Goal: Information Seeking & Learning: Learn about a topic

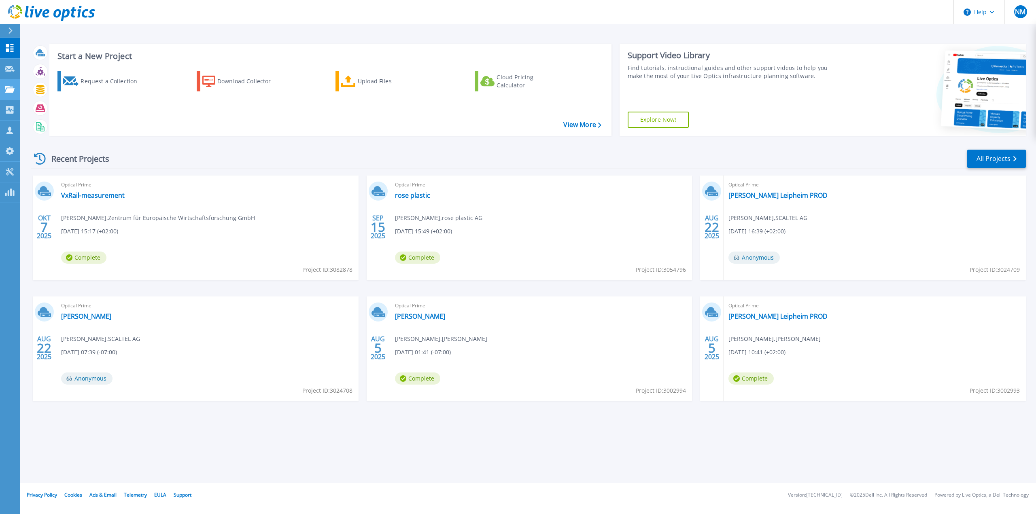
click at [8, 93] on link "Projects Projects" at bounding box center [10, 89] width 20 height 21
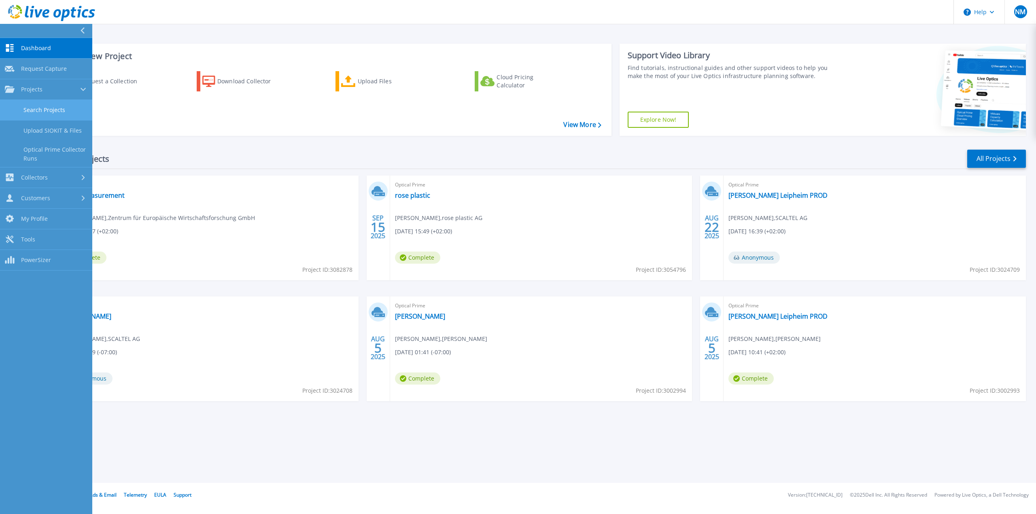
click at [20, 105] on link "Search Projects" at bounding box center [46, 110] width 92 height 21
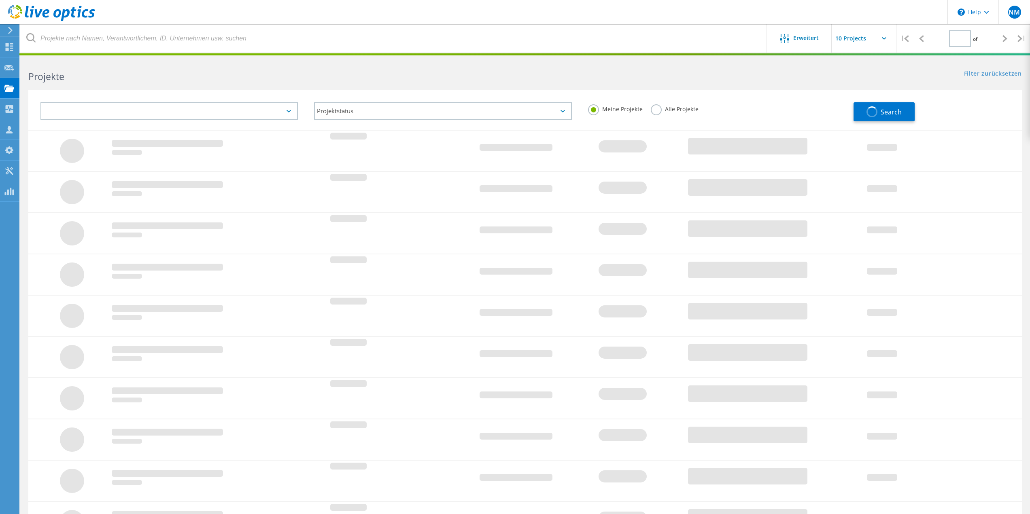
type input "3"
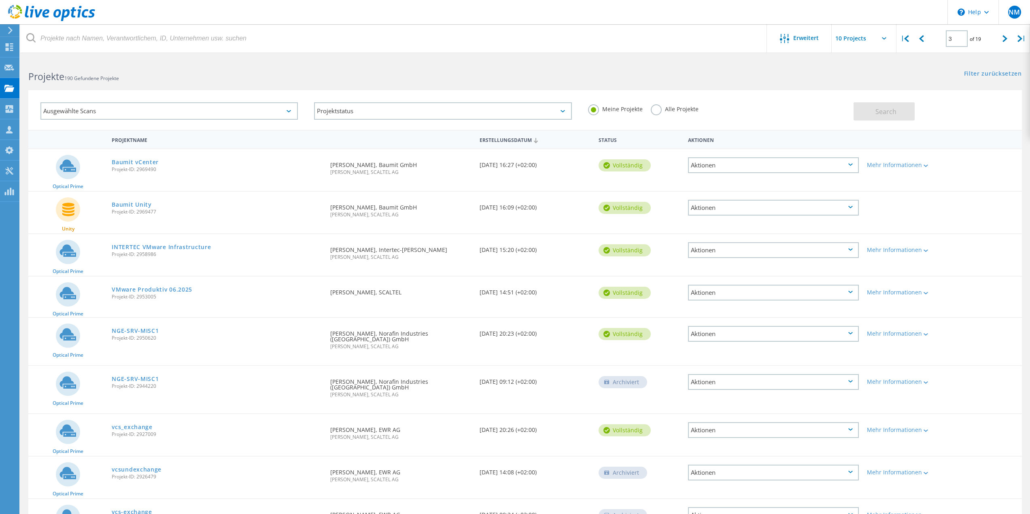
click at [363, 64] on div "Projekte 190 Gefundene Projekte" at bounding box center [272, 69] width 505 height 21
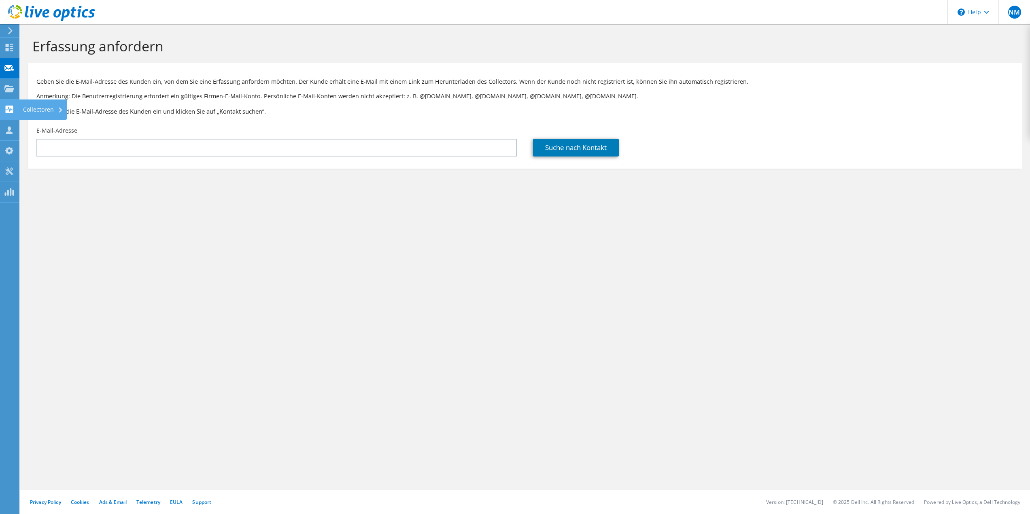
click at [8, 110] on icon at bounding box center [9, 110] width 10 height 8
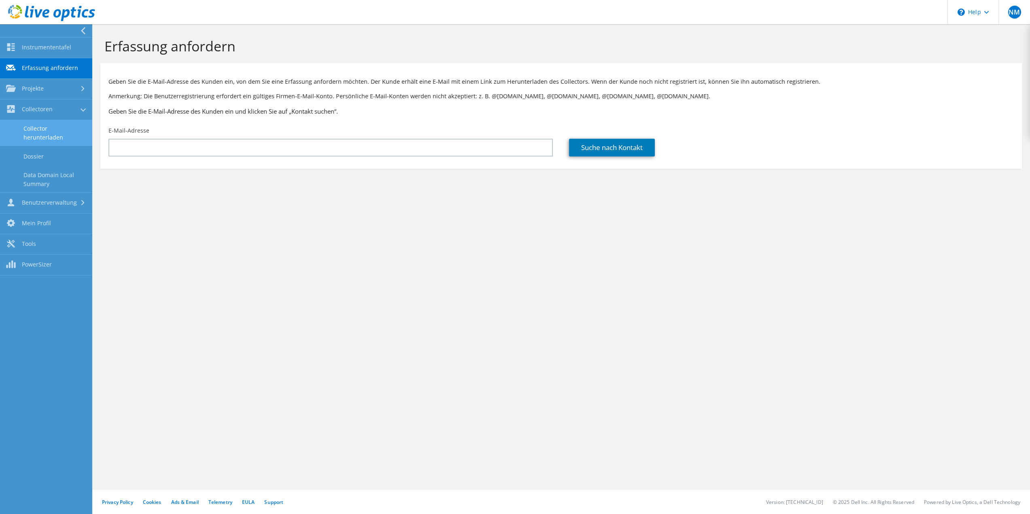
click at [36, 132] on link "Collector herunterladen" at bounding box center [46, 133] width 92 height 26
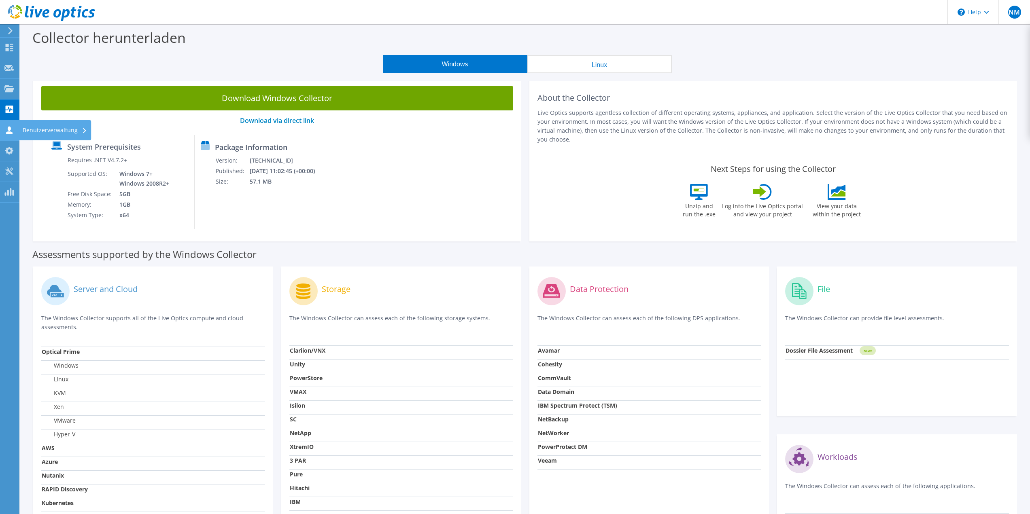
click at [11, 127] on icon at bounding box center [9, 130] width 10 height 8
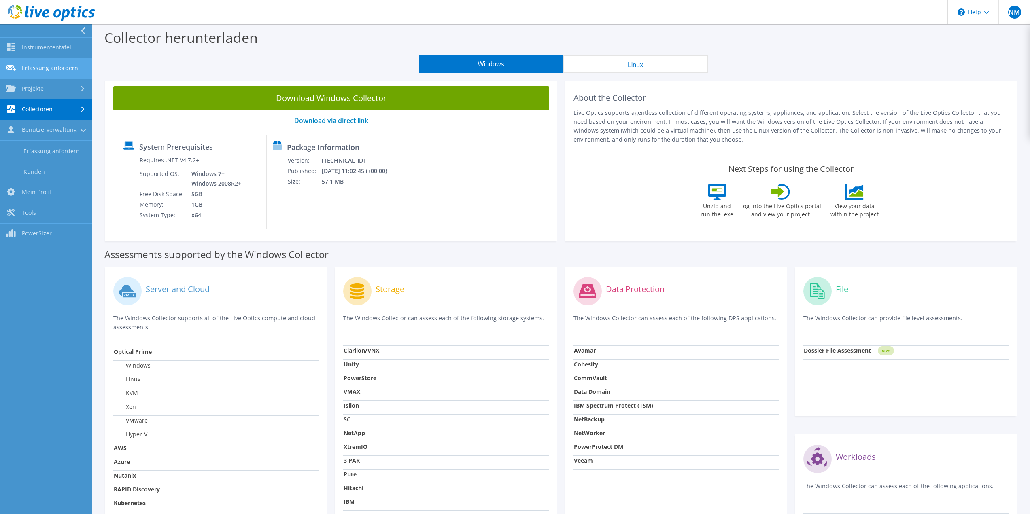
click at [31, 78] on link "Erfassung anfordern" at bounding box center [46, 68] width 92 height 21
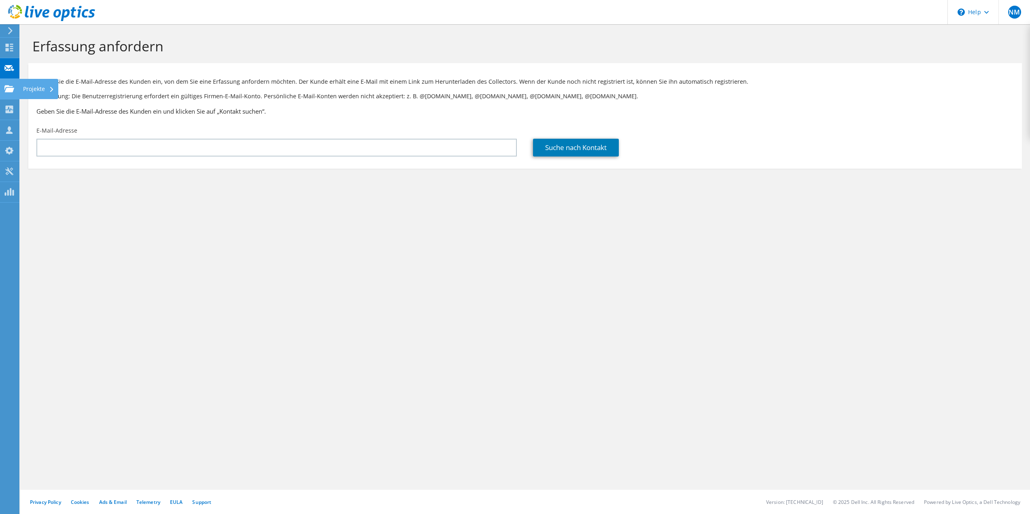
click at [10, 89] on use at bounding box center [9, 88] width 10 height 7
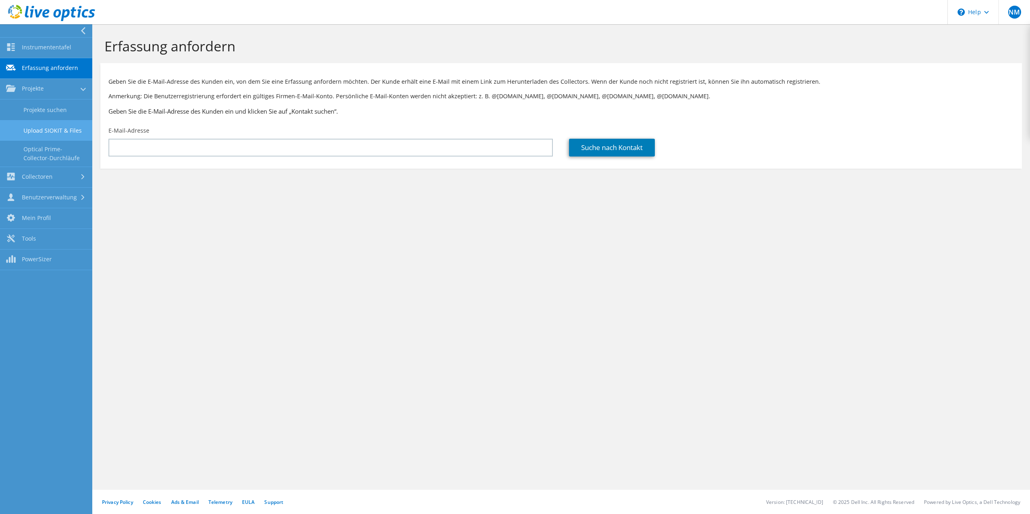
click at [46, 136] on link "Upload SIOKIT & Files" at bounding box center [46, 130] width 92 height 21
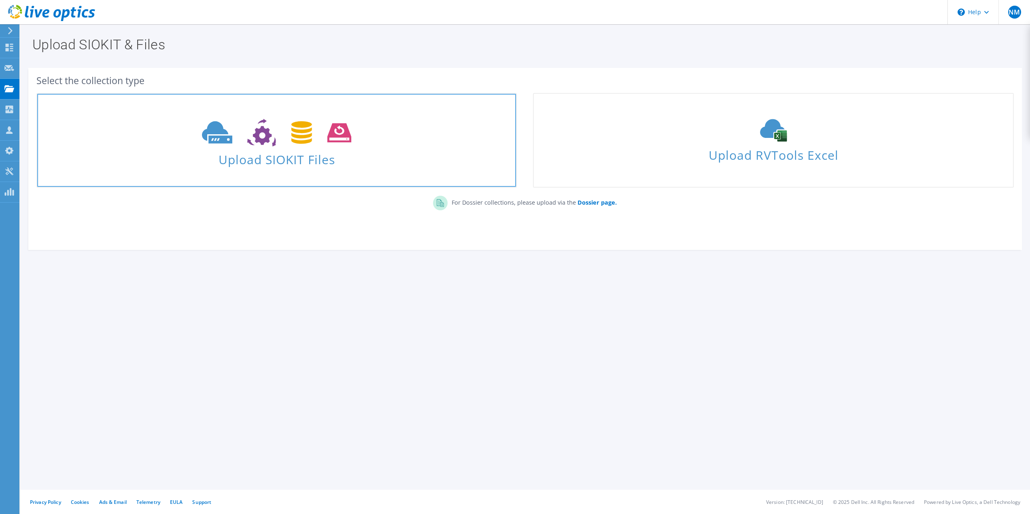
click at [415, 157] on span "Upload SIOKIT Files" at bounding box center [276, 156] width 479 height 17
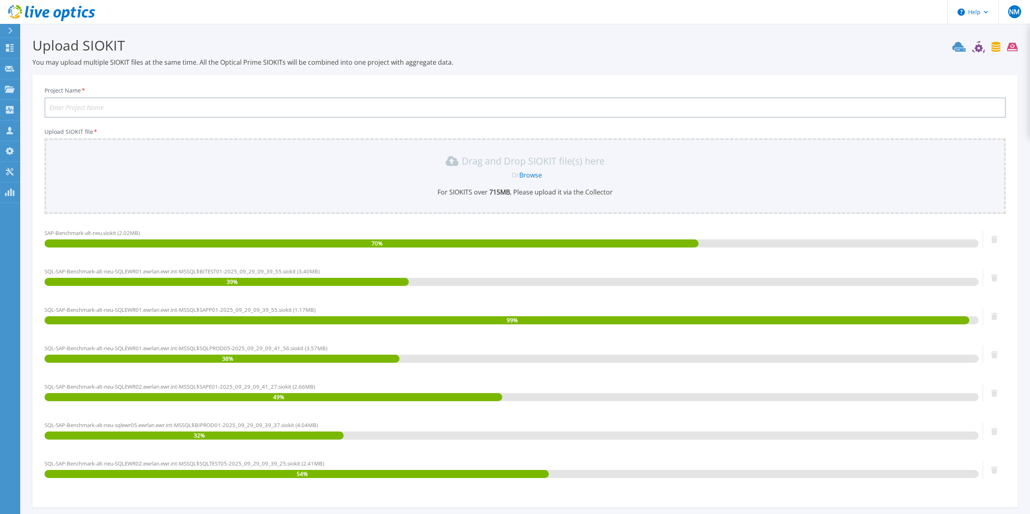
click at [544, 108] on input "Project Name *" at bounding box center [525, 108] width 961 height 20
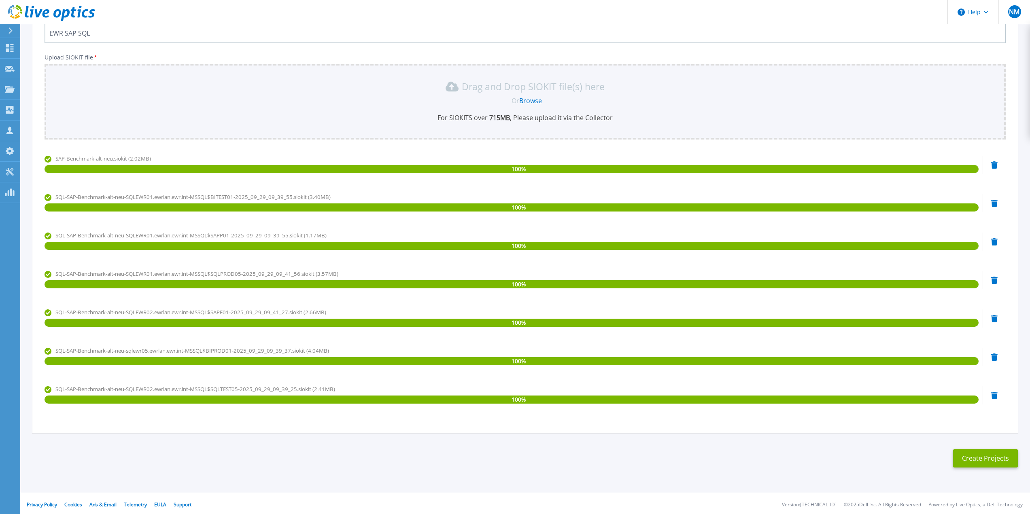
scroll to position [77, 0]
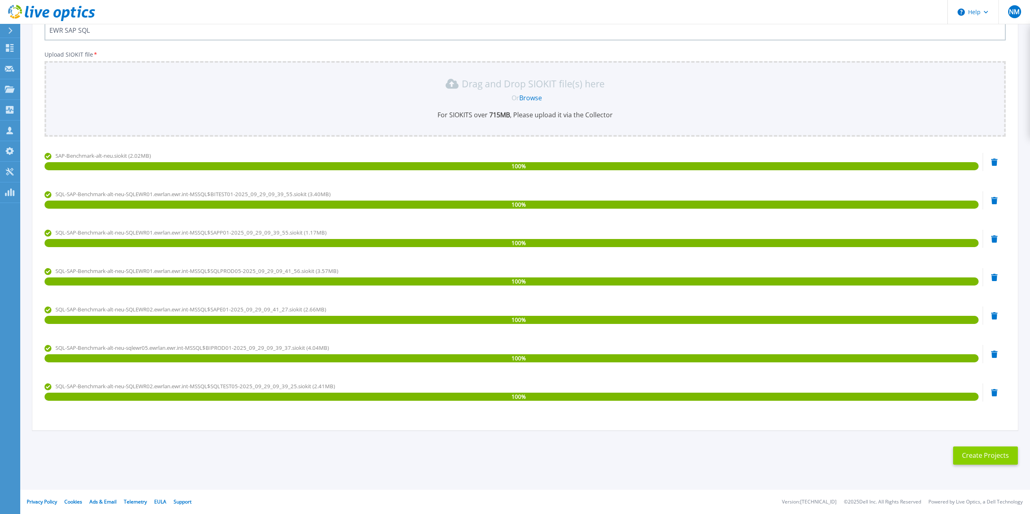
type input "EWR SAP SQL"
click at [986, 449] on button "Create Projects" at bounding box center [985, 456] width 65 height 18
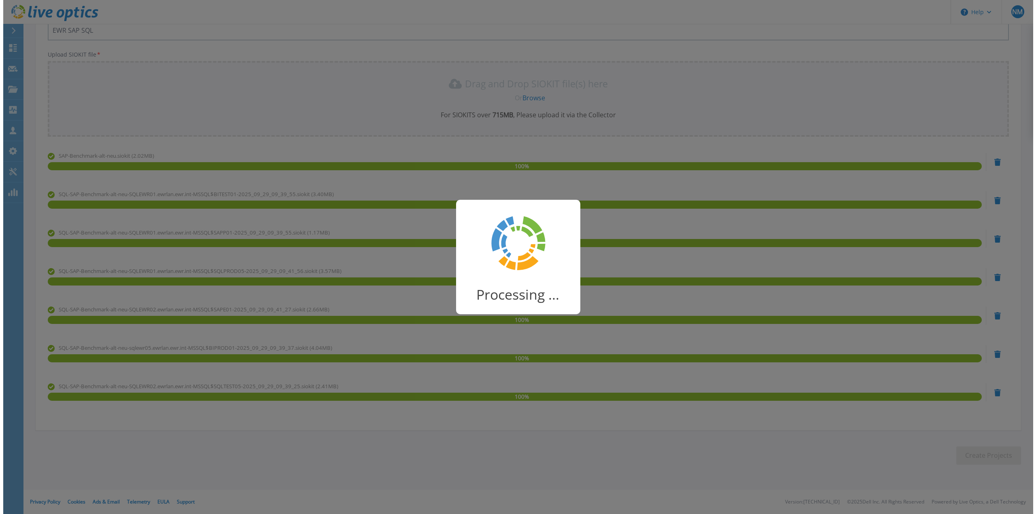
scroll to position [0, 0]
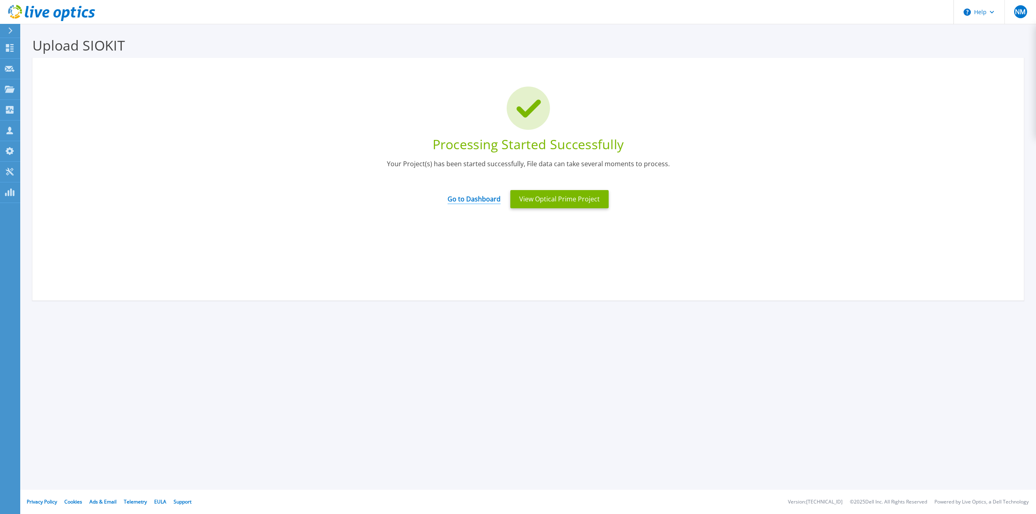
click at [463, 197] on link "Go to Dashboard" at bounding box center [474, 197] width 53 height 16
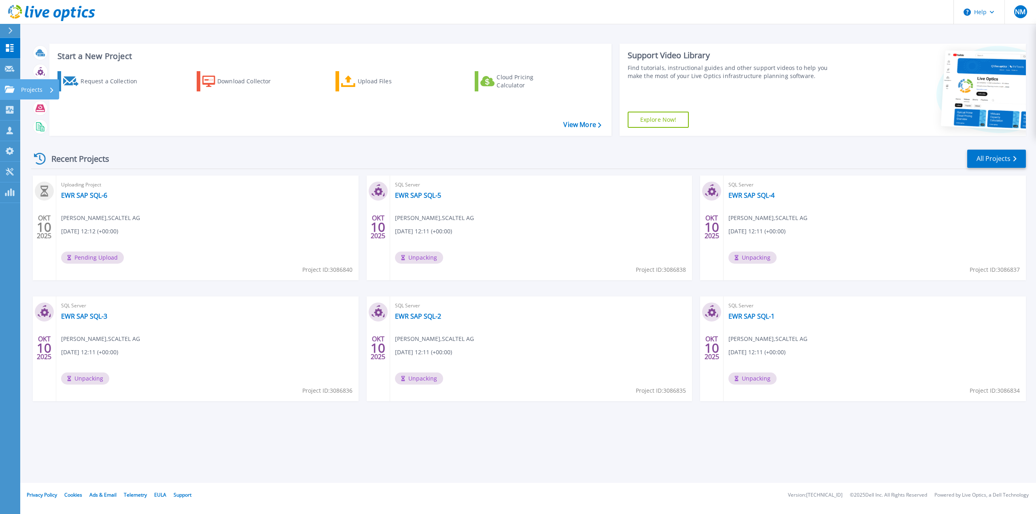
click at [15, 87] on div "Projects" at bounding box center [24, 89] width 38 height 7
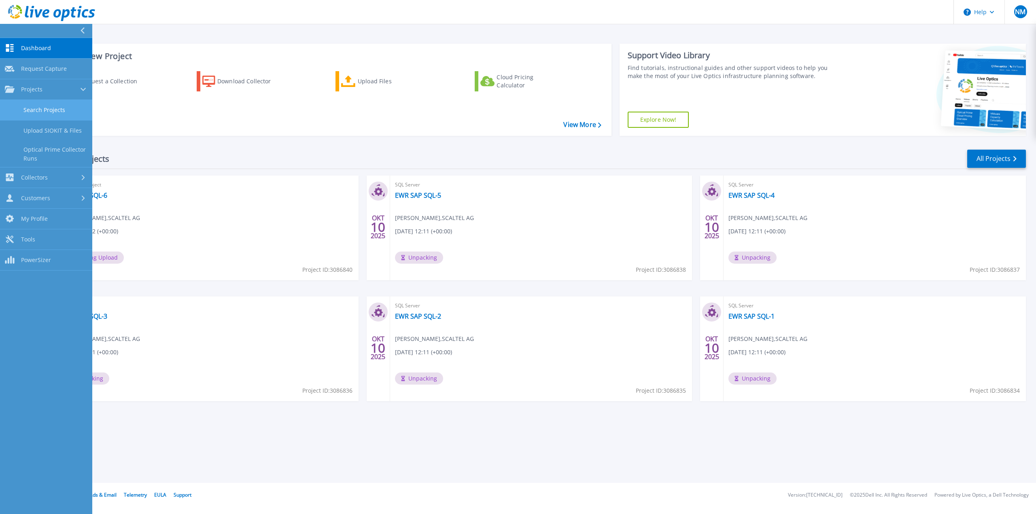
click at [27, 101] on link "Search Projects" at bounding box center [46, 110] width 92 height 21
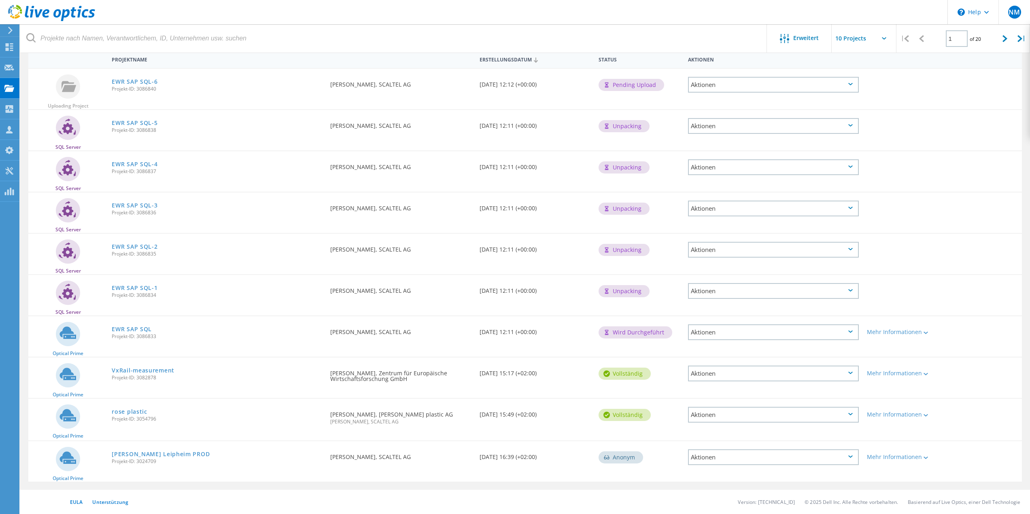
scroll to position [40, 0]
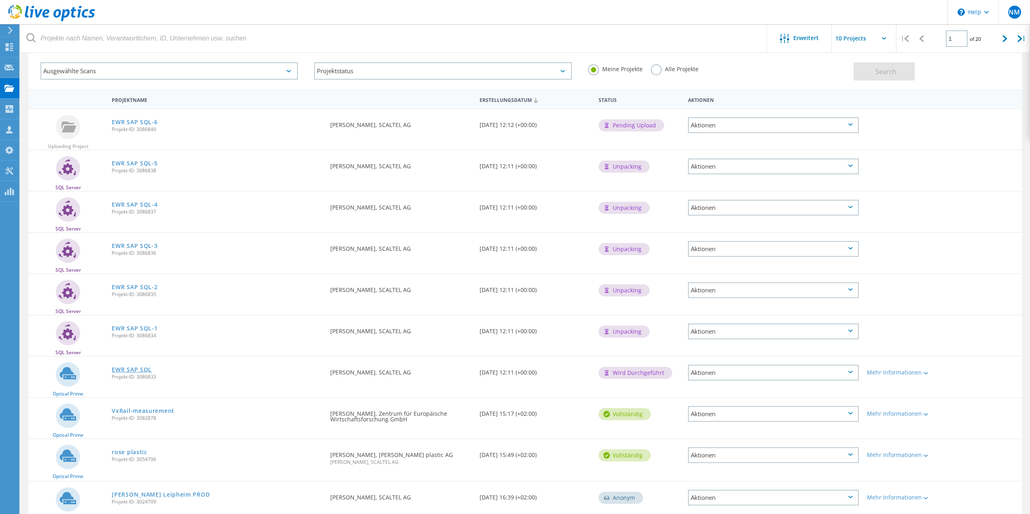
click at [125, 368] on link "EWR SAP SQL" at bounding box center [132, 370] width 40 height 6
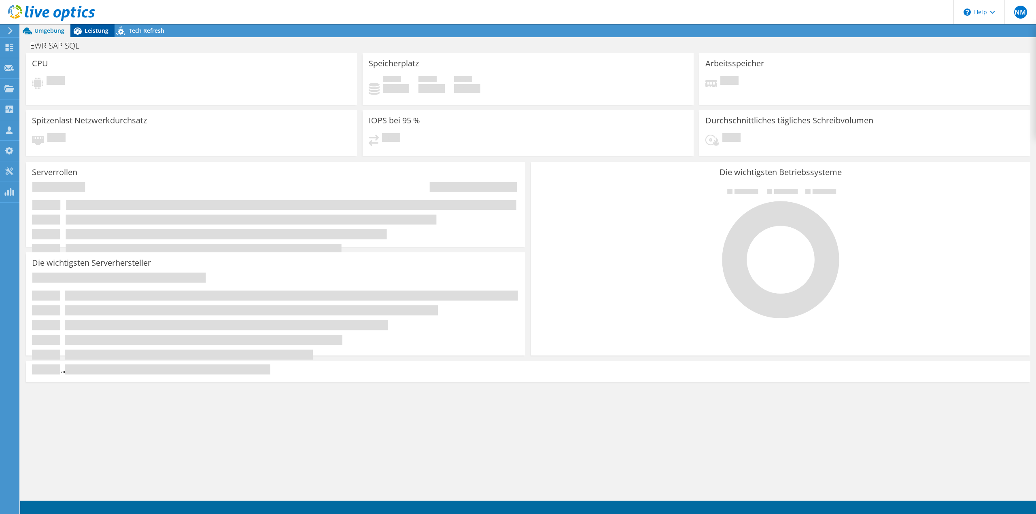
click at [100, 28] on span "Leistung" at bounding box center [97, 31] width 24 height 8
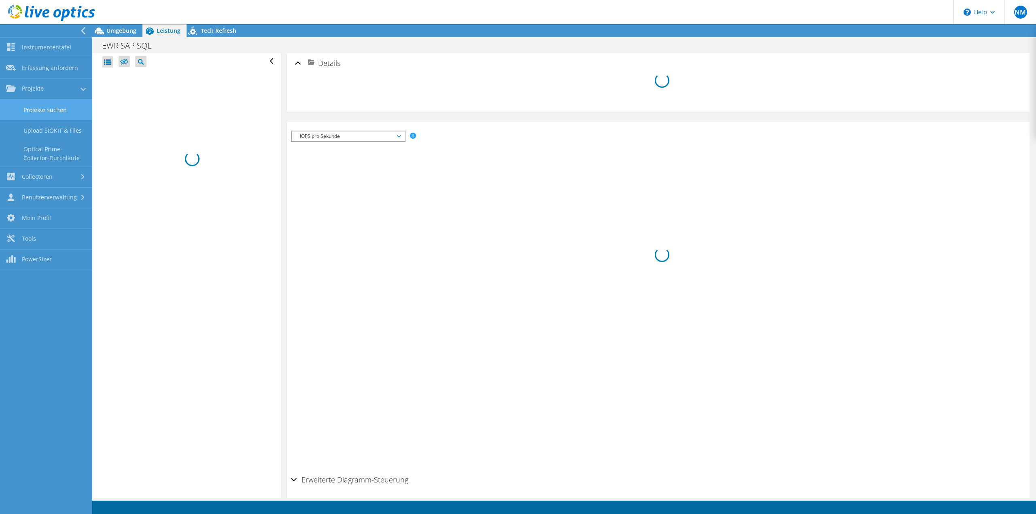
click at [19, 109] on link "Projekte suchen" at bounding box center [46, 110] width 92 height 21
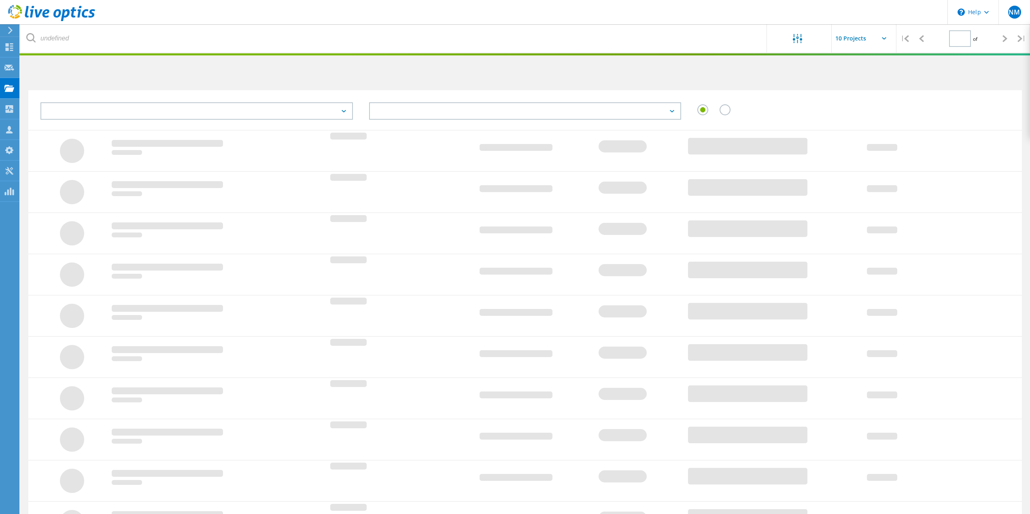
type input "1"
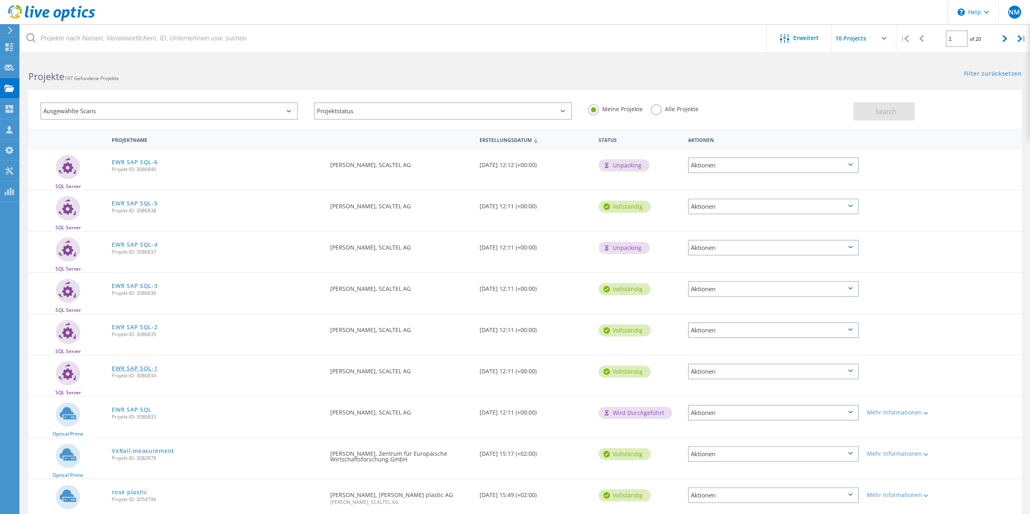
click at [138, 366] on link "EWR SAP SQL-1" at bounding box center [135, 369] width 46 height 6
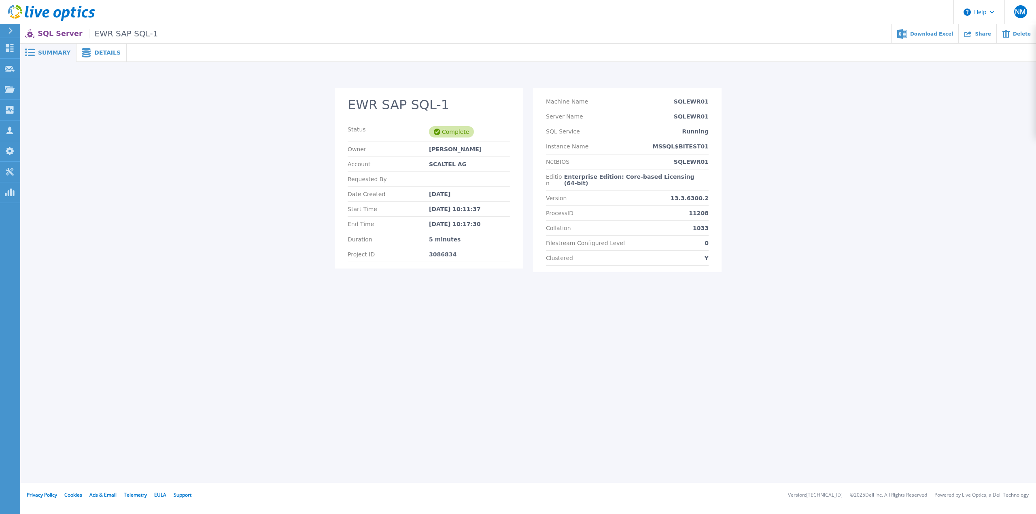
click at [96, 32] on span "EWR SAP SQL-1" at bounding box center [123, 33] width 69 height 9
click at [98, 50] on span "Details" at bounding box center [107, 53] width 26 height 6
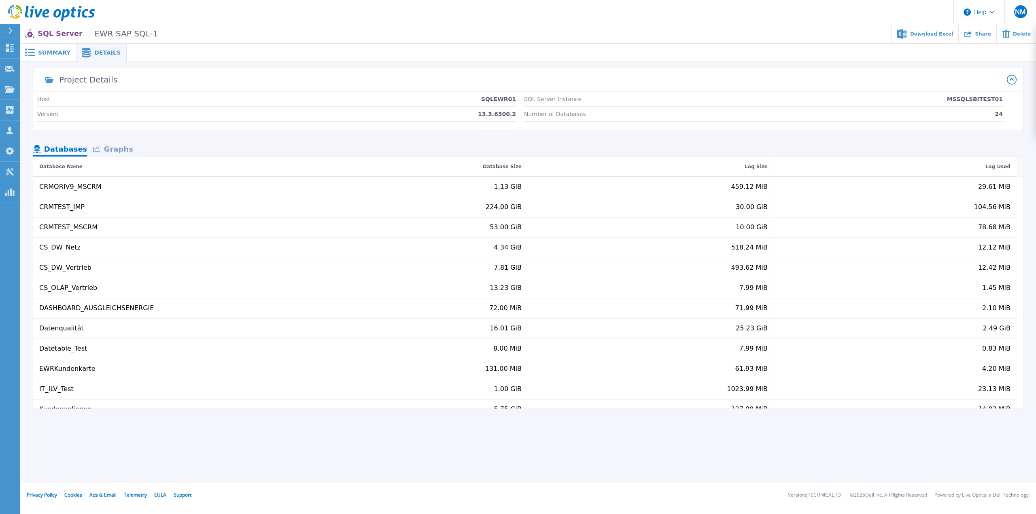
click at [111, 148] on div "Graphs" at bounding box center [113, 150] width 52 height 14
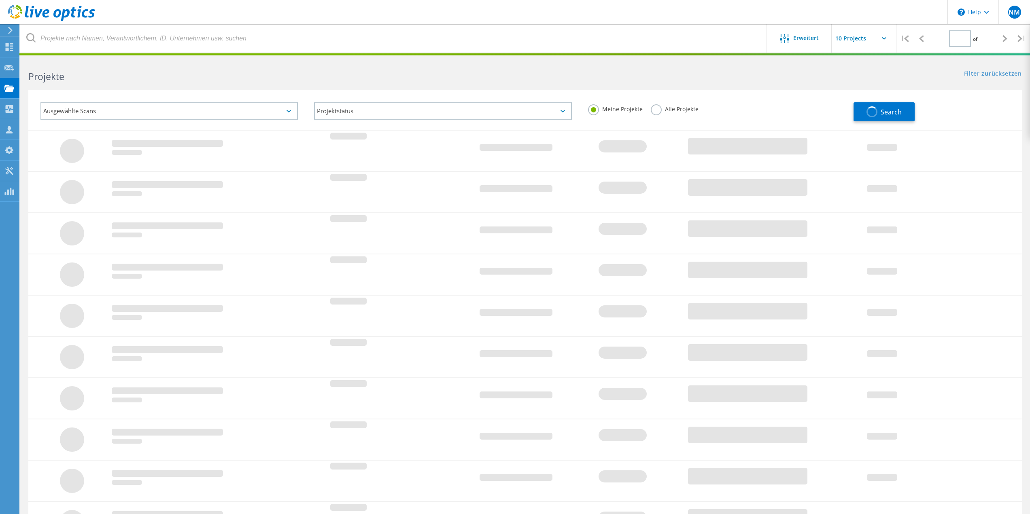
type input "1"
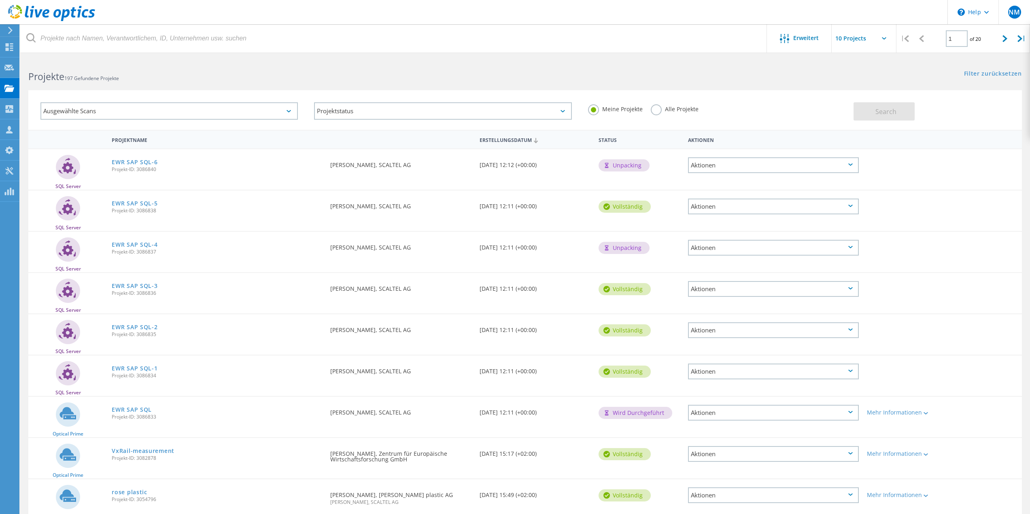
scroll to position [40, 0]
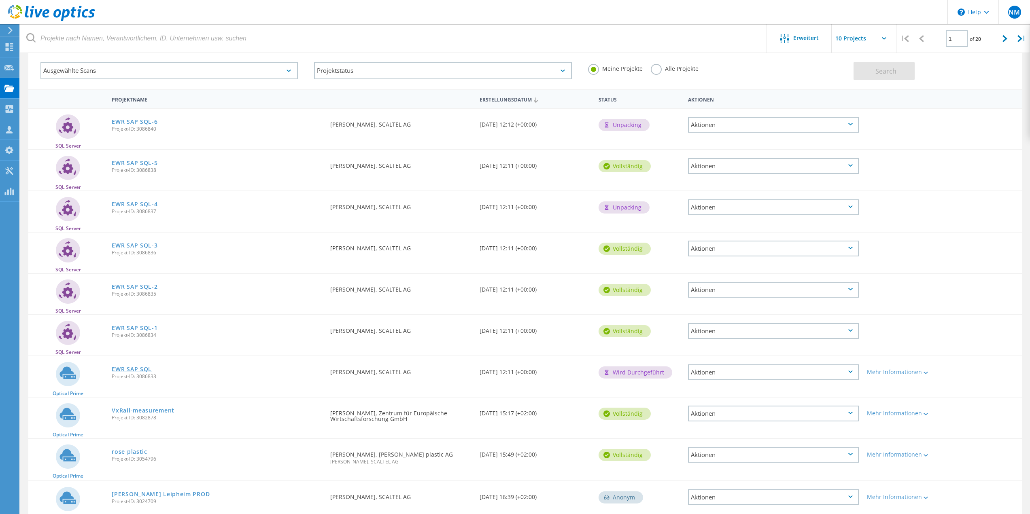
click at [134, 369] on link "EWR SAP SQL" at bounding box center [132, 370] width 40 height 6
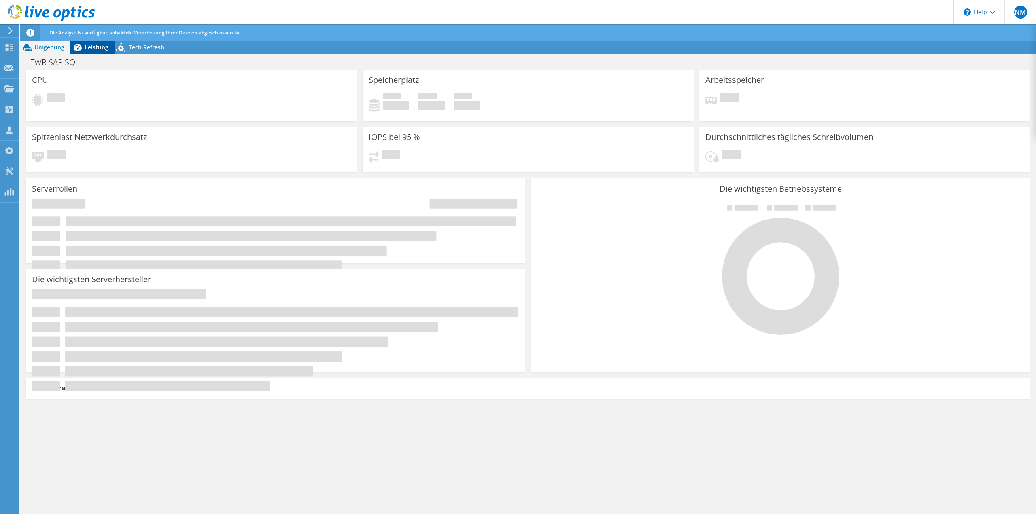
click at [98, 52] on div "Leistung" at bounding box center [92, 47] width 44 height 13
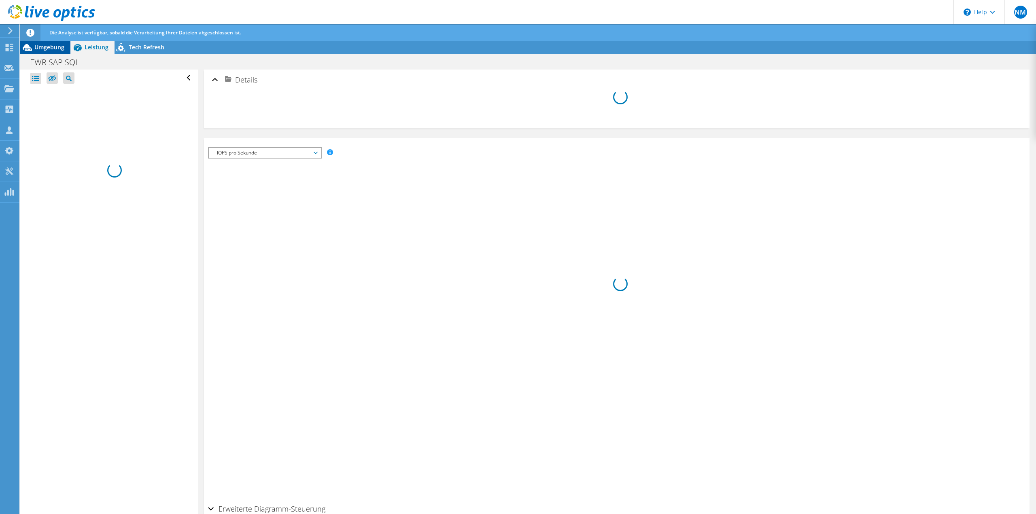
click at [55, 48] on span "Umgebung" at bounding box center [49, 47] width 30 height 8
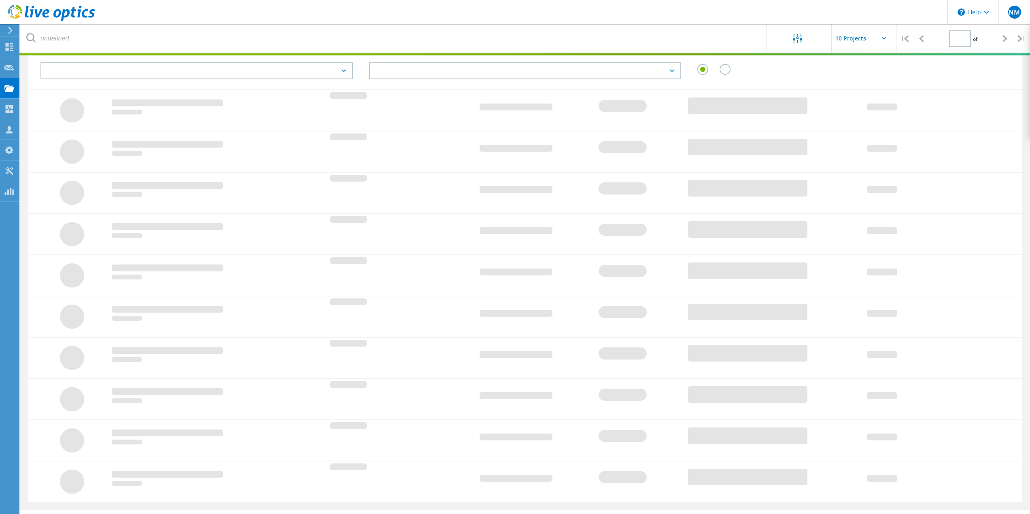
type input "1"
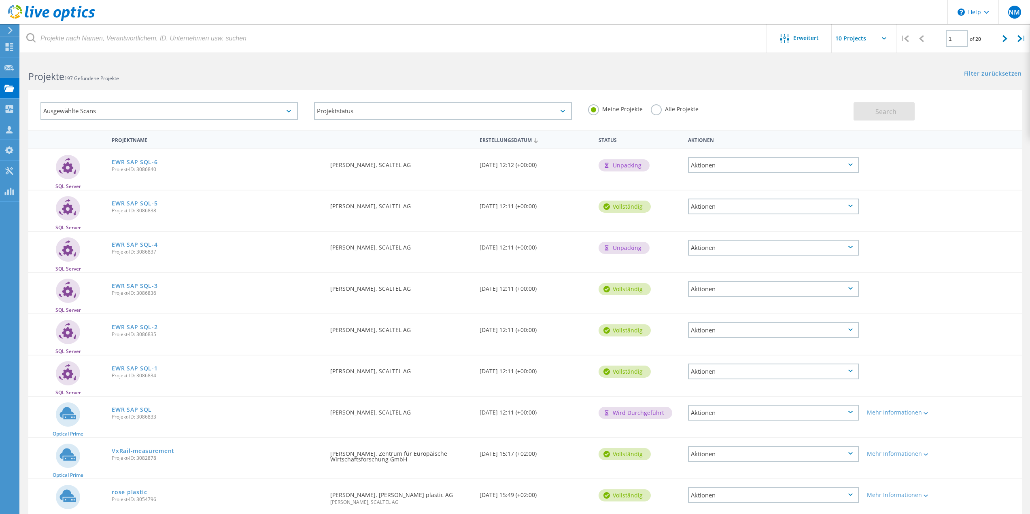
click at [149, 367] on link "EWR SAP SQL-1" at bounding box center [135, 369] width 46 height 6
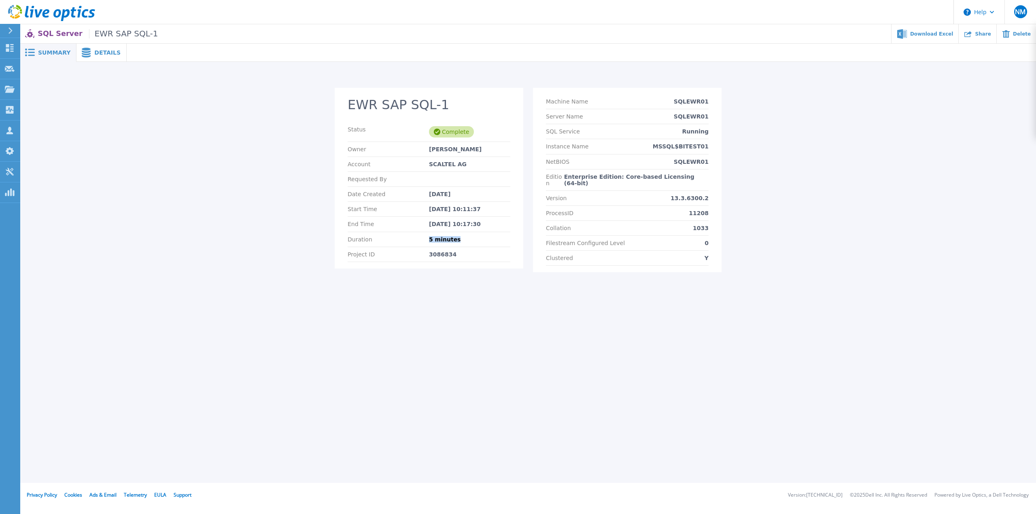
drag, startPoint x: 430, startPoint y: 238, endPoint x: 479, endPoint y: 239, distance: 48.6
click at [473, 239] on div "5 minutes" at bounding box center [469, 239] width 81 height 6
click at [486, 242] on div "5 minutes" at bounding box center [469, 239] width 81 height 6
click at [104, 56] on div "Details" at bounding box center [101, 53] width 50 height 18
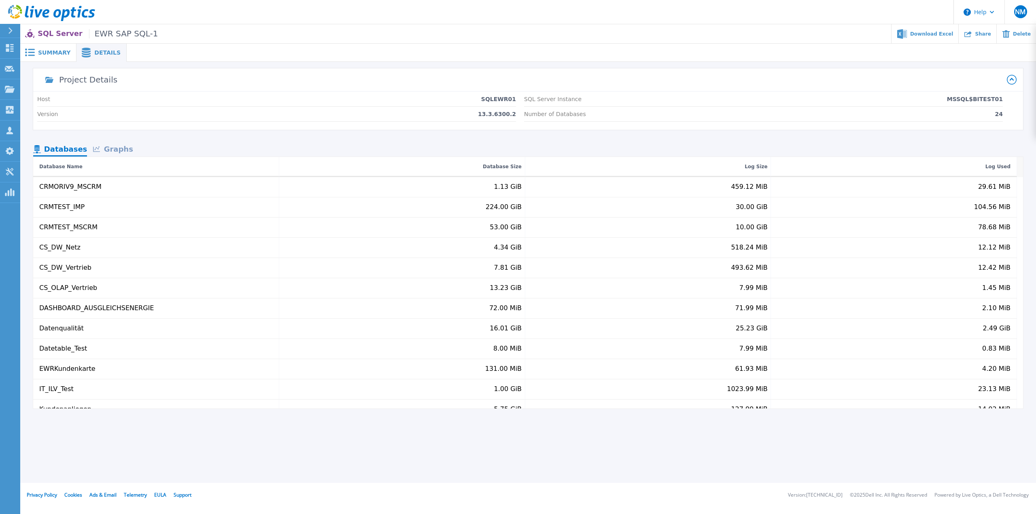
click at [129, 138] on div "Project Details Host SQLEWR01 Version 13.3.6300.2 SQL Server Instance MSSQL$BIT…" at bounding box center [528, 238] width 990 height 340
click at [119, 149] on div "Graphs" at bounding box center [113, 150] width 52 height 14
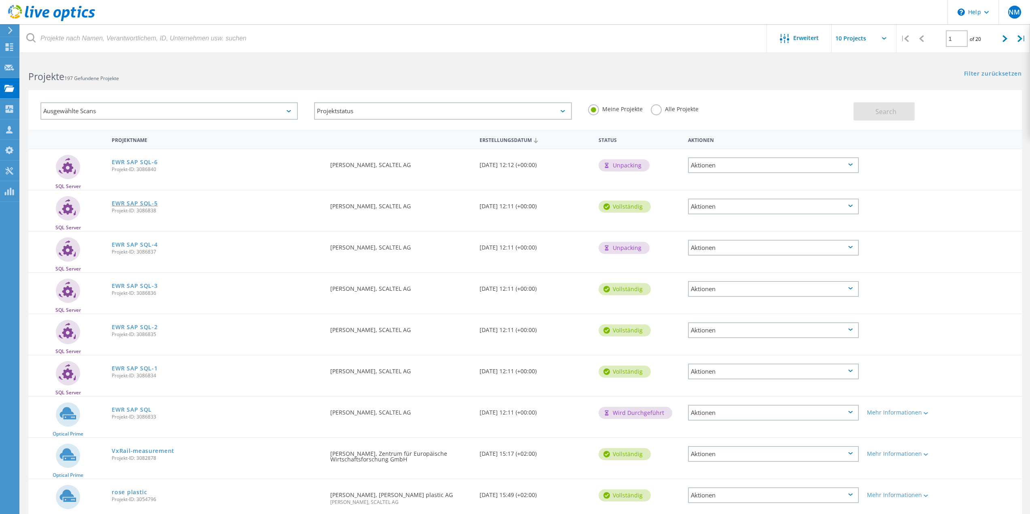
scroll to position [0, 0]
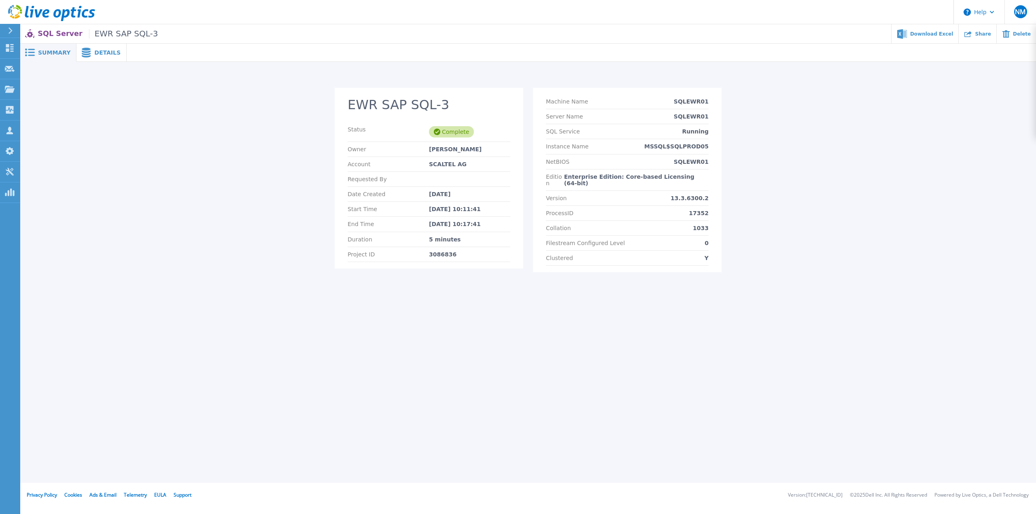
click at [94, 44] on div "Details" at bounding box center [101, 53] width 50 height 18
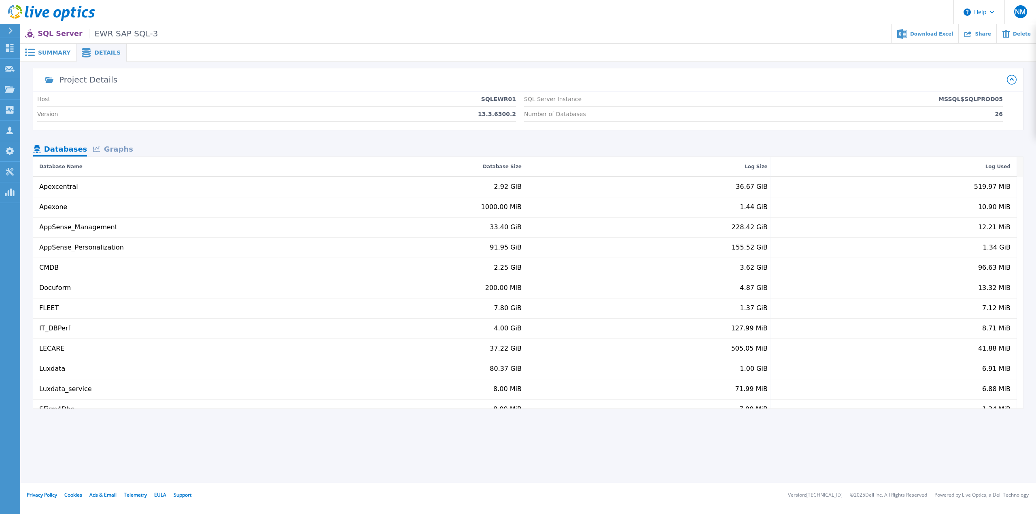
click at [110, 142] on div "Project Details Host SQLEWR01 Version 13.3.6300.2 SQL Server Instance MSSQL$SQL…" at bounding box center [528, 238] width 990 height 340
click at [122, 148] on div "Graphs" at bounding box center [113, 150] width 52 height 14
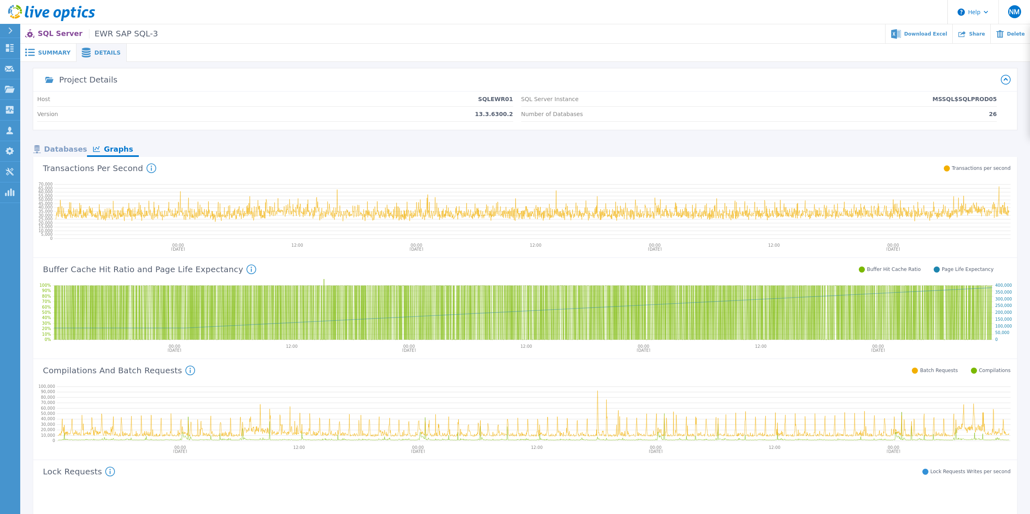
click at [47, 54] on span "Summary" at bounding box center [54, 53] width 32 height 6
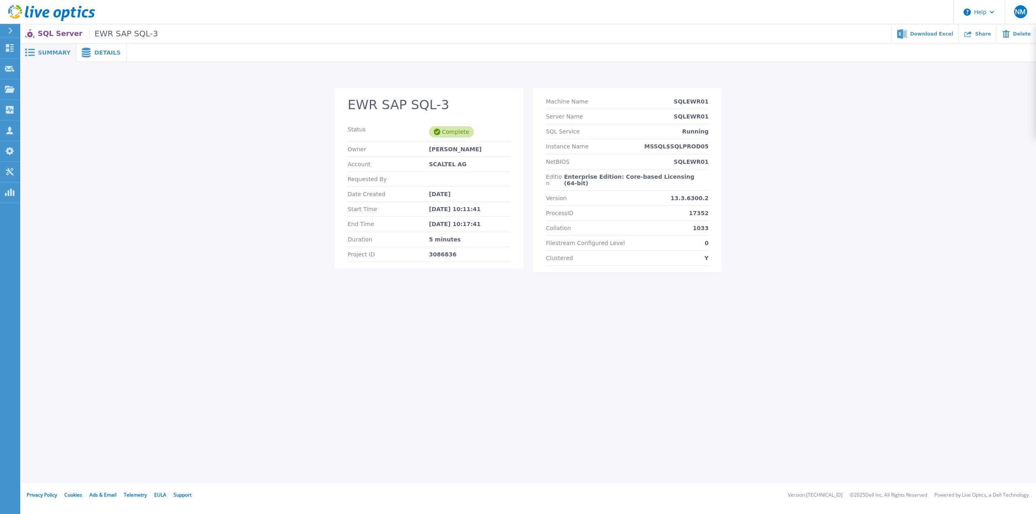
click at [103, 51] on span "Details" at bounding box center [107, 53] width 26 height 6
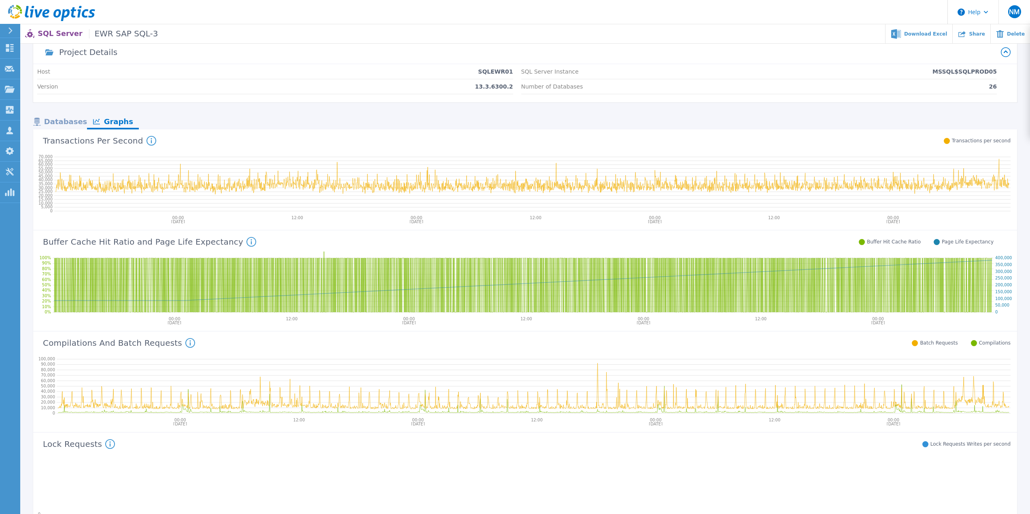
scroll to position [40, 0]
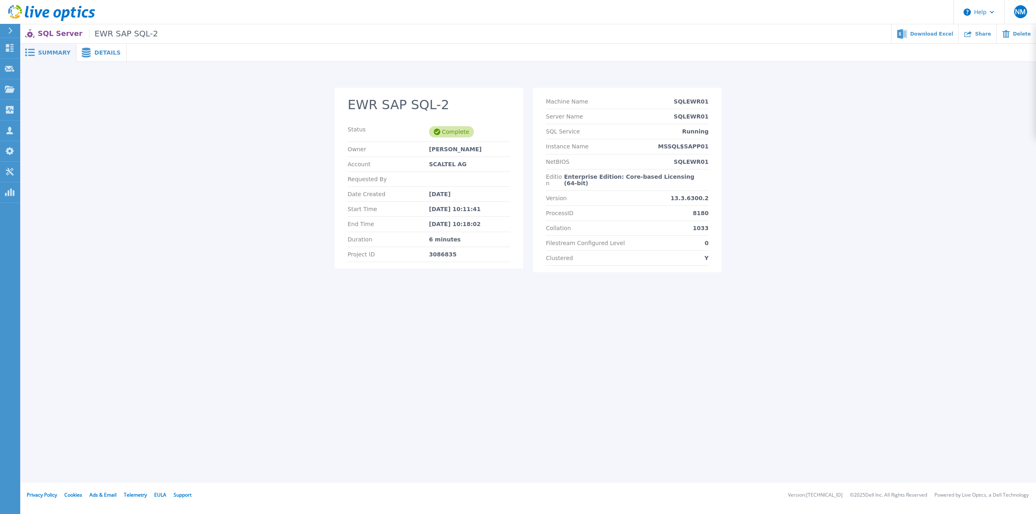
click at [715, 149] on section "Machine Name SQLEWR01 Server Name SQLEWR01 SQL Service Running Instance Name MS…" at bounding box center [627, 180] width 189 height 185
click at [105, 57] on div "Details" at bounding box center [101, 53] width 50 height 18
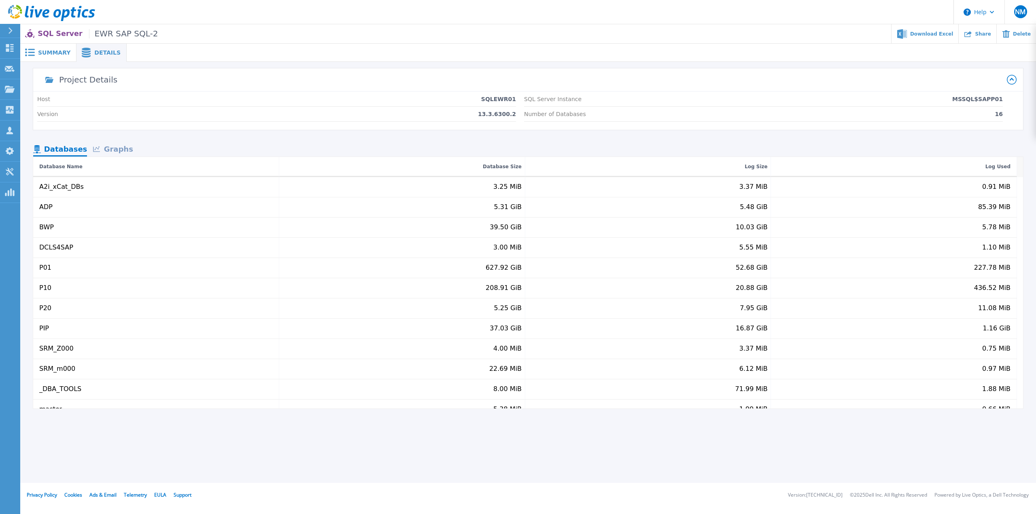
click at [123, 147] on div "Graphs" at bounding box center [113, 150] width 52 height 14
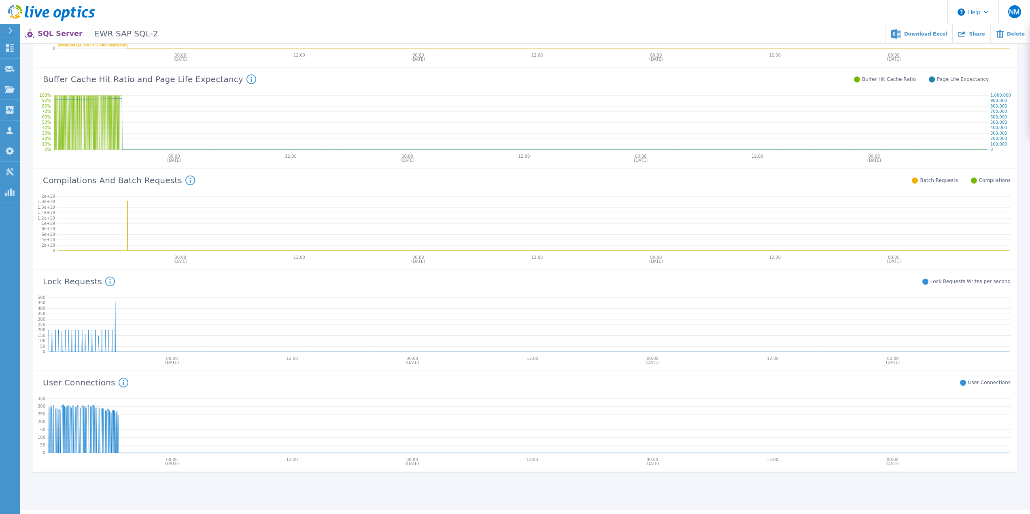
scroll to position [202, 0]
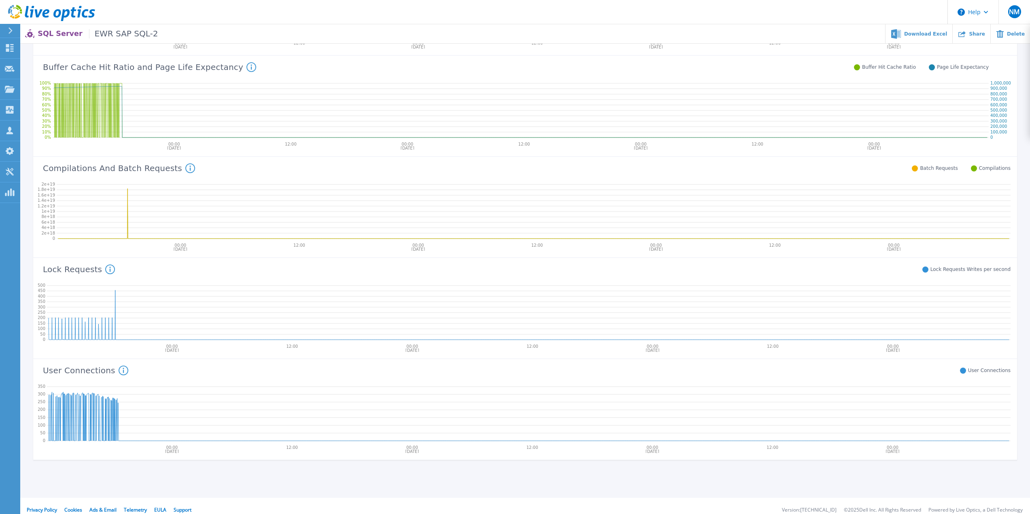
click at [185, 168] on icon at bounding box center [190, 168] width 10 height 10
click at [174, 179] on icon at bounding box center [534, 210] width 954 height 65
click at [257, 171] on div "Compilations And Batch Requests Compilations: This counter will increment when …" at bounding box center [521, 167] width 977 height 21
click at [255, 55] on rect at bounding box center [257, 53] width 4 height 4
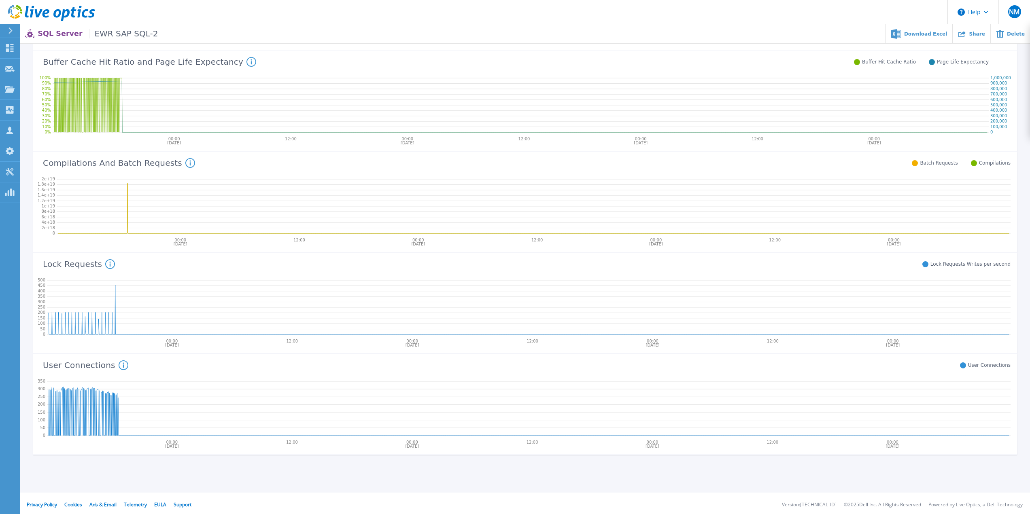
scroll to position [210, 0]
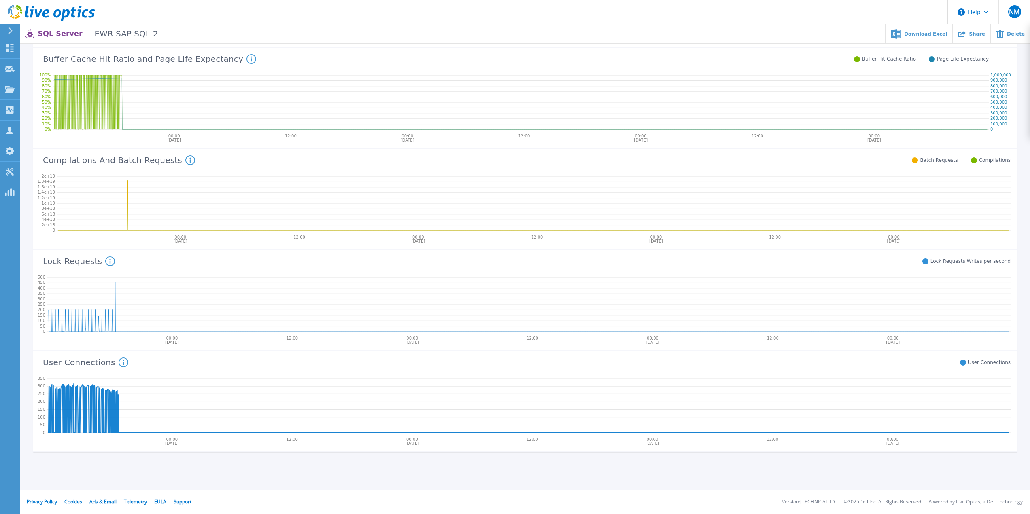
drag, startPoint x: 87, startPoint y: 393, endPoint x: 101, endPoint y: 397, distance: 14.7
click at [96, 396] on icon at bounding box center [528, 404] width 963 height 65
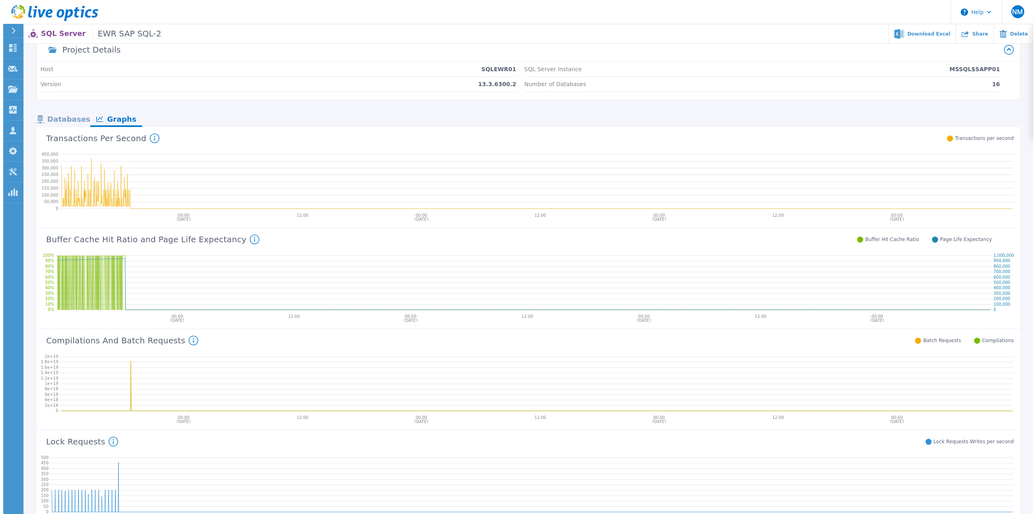
scroll to position [0, 0]
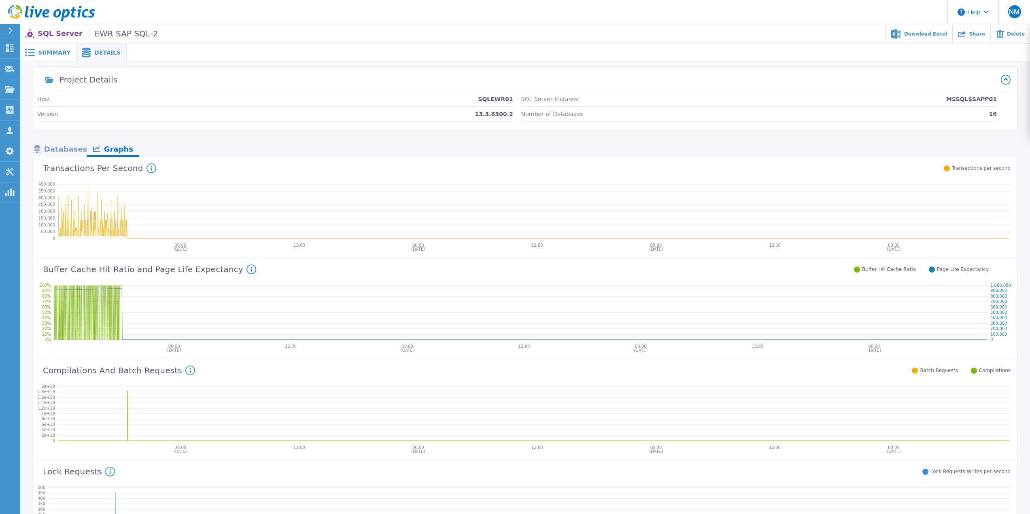
click at [62, 151] on div "Databases" at bounding box center [60, 150] width 54 height 14
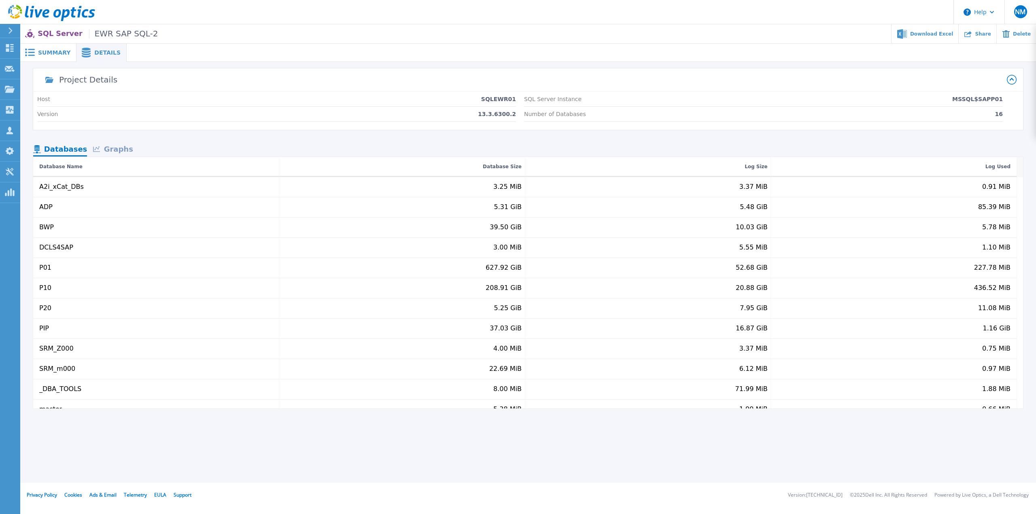
click at [56, 51] on span "Summary" at bounding box center [54, 53] width 32 height 6
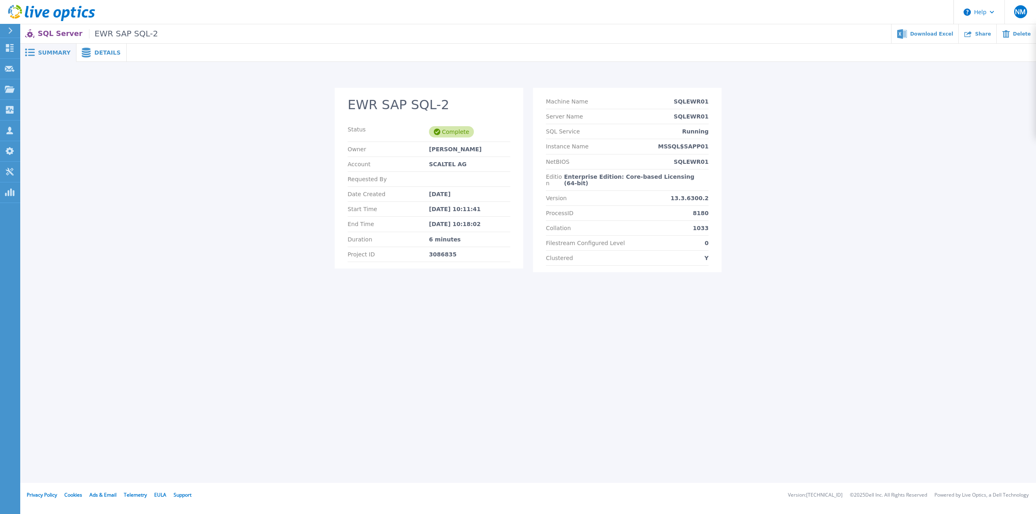
click at [102, 50] on span "Details" at bounding box center [107, 53] width 26 height 6
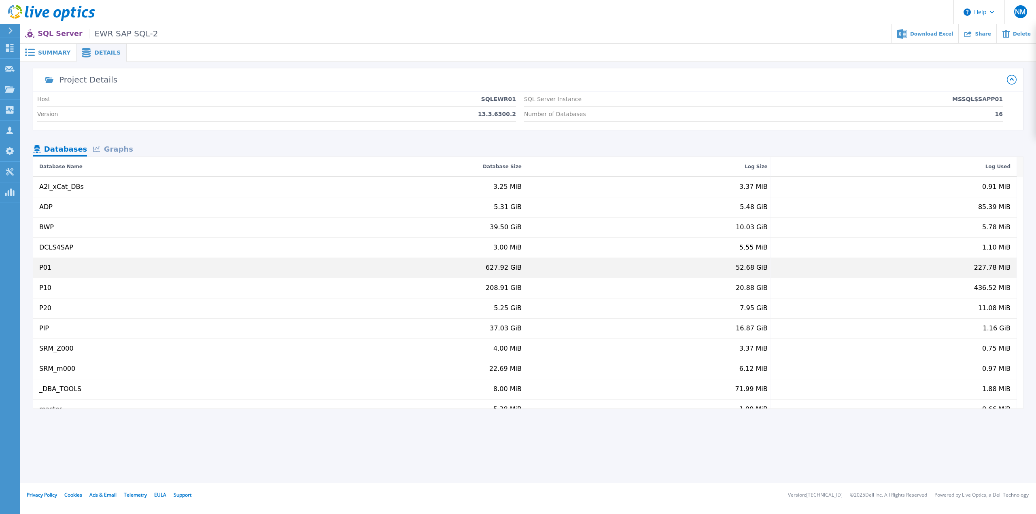
click at [47, 268] on div "P01" at bounding box center [45, 267] width 12 height 7
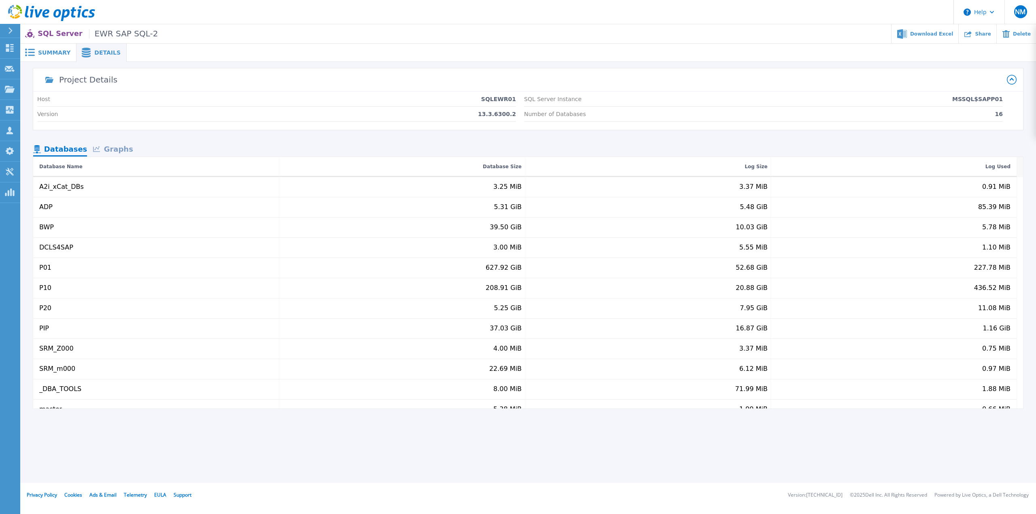
click at [127, 146] on div "Graphs" at bounding box center [113, 150] width 52 height 14
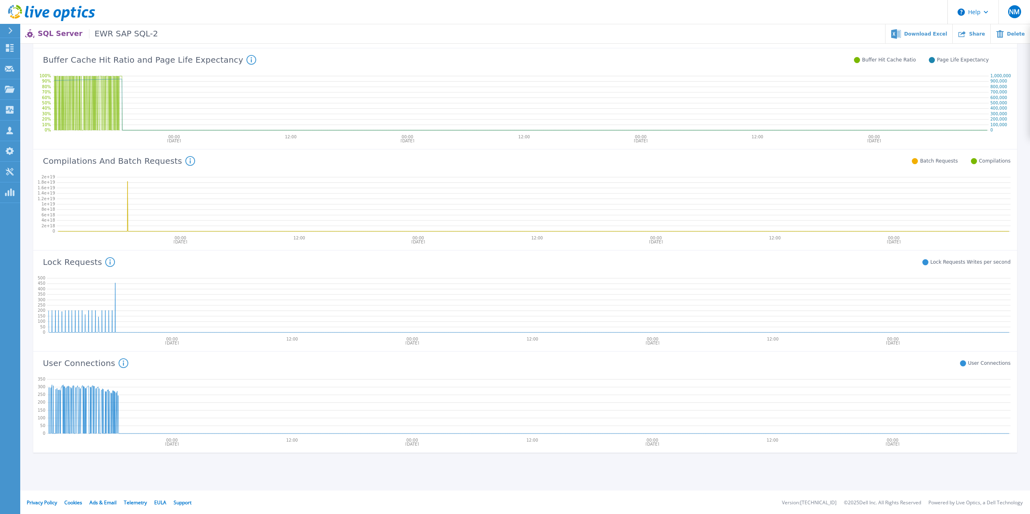
scroll to position [210, 0]
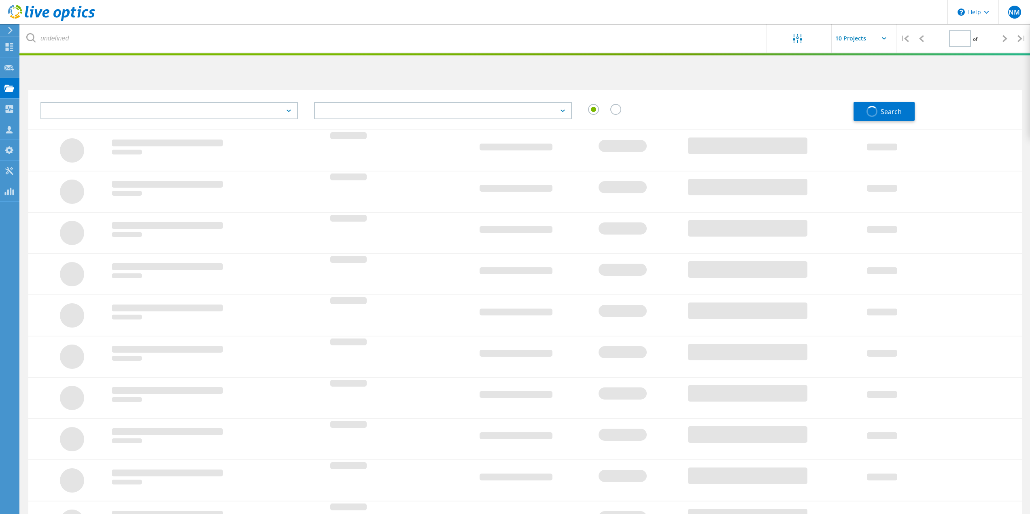
type input "1"
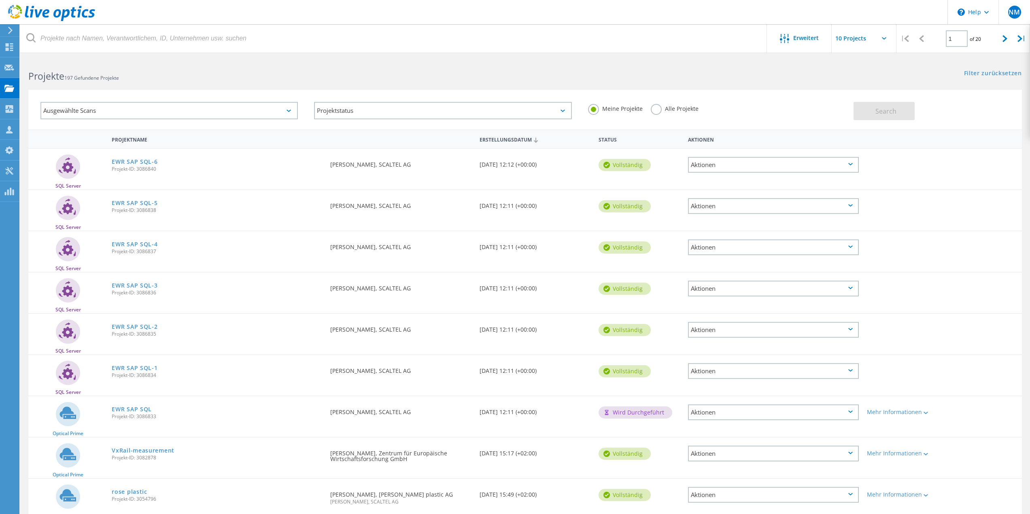
scroll to position [0, 0]
click at [145, 245] on link "EWR SAP SQL-4" at bounding box center [135, 245] width 46 height 6
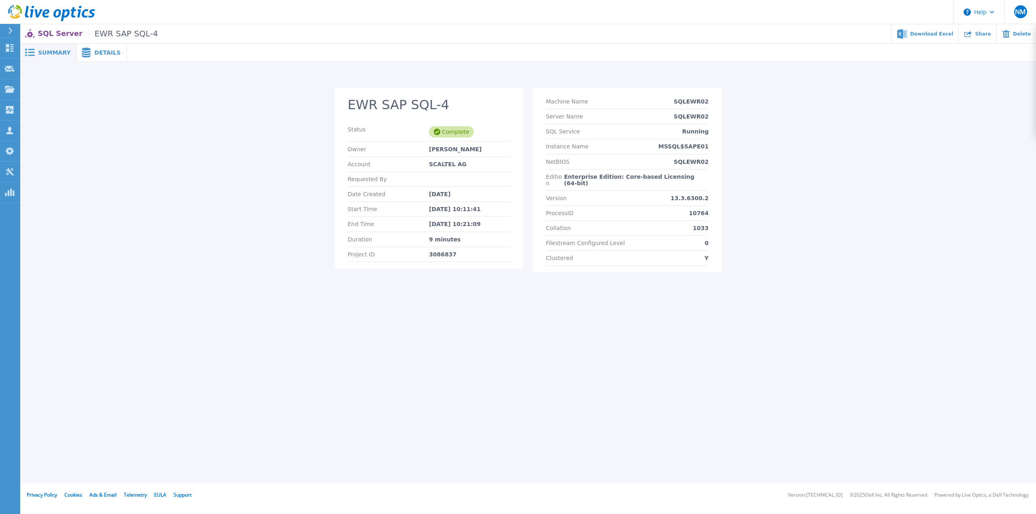
click at [110, 51] on span "Details" at bounding box center [107, 53] width 26 height 6
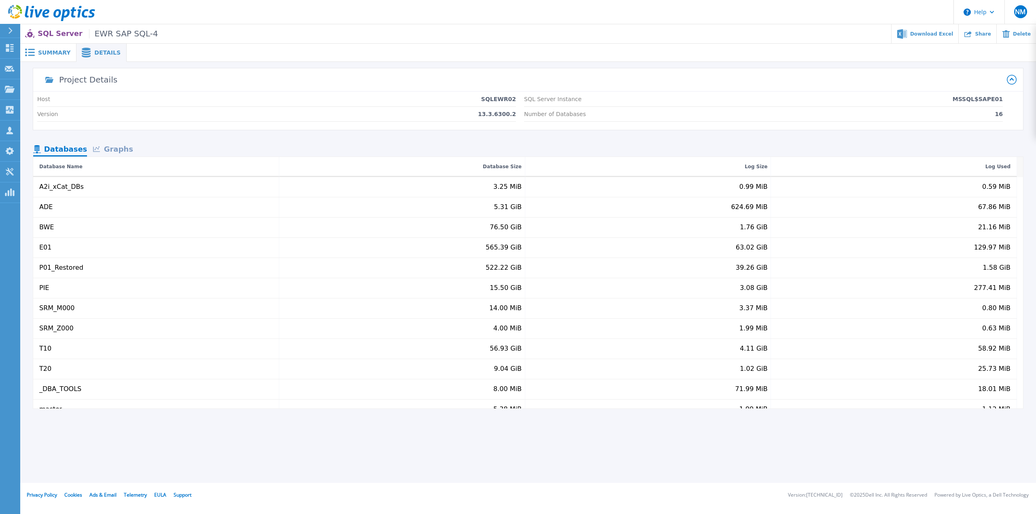
click at [117, 146] on div "Graphs" at bounding box center [113, 150] width 52 height 14
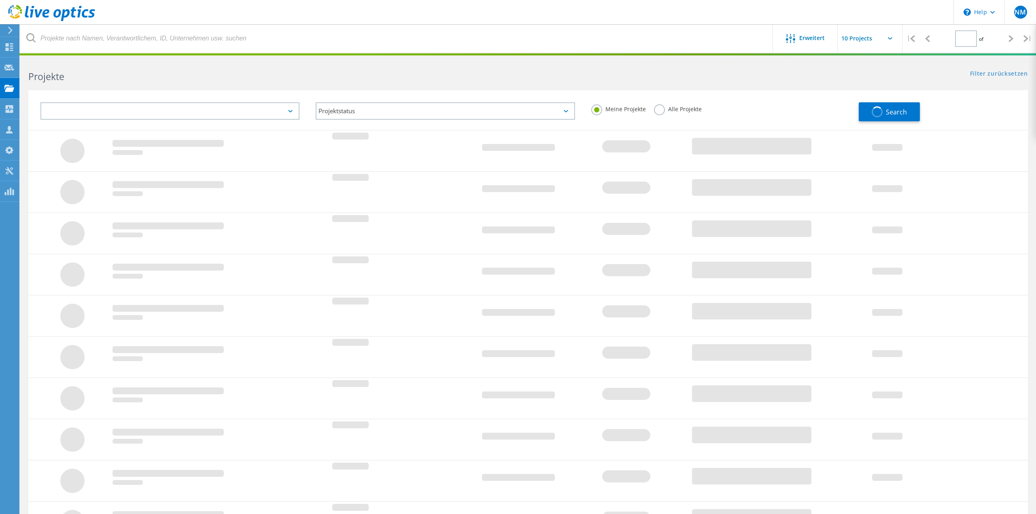
type input "1"
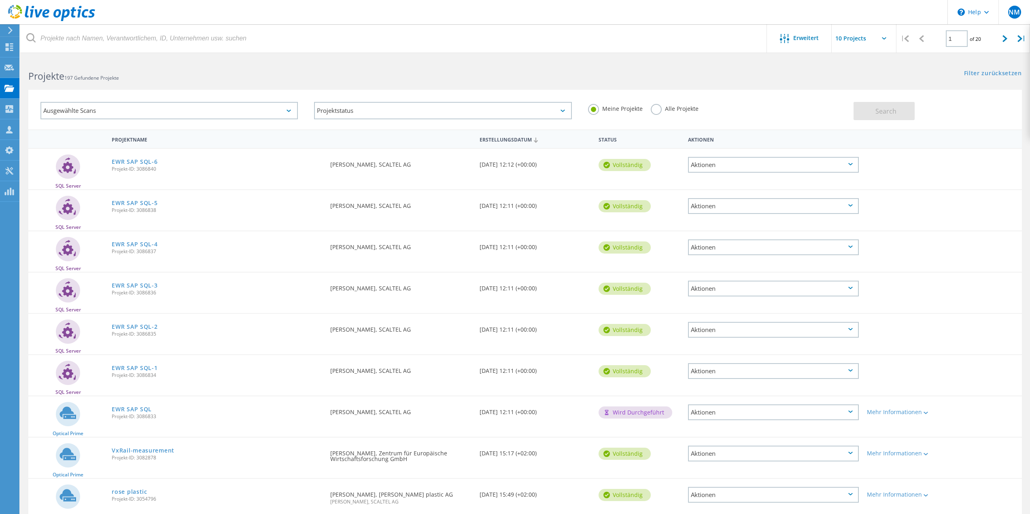
scroll to position [0, 0]
click at [128, 161] on link "EWR SAP SQL-6" at bounding box center [135, 162] width 46 height 6
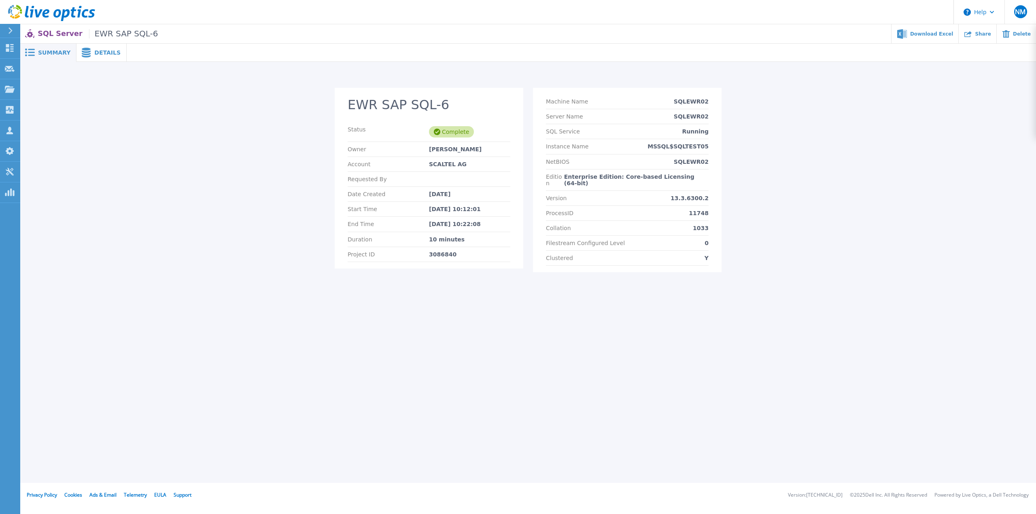
click at [108, 58] on div "Details" at bounding box center [101, 53] width 50 height 18
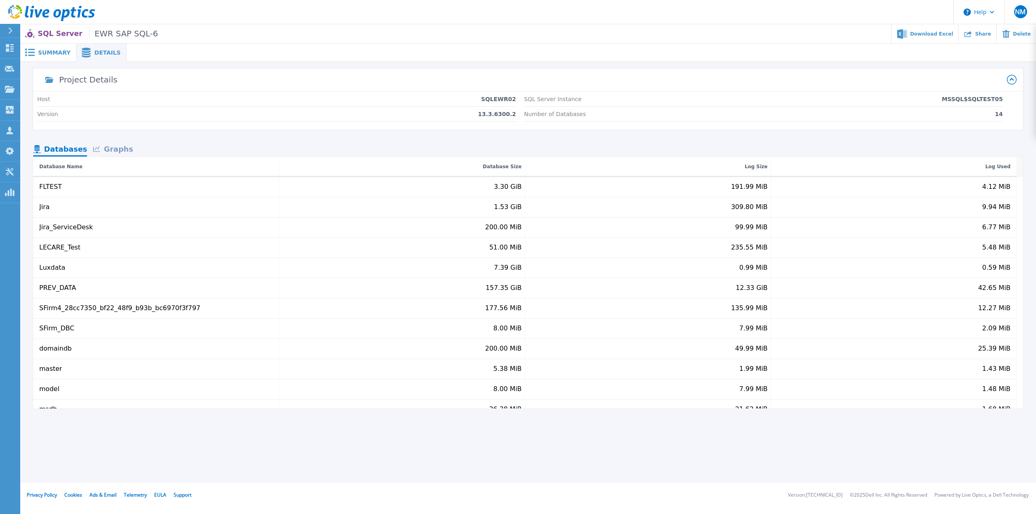
click at [106, 133] on div "Project Details Host SQLEWR02 Version 13.3.6300.2 SQL Server Instance MSSQL$SQL…" at bounding box center [528, 238] width 990 height 340
click at [111, 146] on div "Graphs" at bounding box center [113, 150] width 52 height 14
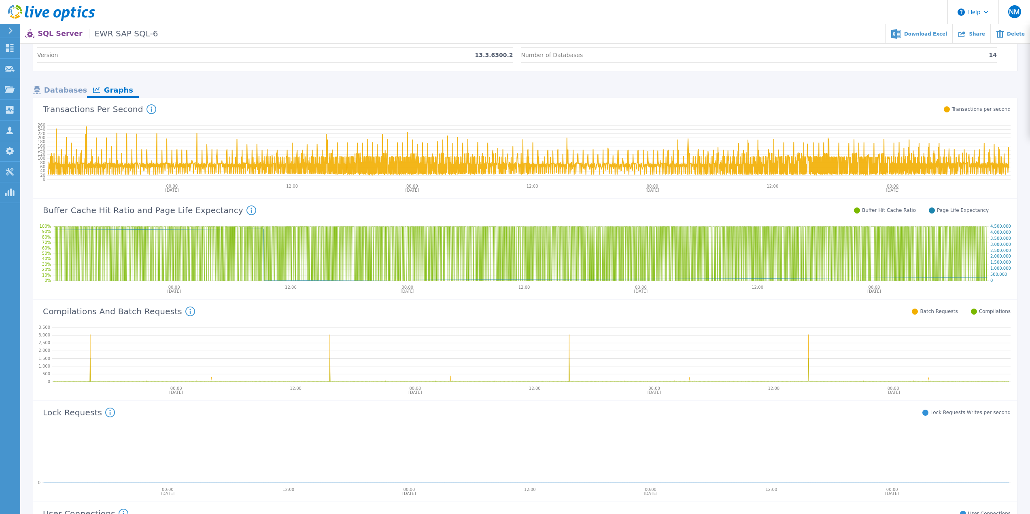
scroll to position [8, 0]
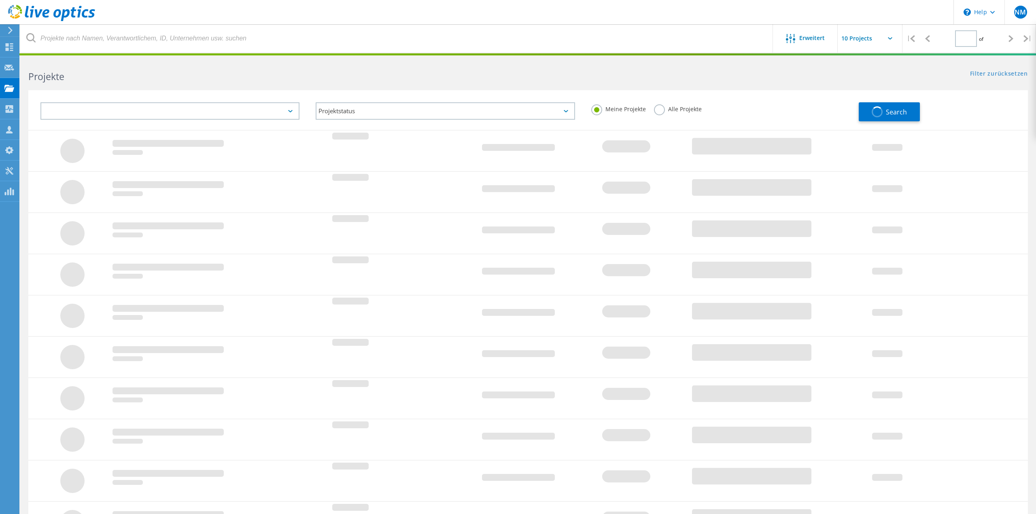
type input "1"
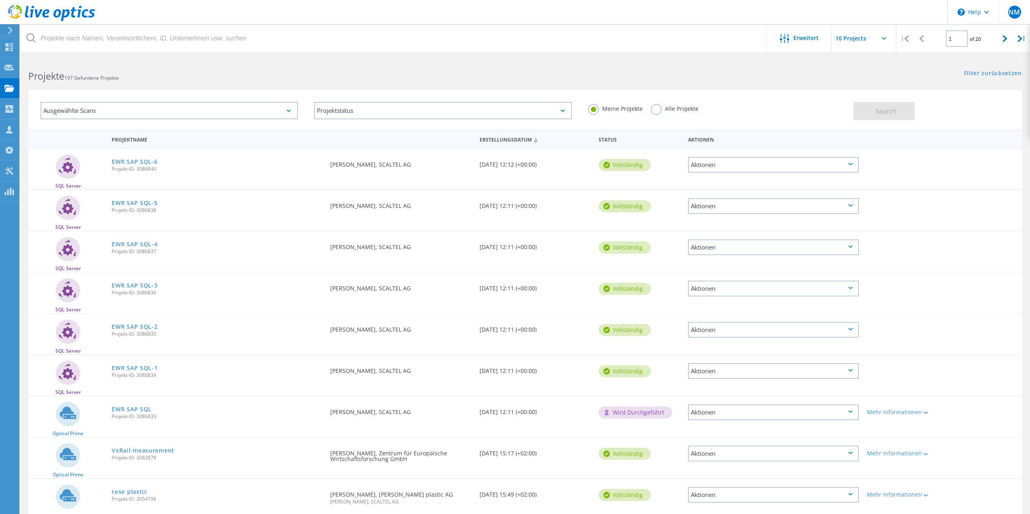
scroll to position [0, 0]
click at [144, 409] on link "EWR SAP SQL" at bounding box center [132, 410] width 40 height 6
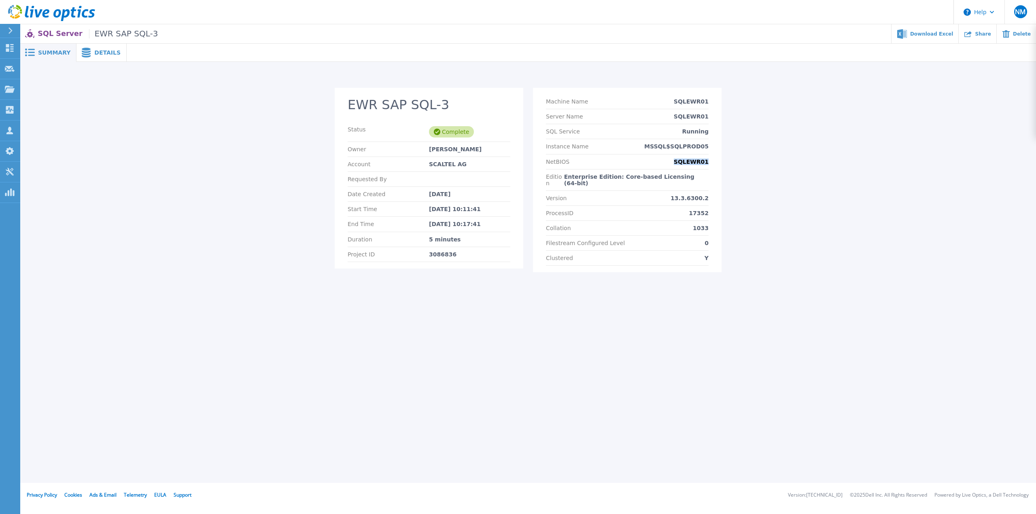
drag, startPoint x: 709, startPoint y: 161, endPoint x: 668, endPoint y: 165, distance: 41.8
click at [669, 165] on section "Machine Name SQLEWR01 Server Name SQLEWR01 SQL Service Running Instance Name MS…" at bounding box center [627, 180] width 189 height 185
click at [662, 165] on div "NetBIOS SQLEWR01" at bounding box center [627, 162] width 163 height 15
click at [112, 52] on div "Details" at bounding box center [101, 53] width 50 height 18
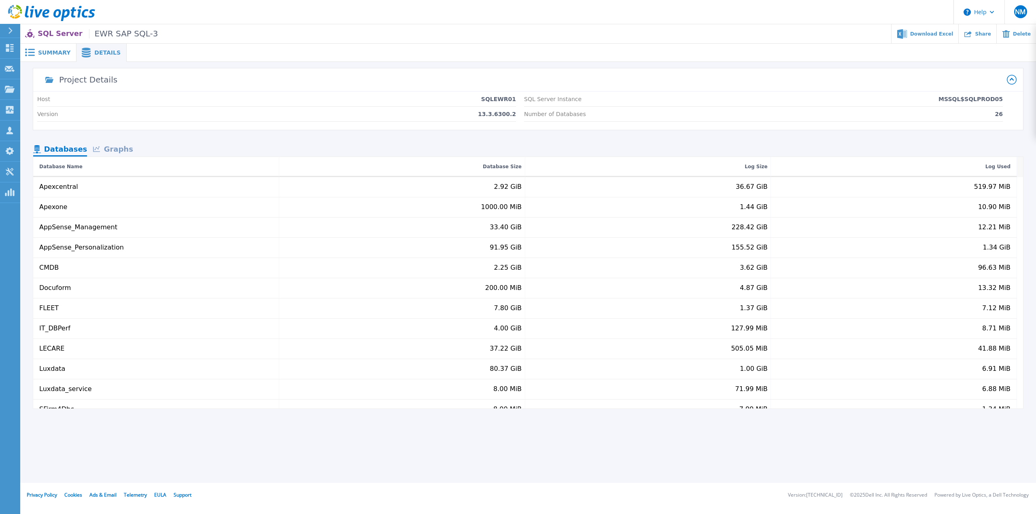
click at [105, 148] on div "Graphs" at bounding box center [113, 150] width 52 height 14
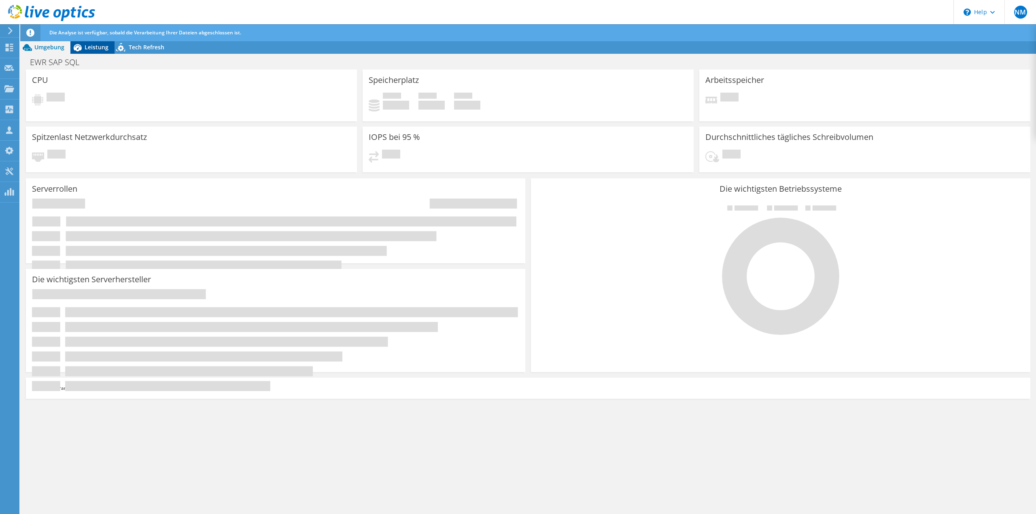
click at [91, 30] on span "Die Analyse ist verfügbar, sobald die Verarbeitung Ihrer Dateien abgeschlossen …" at bounding box center [145, 32] width 192 height 7
click at [92, 47] on span "Leistung" at bounding box center [97, 47] width 24 height 8
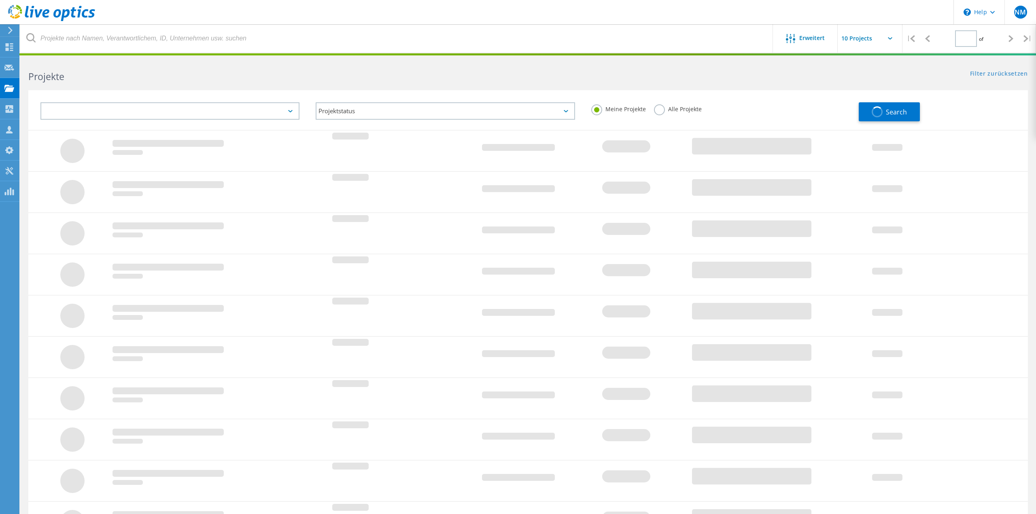
type input "1"
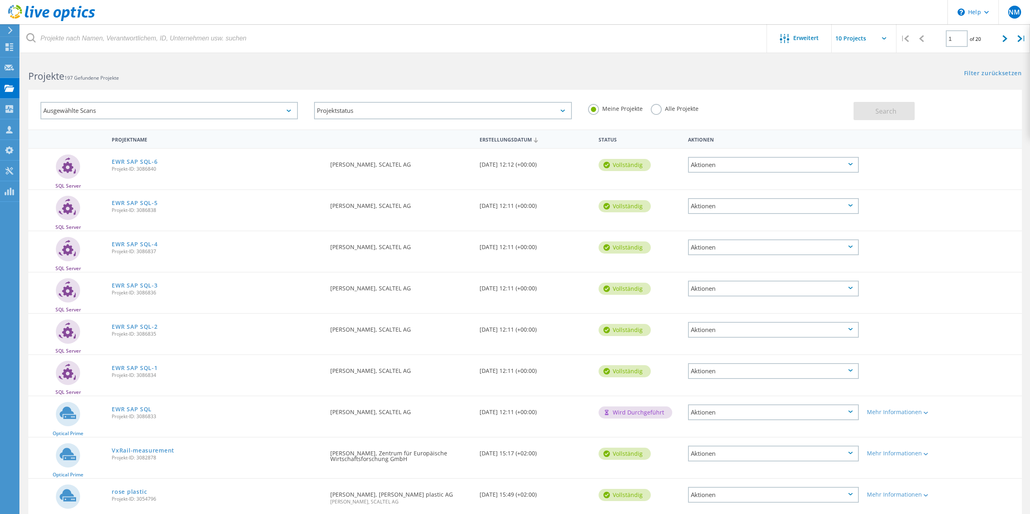
scroll to position [0, 0]
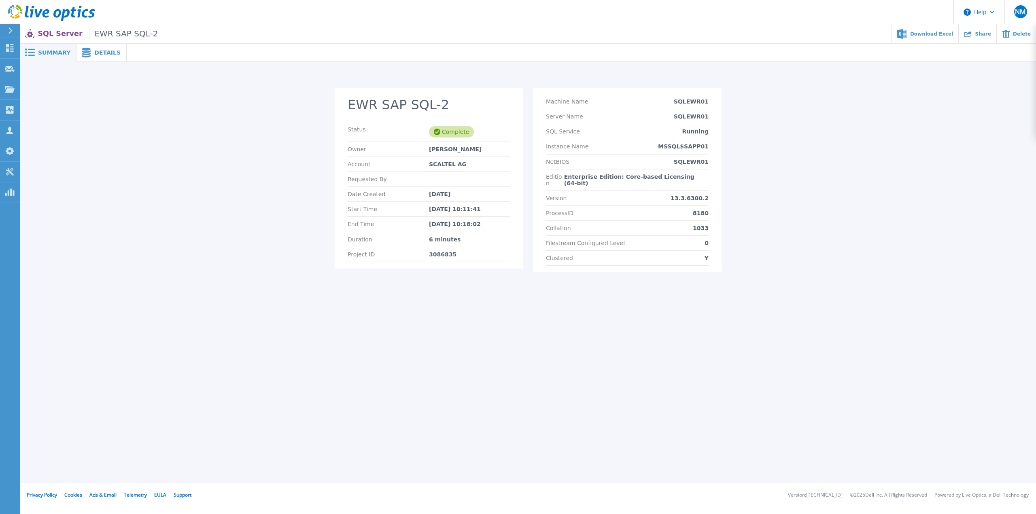
click at [784, 175] on div "EWR SAP SQL-2 Status Complete Owner Niklas Meisch Account SCALTEL AG Requested …" at bounding box center [528, 185] width 1000 height 194
click at [105, 57] on div "Details" at bounding box center [101, 53] width 50 height 18
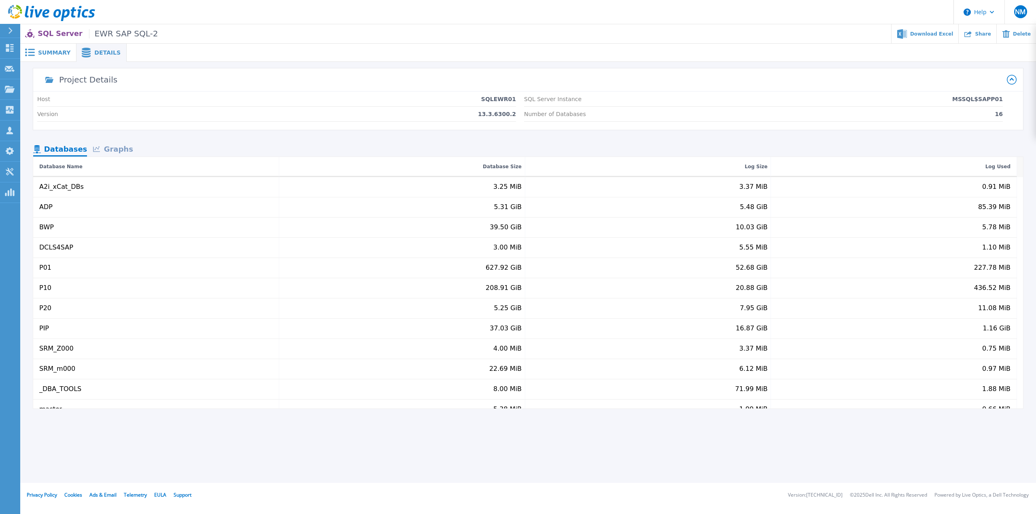
click at [111, 153] on div "Graphs" at bounding box center [113, 150] width 52 height 14
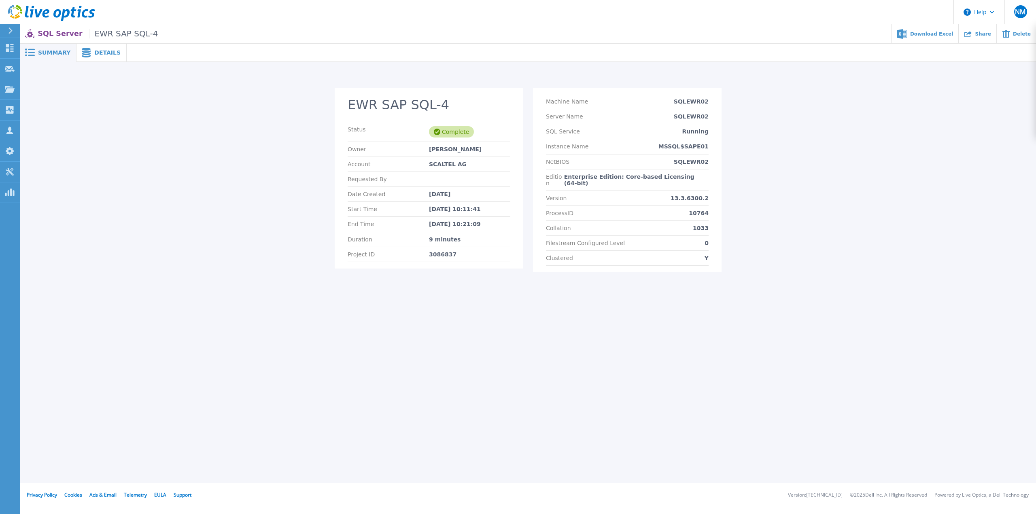
click at [766, 75] on div "EWR SAP SQL-4 Status Complete Owner Niklas Meisch Account SCALTEL AG Requested …" at bounding box center [528, 176] width 1016 height 228
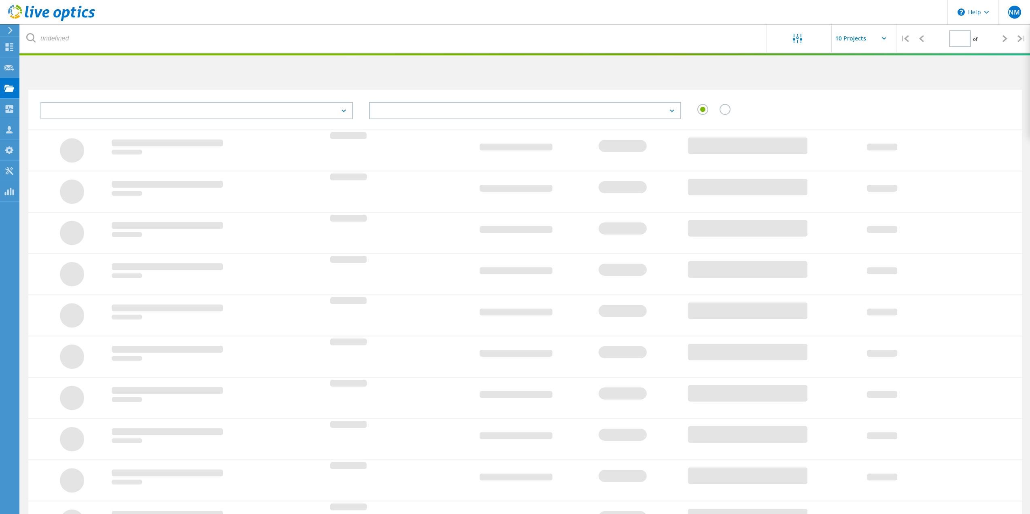
type input "1"
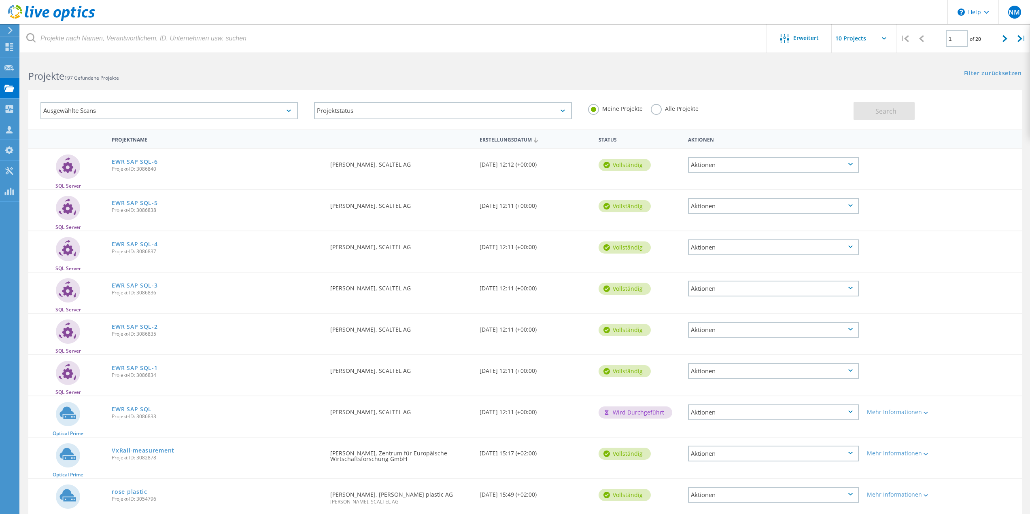
scroll to position [0, 0]
click at [133, 407] on link "EWR SAP SQL" at bounding box center [132, 410] width 40 height 6
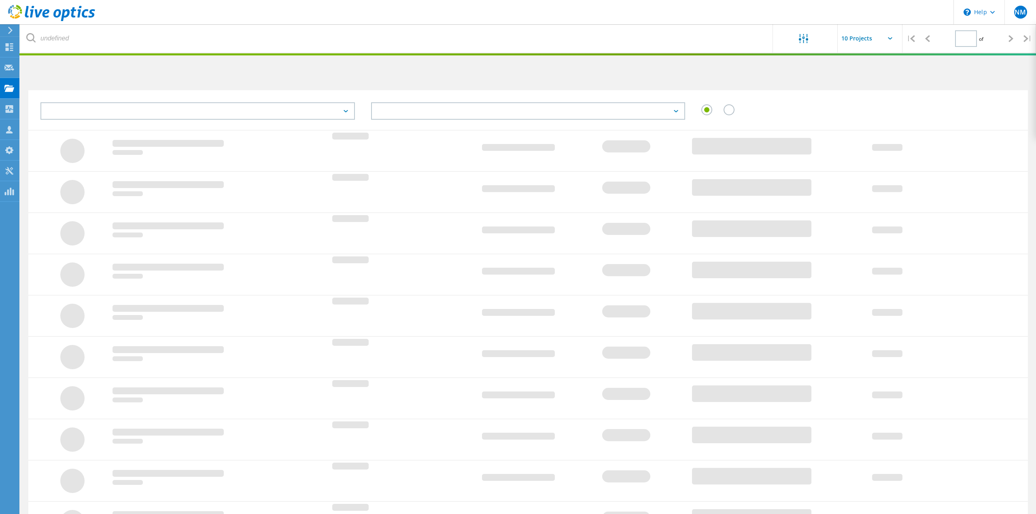
type input "1"
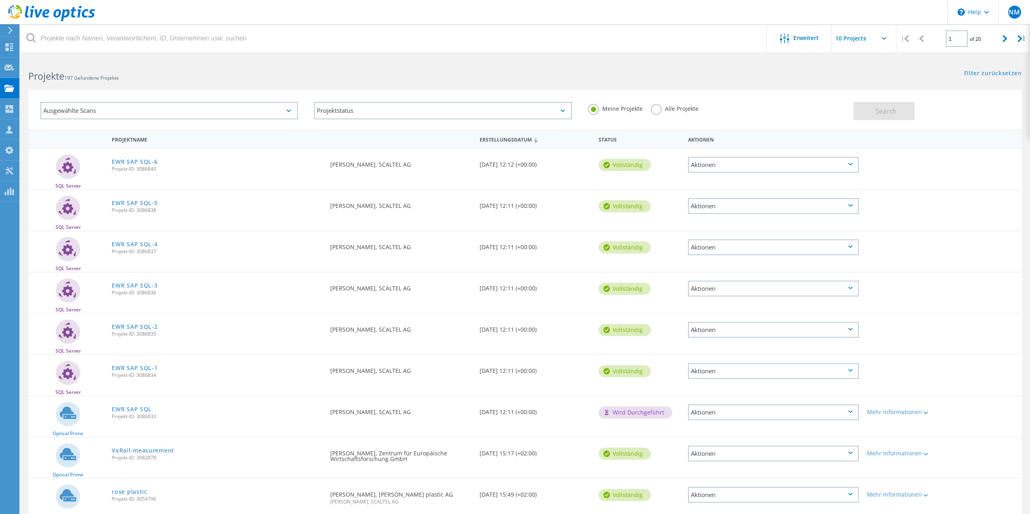
scroll to position [0, 0]
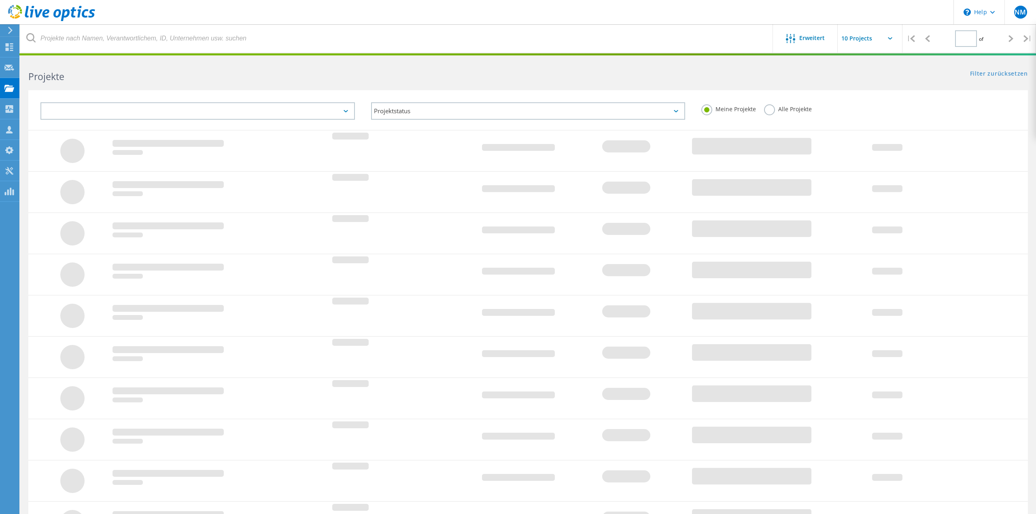
type input "1"
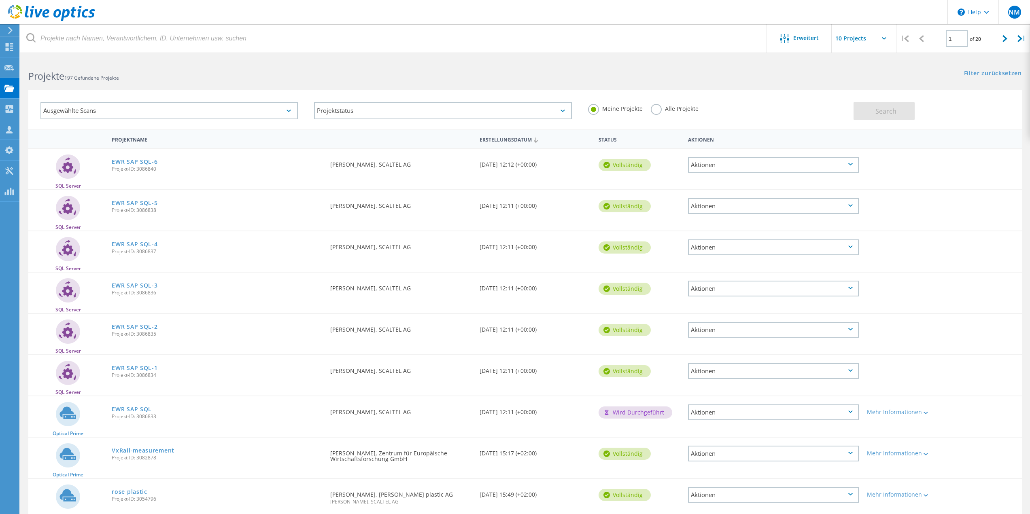
drag, startPoint x: 610, startPoint y: 413, endPoint x: 668, endPoint y: 416, distance: 57.9
click at [668, 416] on div "Wird durchgeführt" at bounding box center [635, 413] width 74 height 12
click at [671, 421] on div "Wird durchgeführt" at bounding box center [638, 412] width 89 height 30
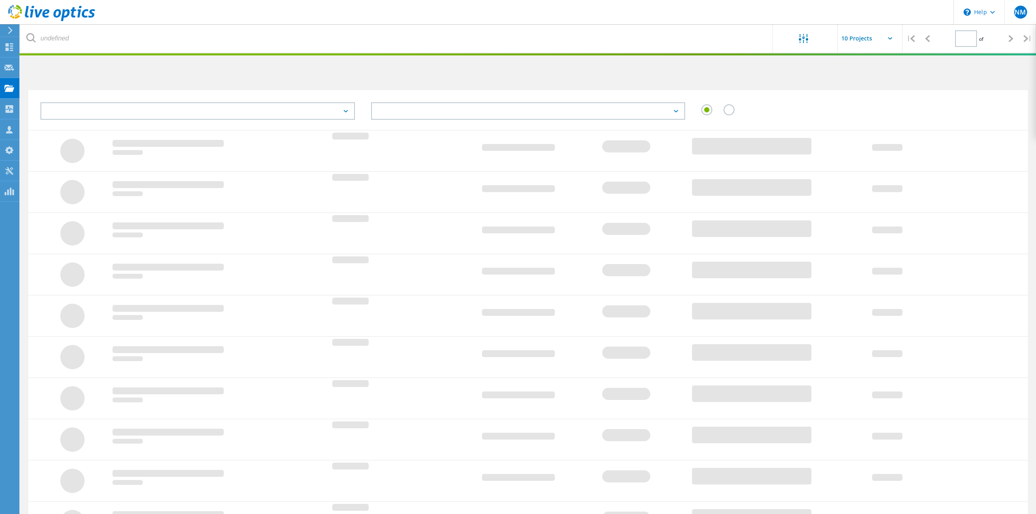
type input "1"
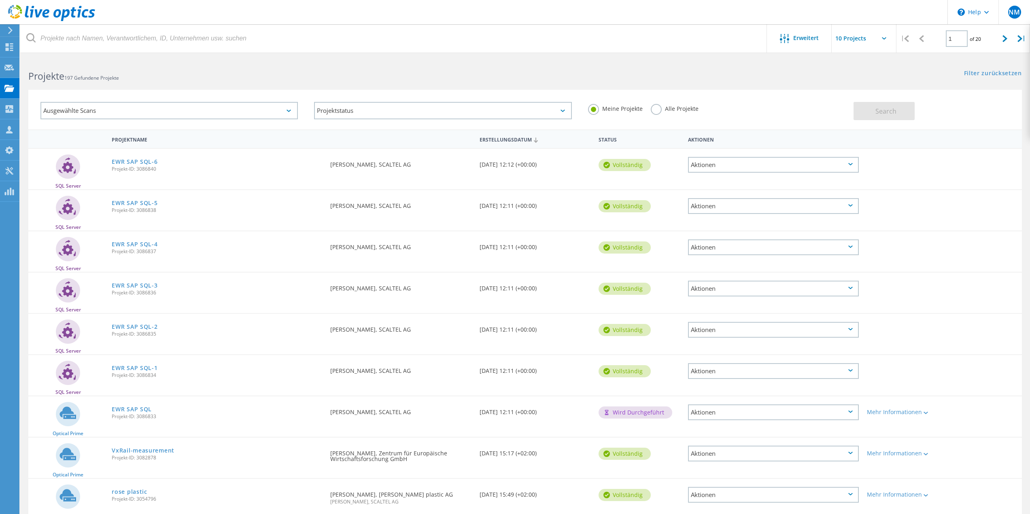
scroll to position [0, 0]
click at [470, 72] on h2 "Projekte 197 Gefundene Projekte" at bounding box center [272, 76] width 488 height 13
click at [891, 3] on header "\n Help Explore Helpful Articles Contact Support NM Vertriebspartner Niklas Mei…" at bounding box center [515, 12] width 1030 height 24
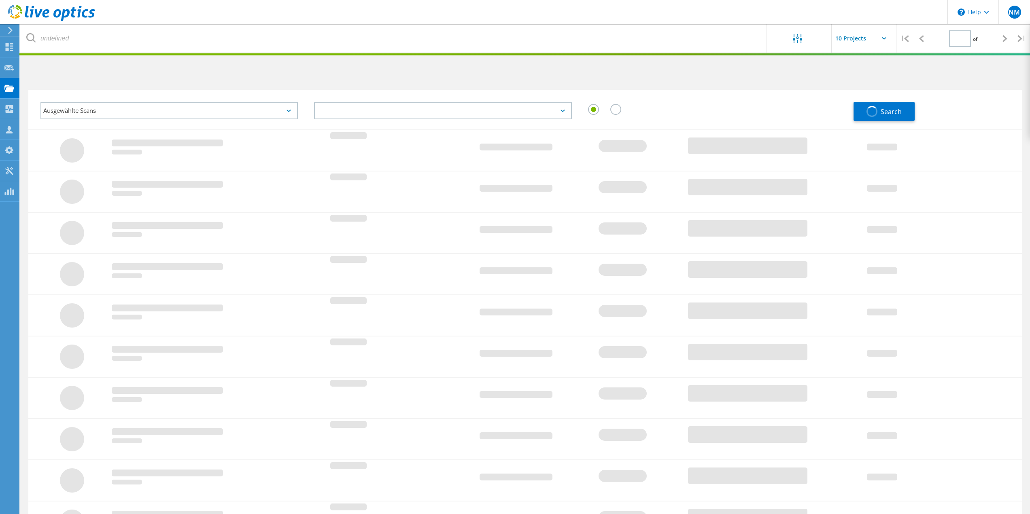
type input "1"
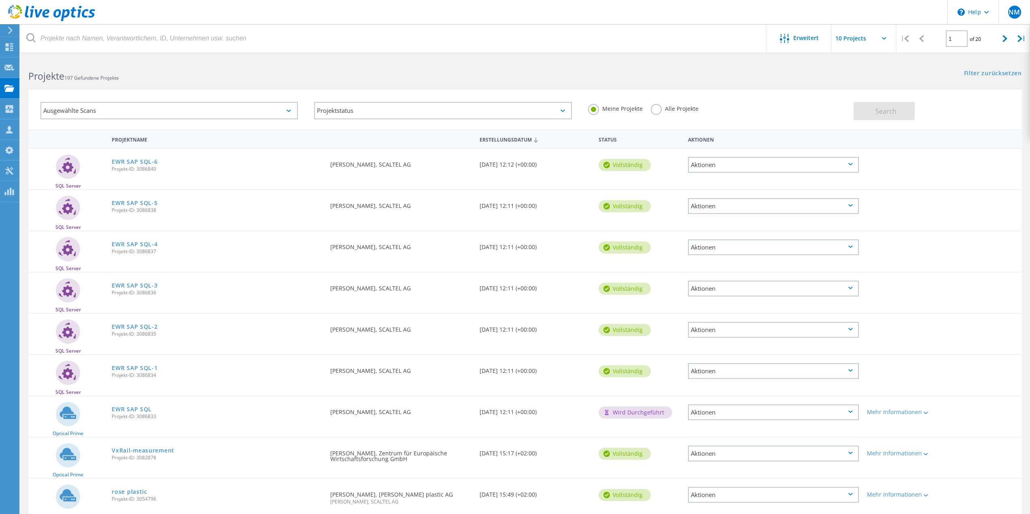
scroll to position [0, 0]
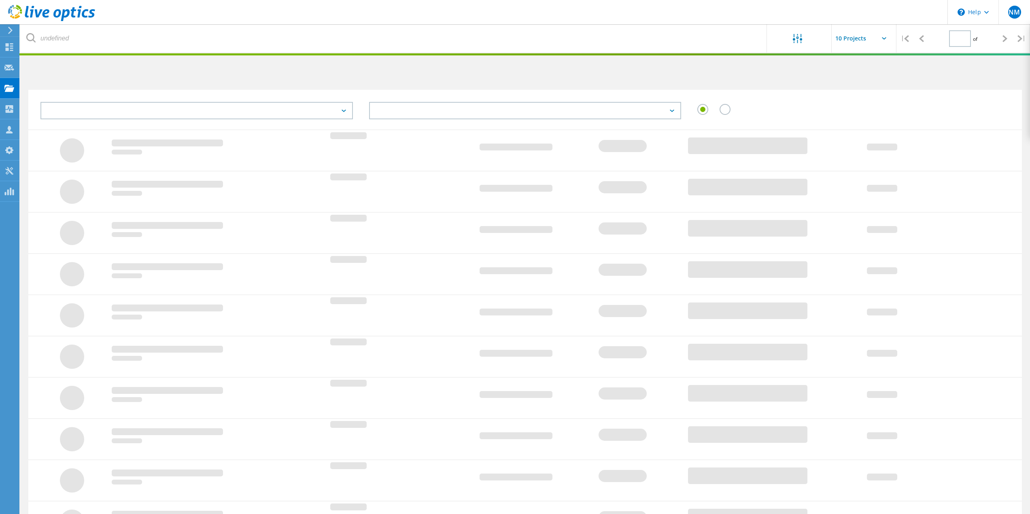
type input "1"
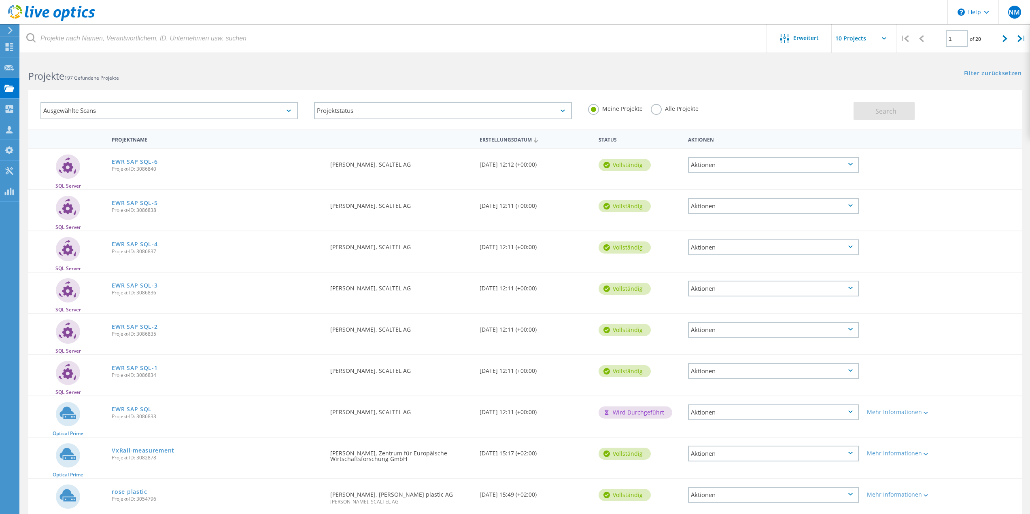
scroll to position [0, 0]
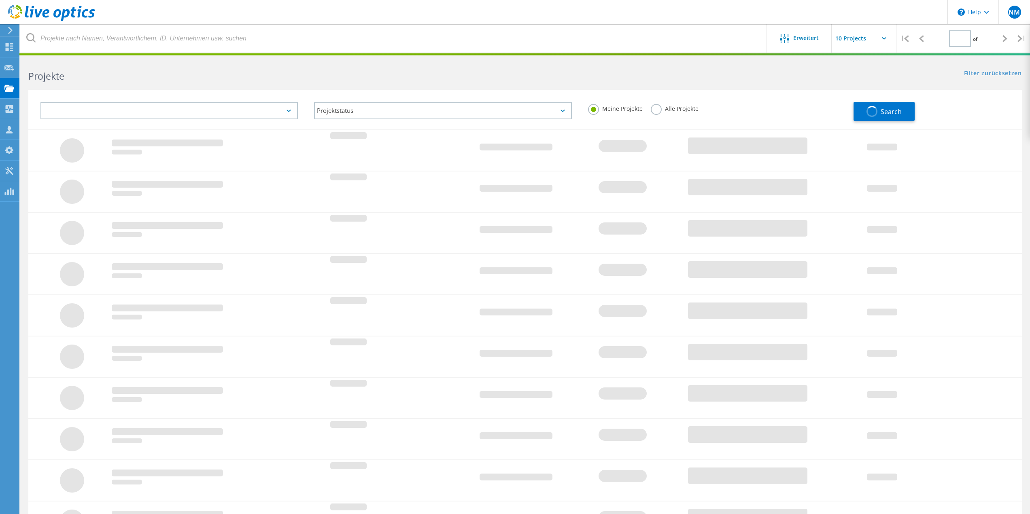
scroll to position [0, 0]
type input "1"
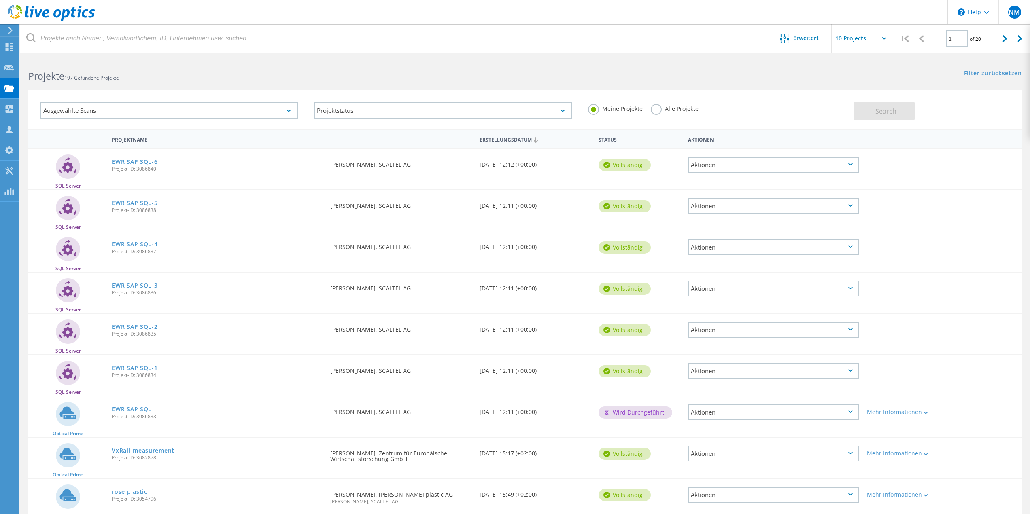
scroll to position [0, 0]
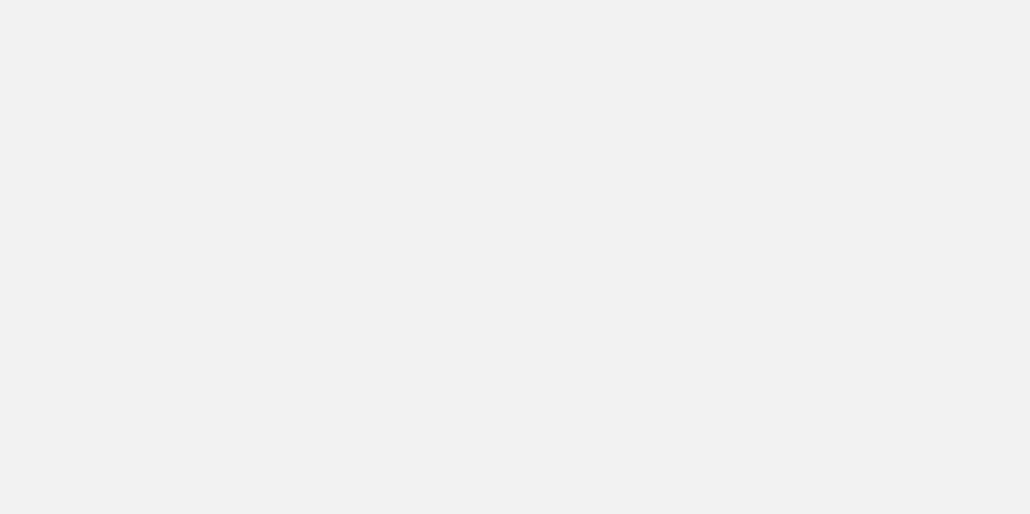
scroll to position [0, 0]
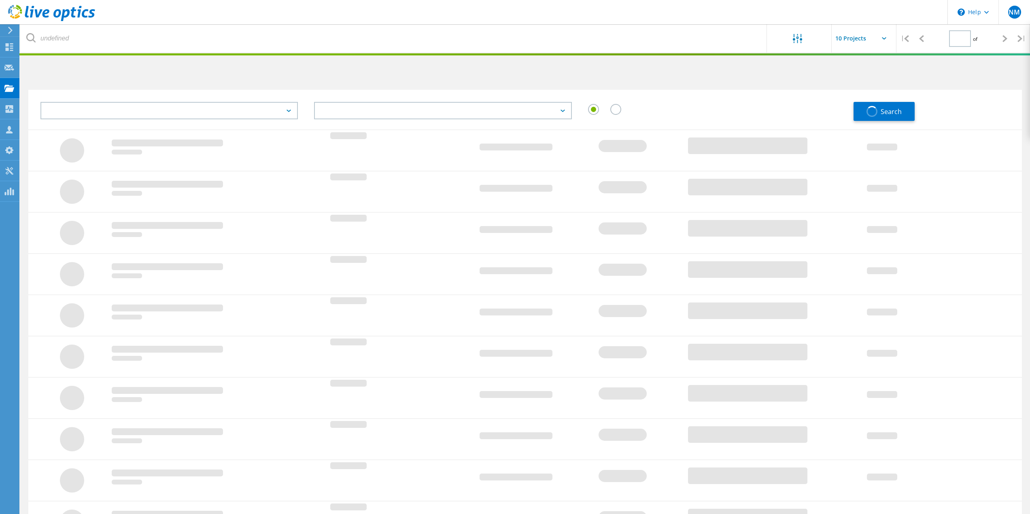
type input "1"
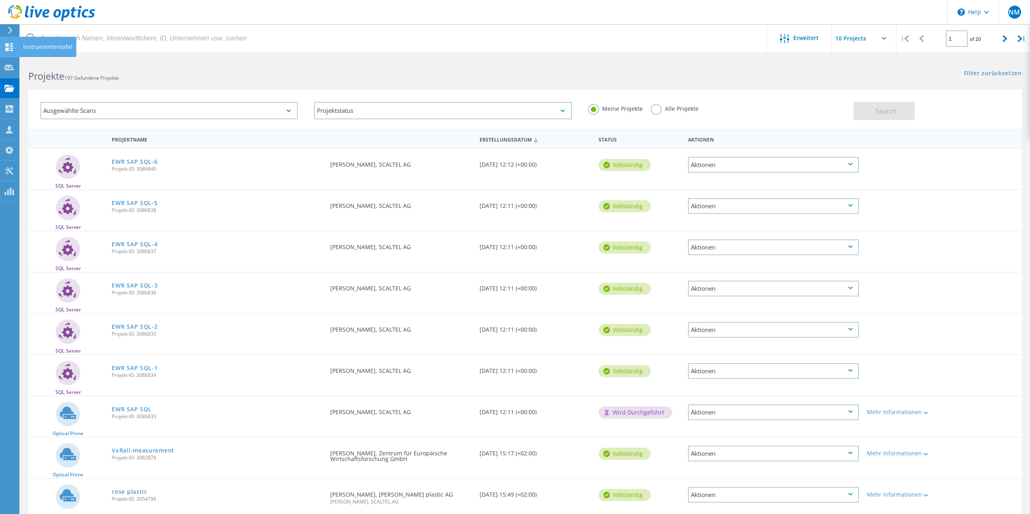
click at [10, 45] on icon at bounding box center [9, 47] width 10 height 8
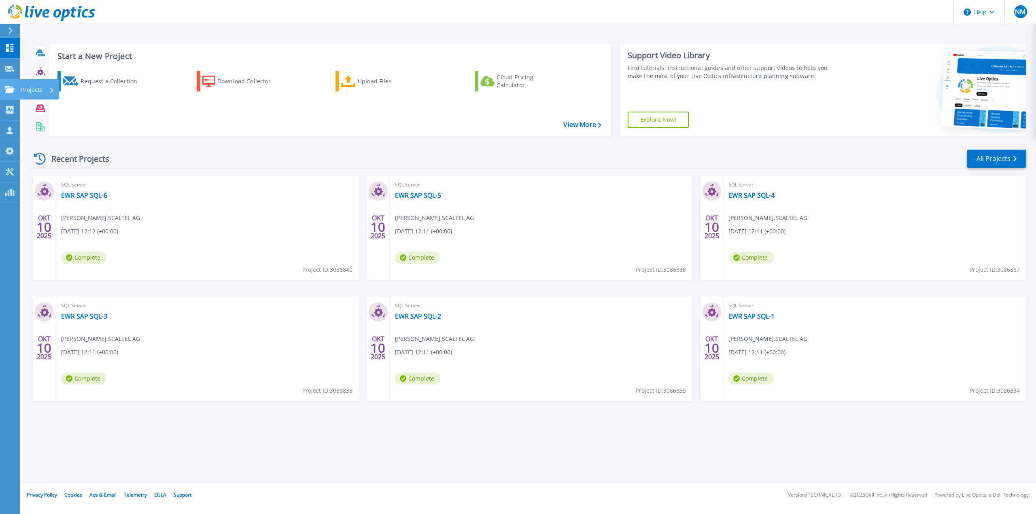
click at [8, 89] on icon at bounding box center [10, 89] width 10 height 7
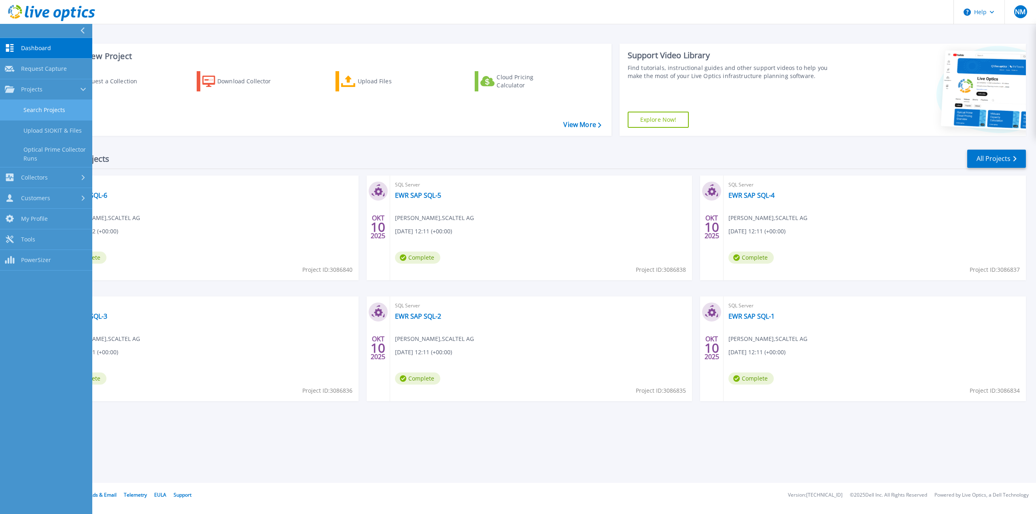
click at [53, 110] on link "Search Projects" at bounding box center [46, 110] width 92 height 21
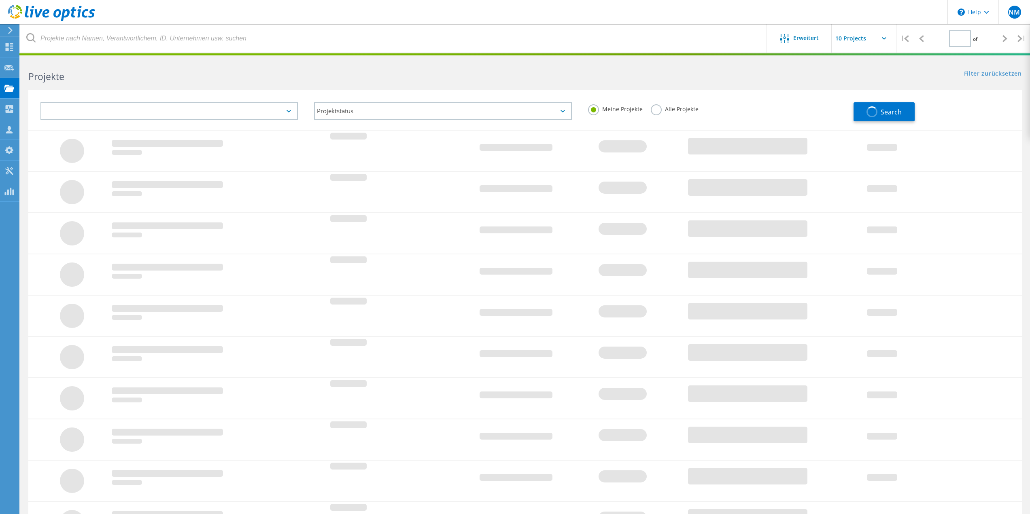
type input "1"
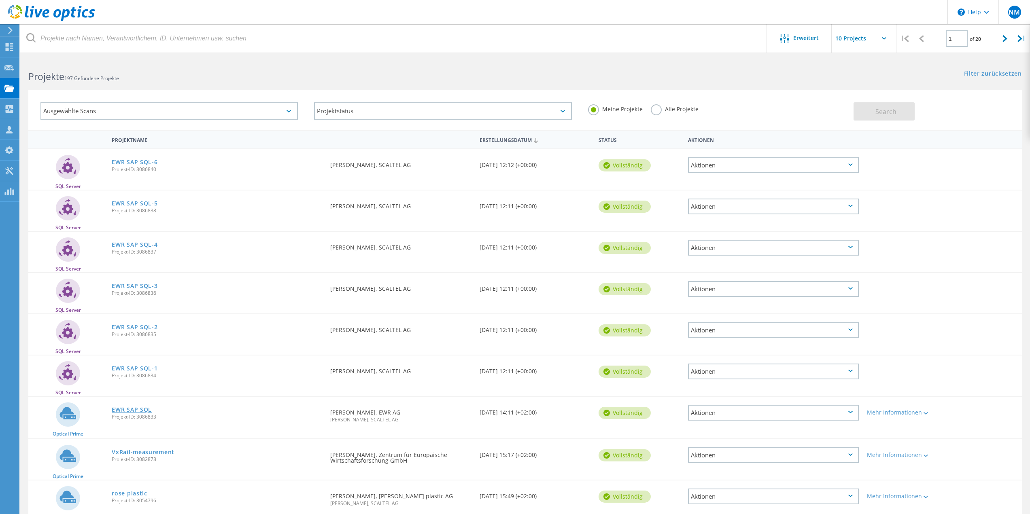
click at [125, 409] on link "EWR SAP SQL" at bounding box center [132, 410] width 40 height 6
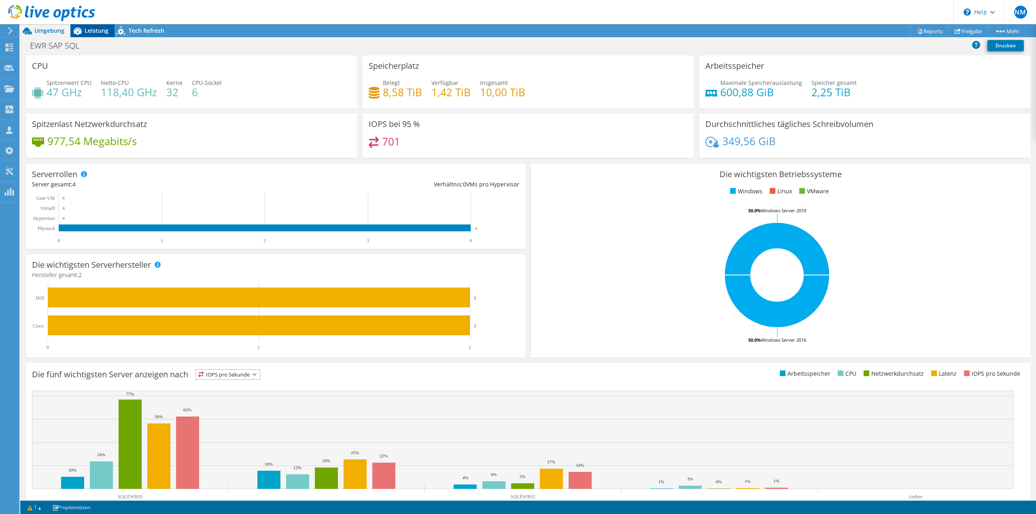
click at [97, 35] on div "Leistung" at bounding box center [92, 30] width 44 height 13
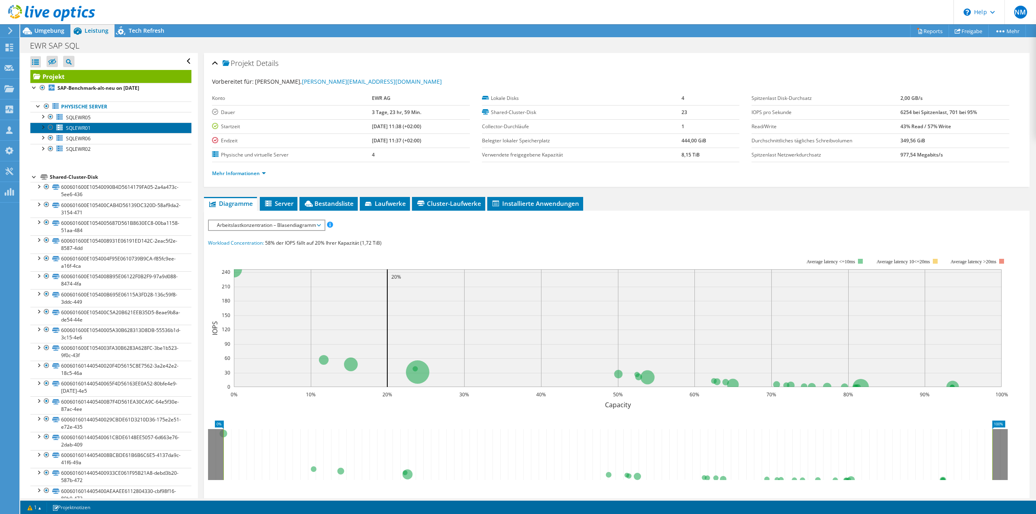
click at [102, 130] on link "SQLEWR01" at bounding box center [110, 128] width 161 height 11
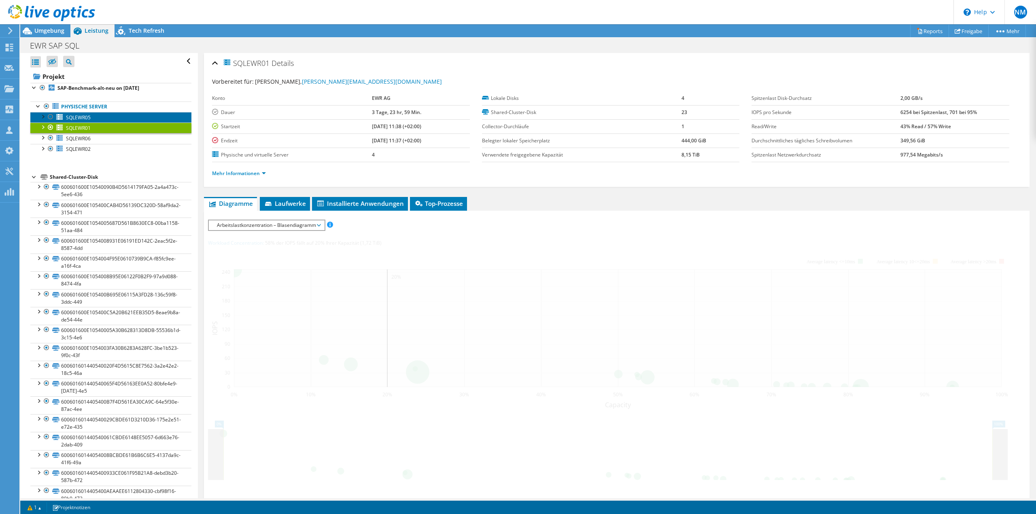
click at [100, 118] on link "SQLEWR05" at bounding box center [110, 117] width 161 height 11
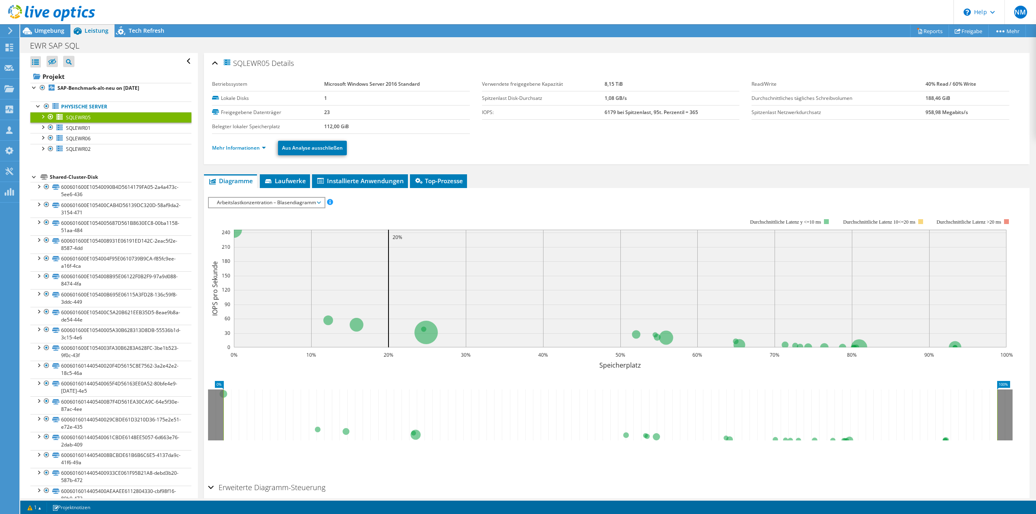
click at [309, 202] on span "Arbeitslastkonzentration – Blasendiagramm" at bounding box center [266, 203] width 107 height 10
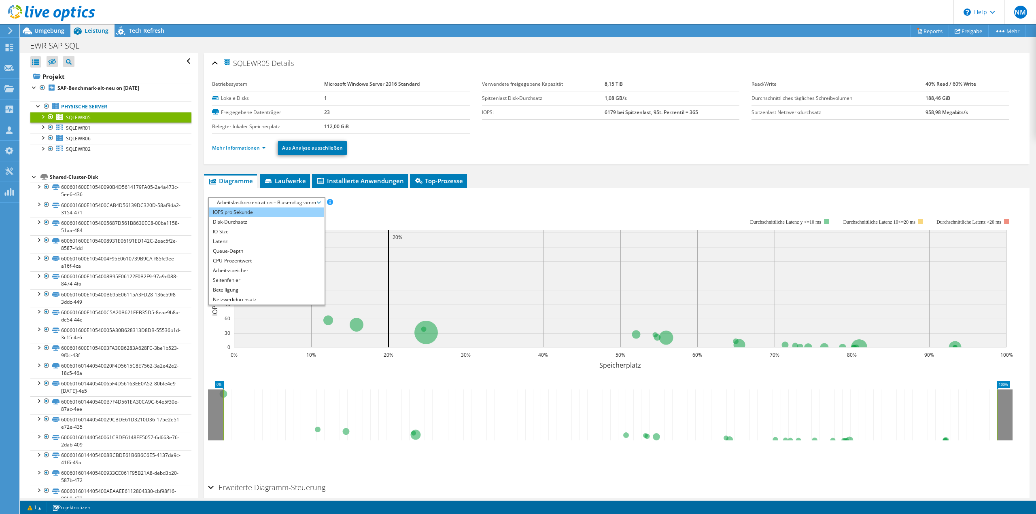
click at [281, 213] on li "IOPS pro Sekunde" at bounding box center [266, 213] width 115 height 10
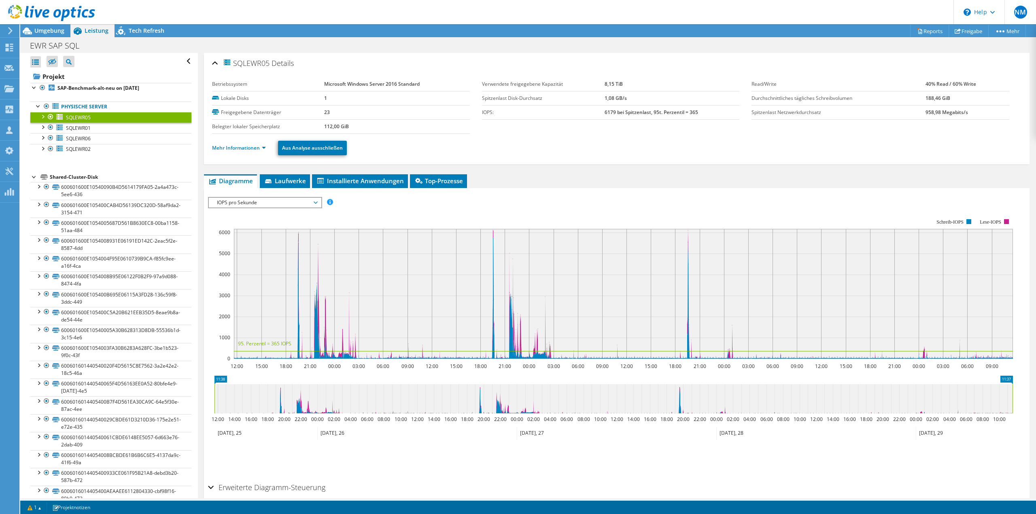
click at [296, 202] on span "IOPS pro Sekunde" at bounding box center [265, 203] width 104 height 10
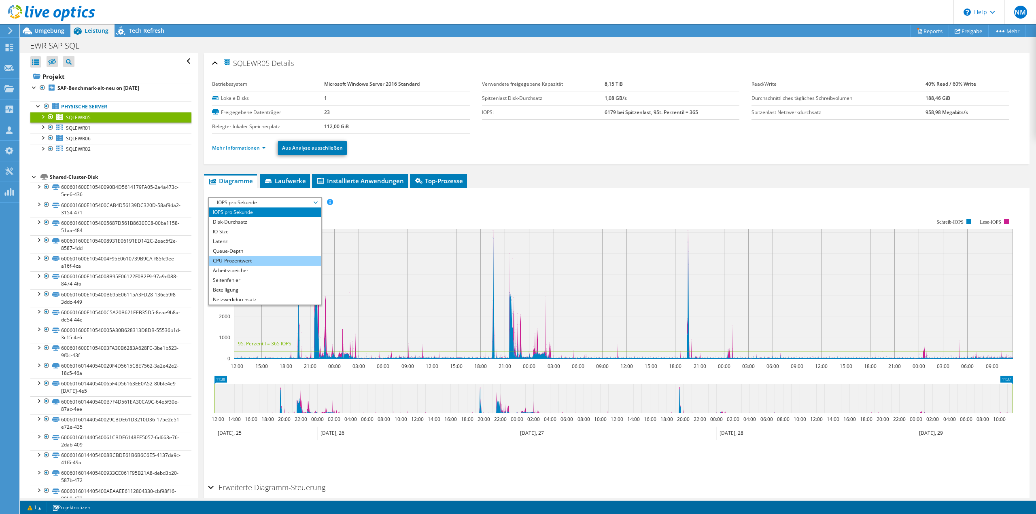
click at [287, 261] on li "CPU-Prozentwert" at bounding box center [265, 261] width 112 height 10
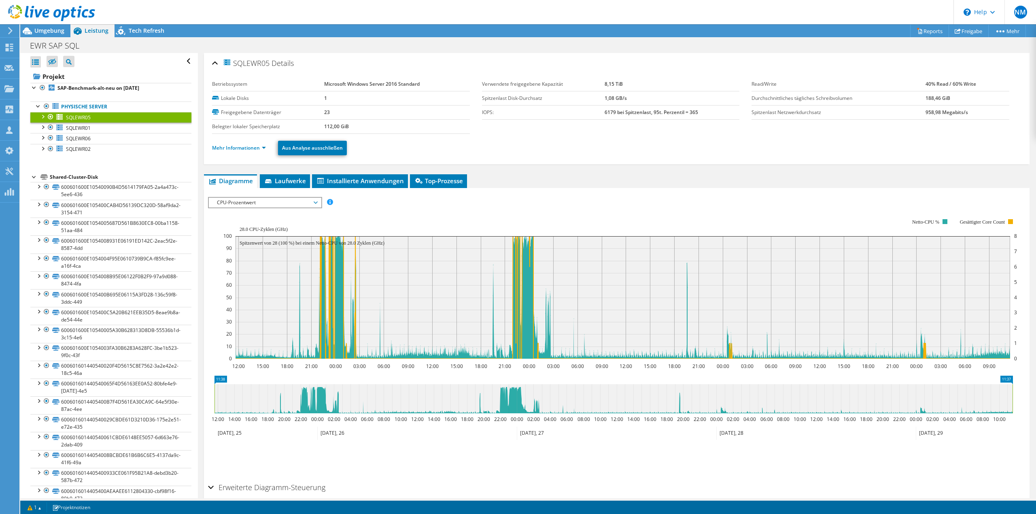
click at [264, 199] on span "CPU-Prozentwert" at bounding box center [265, 203] width 104 height 10
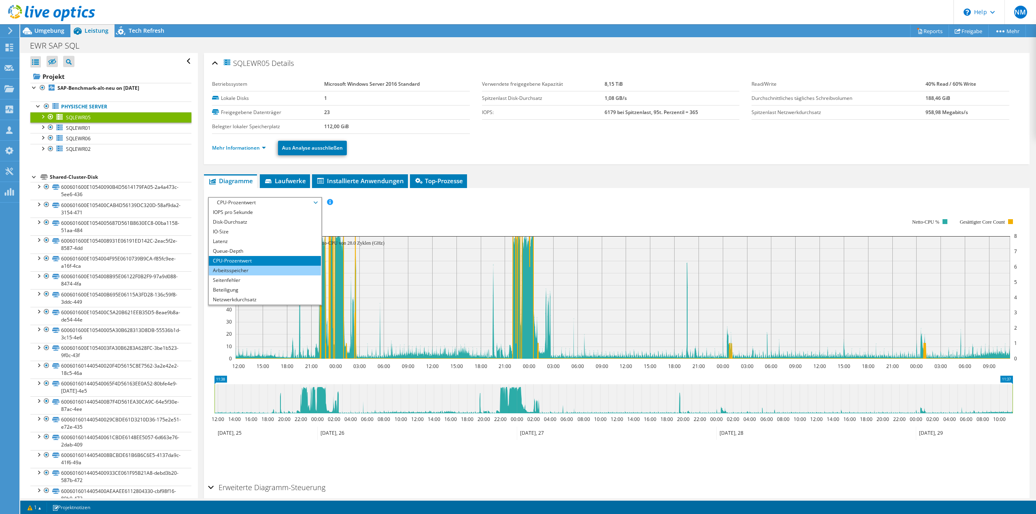
click at [262, 269] on li "Arbeitsspeicher" at bounding box center [265, 271] width 112 height 10
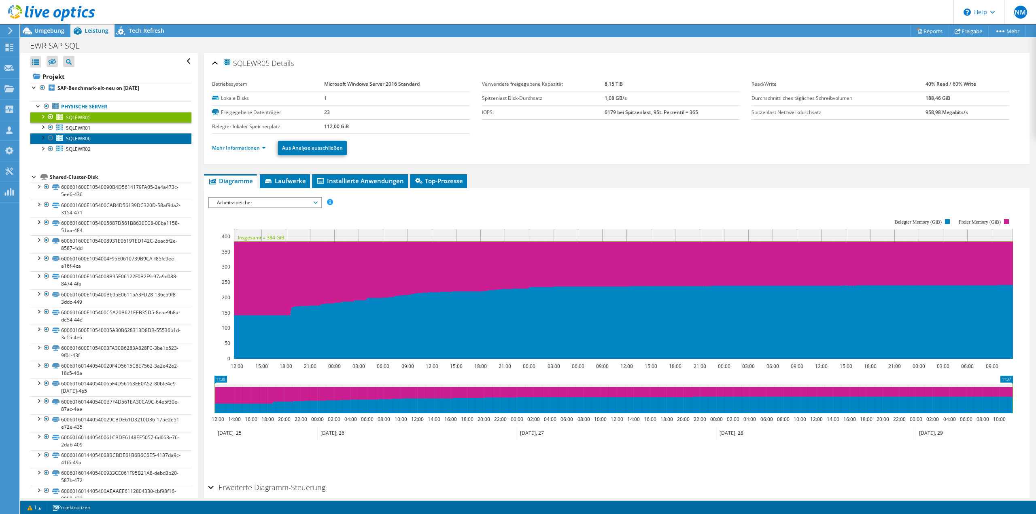
click at [106, 135] on link "SQLEWR06" at bounding box center [110, 138] width 161 height 11
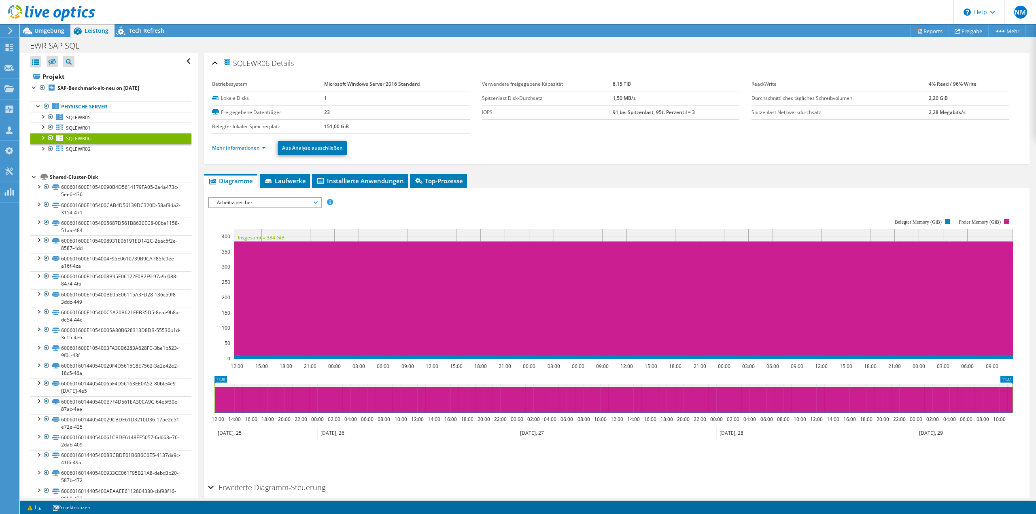
click at [248, 201] on span "Arbeitsspeicher" at bounding box center [265, 203] width 104 height 10
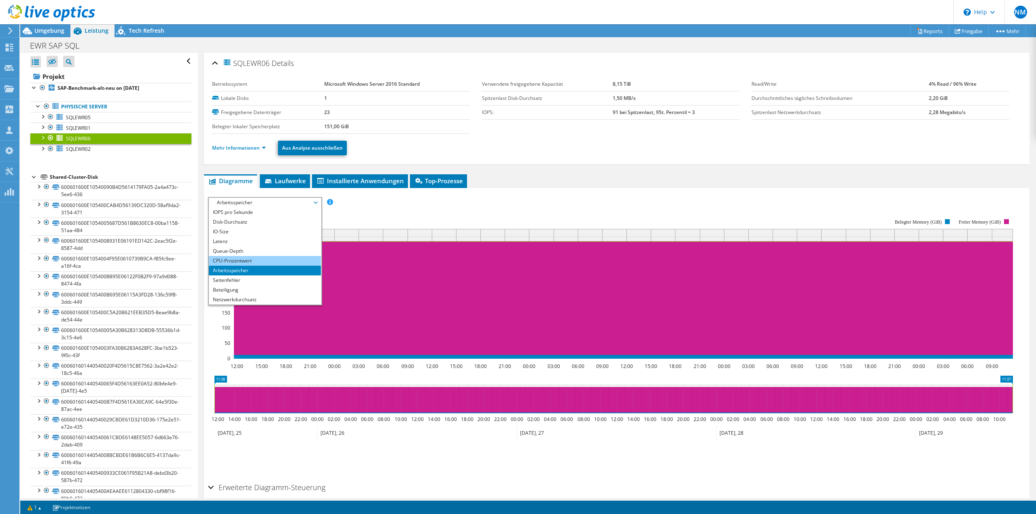
click at [246, 261] on li "CPU-Prozentwert" at bounding box center [265, 261] width 112 height 10
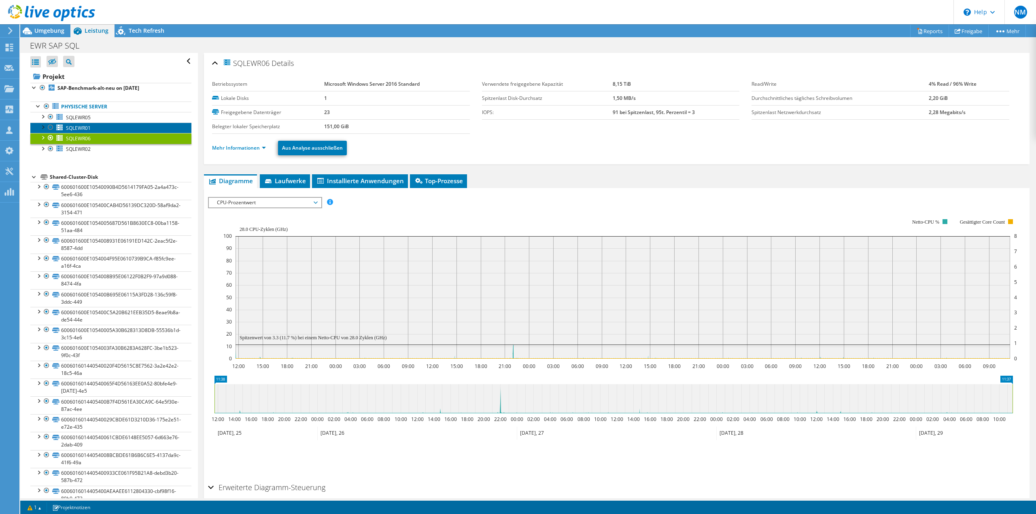
click at [108, 129] on link "SQLEWR01" at bounding box center [110, 128] width 161 height 11
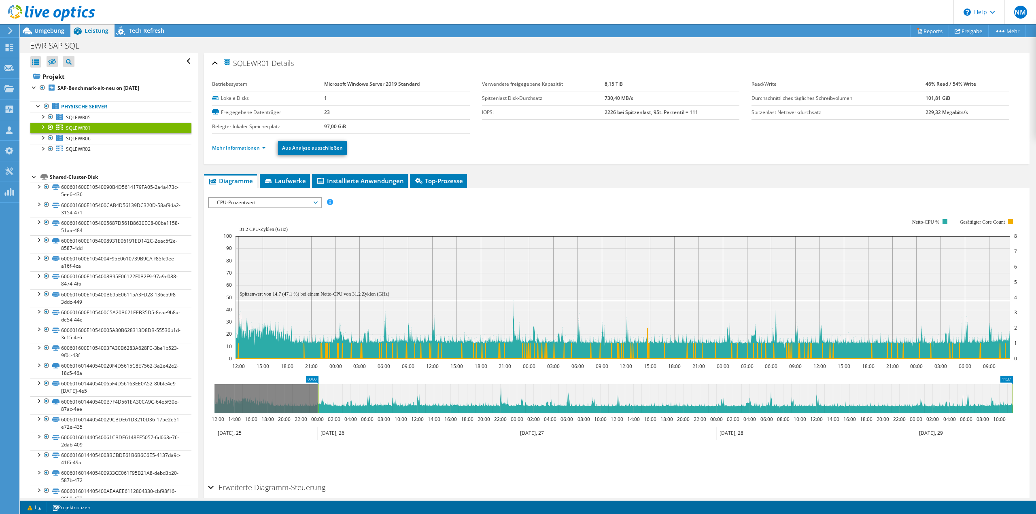
drag, startPoint x: 215, startPoint y: 394, endPoint x: 318, endPoint y: 395, distance: 103.6
click at [318, 395] on rect at bounding box center [317, 398] width 3 height 29
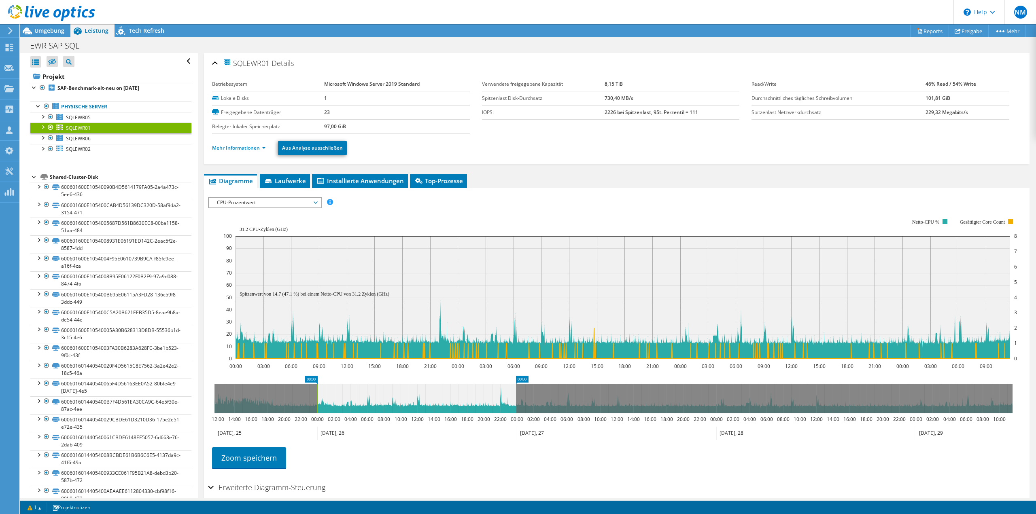
drag, startPoint x: 1012, startPoint y: 397, endPoint x: 516, endPoint y: 403, distance: 496.5
click at [516, 403] on rect at bounding box center [515, 398] width 3 height 29
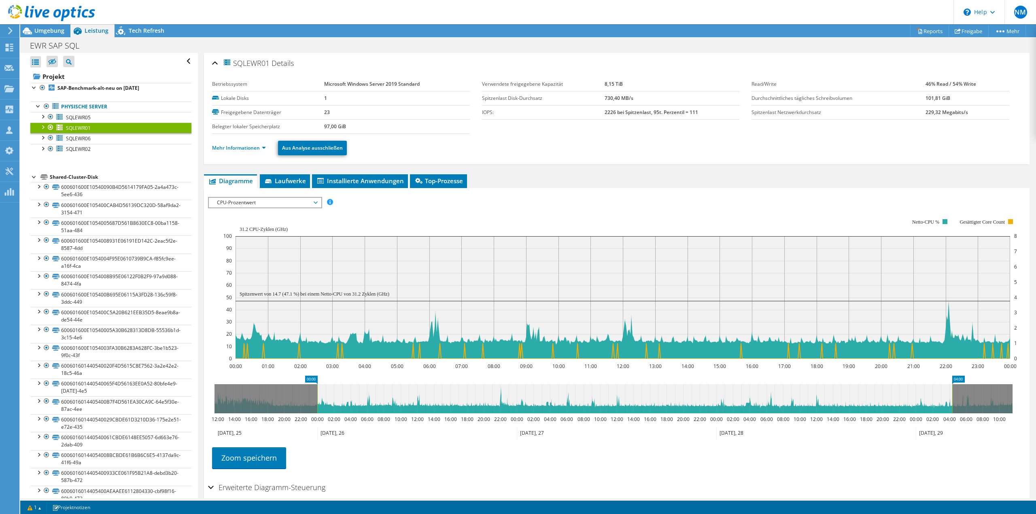
drag, startPoint x: 518, startPoint y: 395, endPoint x: 356, endPoint y: 426, distance: 164.8
click at [1018, 428] on icon "00:00 04:00 12:00 14:00 16:00 18:00 20:00 22:00 00:00 02:00 04:00 06:00 08:00 1…" at bounding box center [613, 408] width 811 height 65
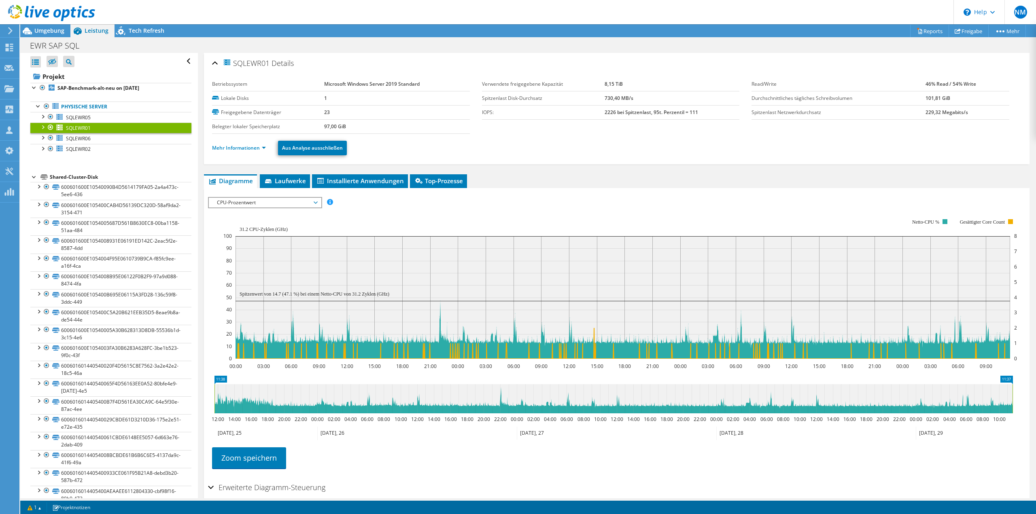
drag, startPoint x: 317, startPoint y: 395, endPoint x: 293, endPoint y: 395, distance: 24.3
click at [177, 395] on div "Alle öffnen Alle schließen Ausgeschlossene Knoten verbergen Projektbaumfilter" at bounding box center [528, 275] width 1016 height 445
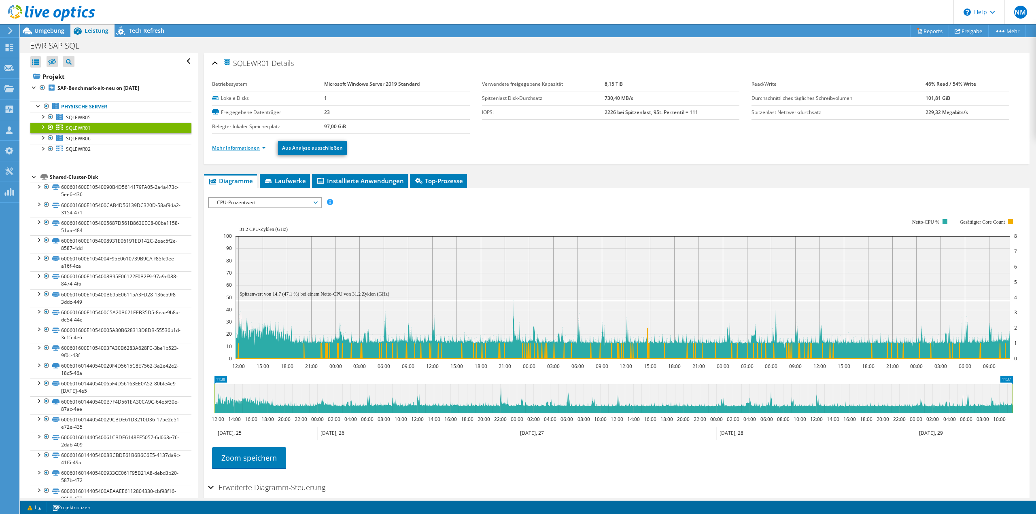
click at [262, 151] on link "Mehr Informationen" at bounding box center [239, 147] width 54 height 7
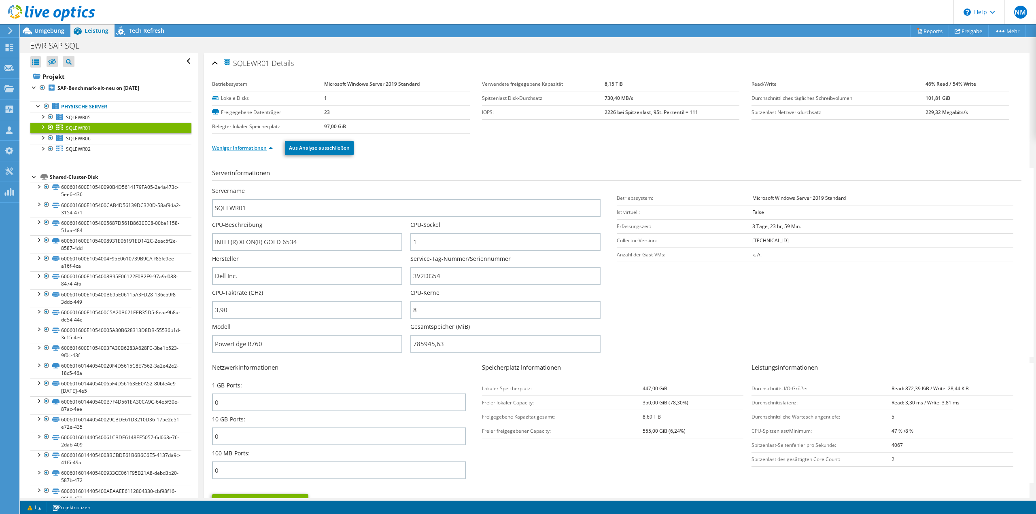
click at [268, 148] on link "Weniger Informationen" at bounding box center [242, 147] width 61 height 7
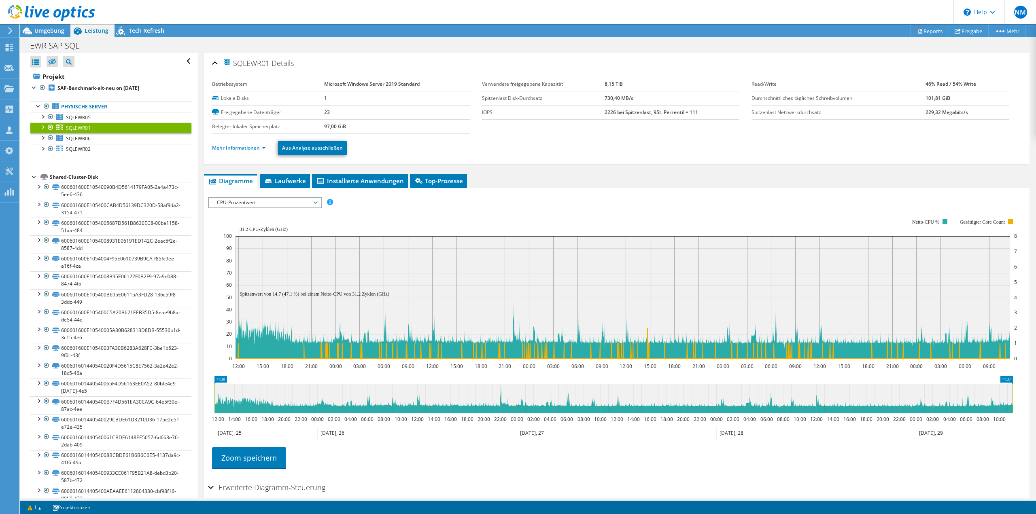
click at [317, 204] on span "CPU-Prozentwert" at bounding box center [265, 203] width 104 height 10
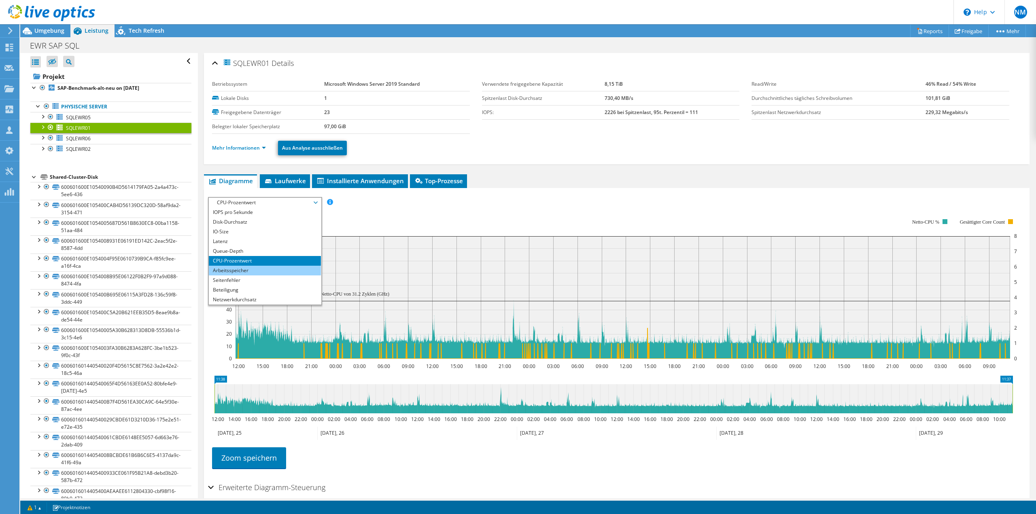
click at [293, 269] on li "Arbeitsspeicher" at bounding box center [265, 271] width 112 height 10
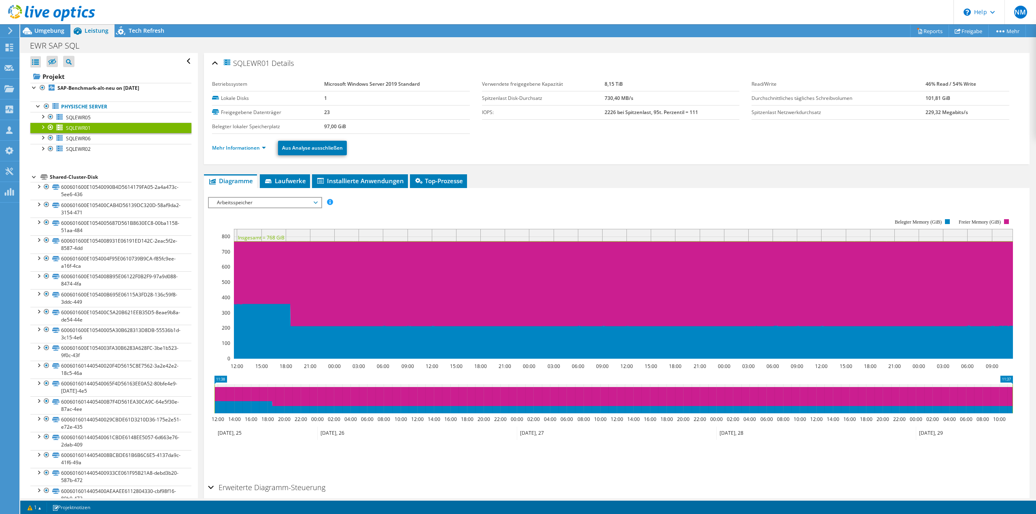
click at [299, 205] on span "Arbeitsspeicher" at bounding box center [265, 203] width 104 height 10
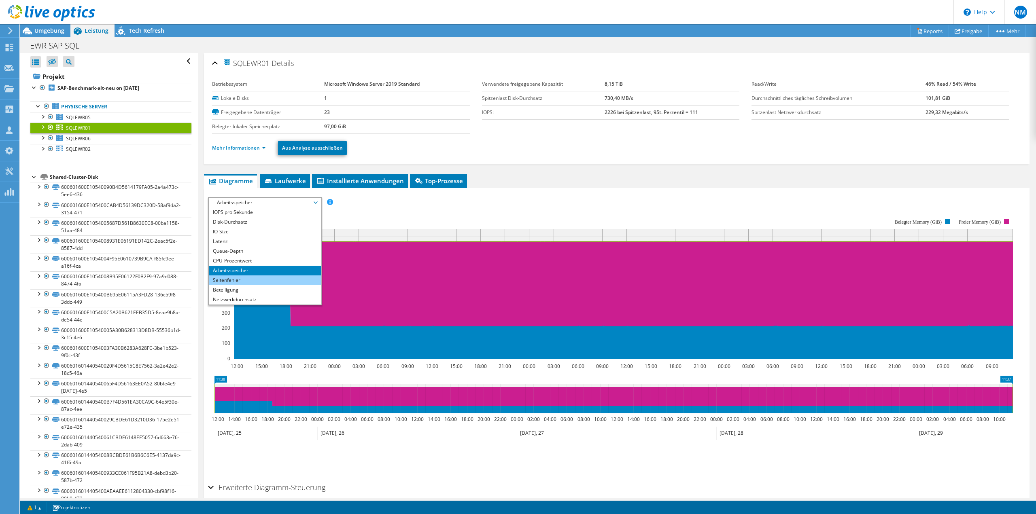
click at [275, 283] on li "Seitenfehler" at bounding box center [265, 281] width 112 height 10
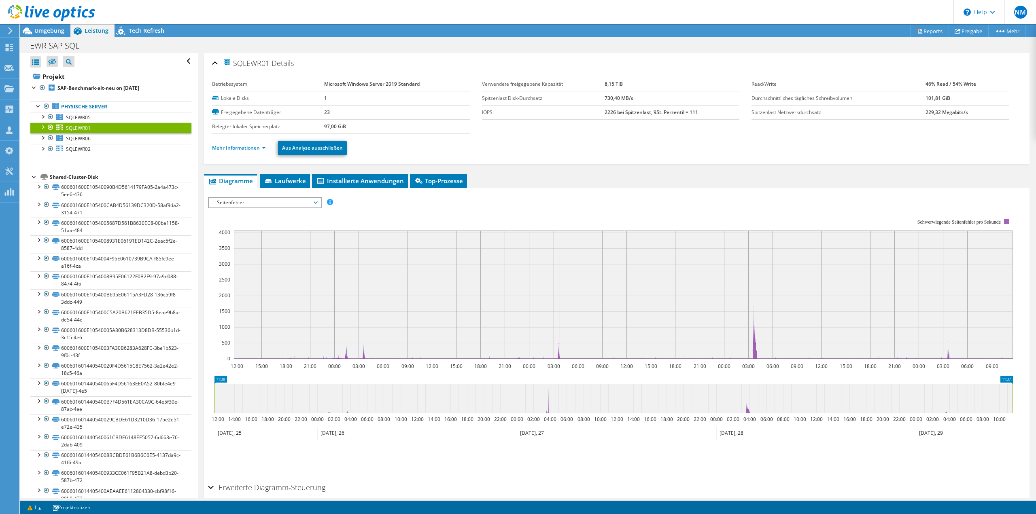
click at [305, 203] on span "Seitenfehler" at bounding box center [265, 203] width 104 height 10
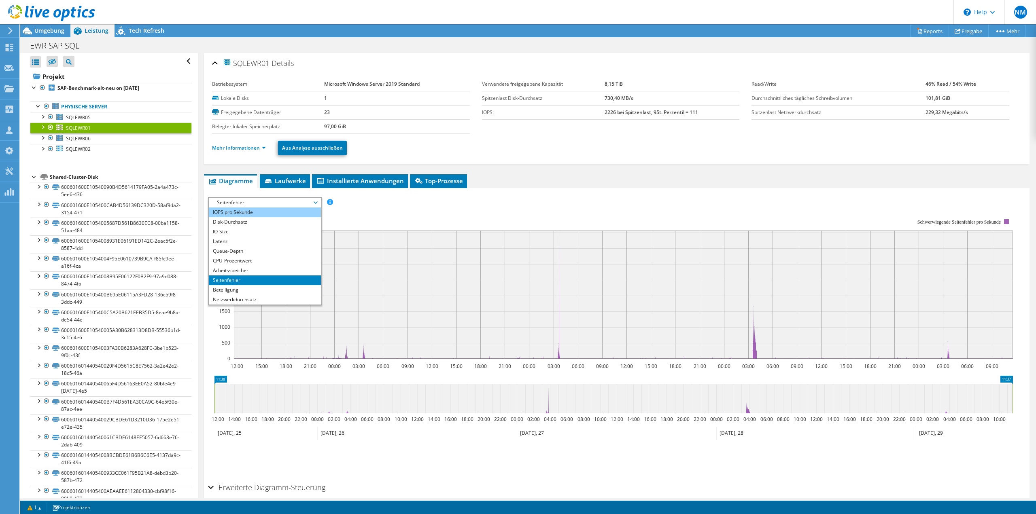
click at [240, 211] on li "IOPS pro Sekunde" at bounding box center [265, 213] width 112 height 10
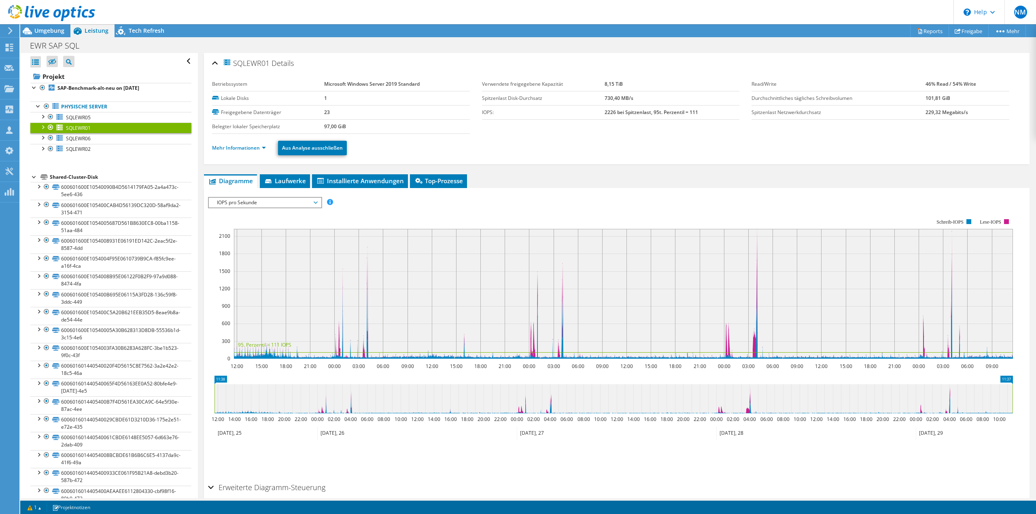
click at [305, 203] on span "IOPS pro Sekunde" at bounding box center [265, 203] width 104 height 10
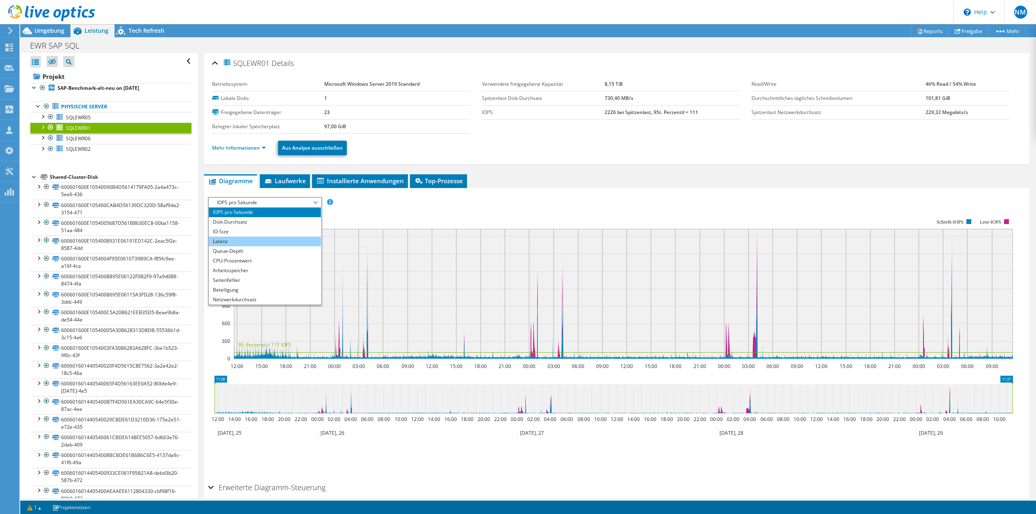
click at [288, 240] on li "Latenz" at bounding box center [265, 242] width 112 height 10
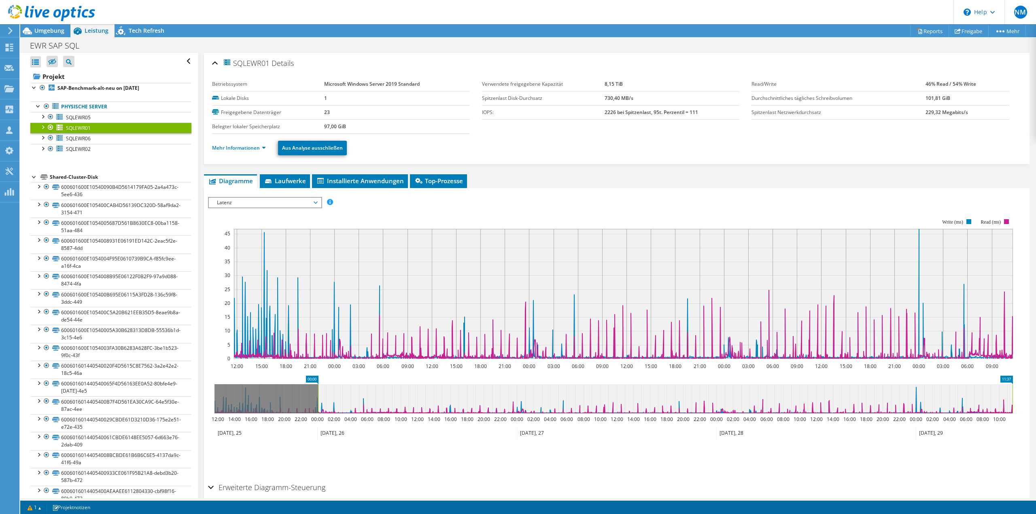
drag, startPoint x: 213, startPoint y: 397, endPoint x: 317, endPoint y: 397, distance: 103.6
click at [317, 397] on rect at bounding box center [317, 398] width 3 height 29
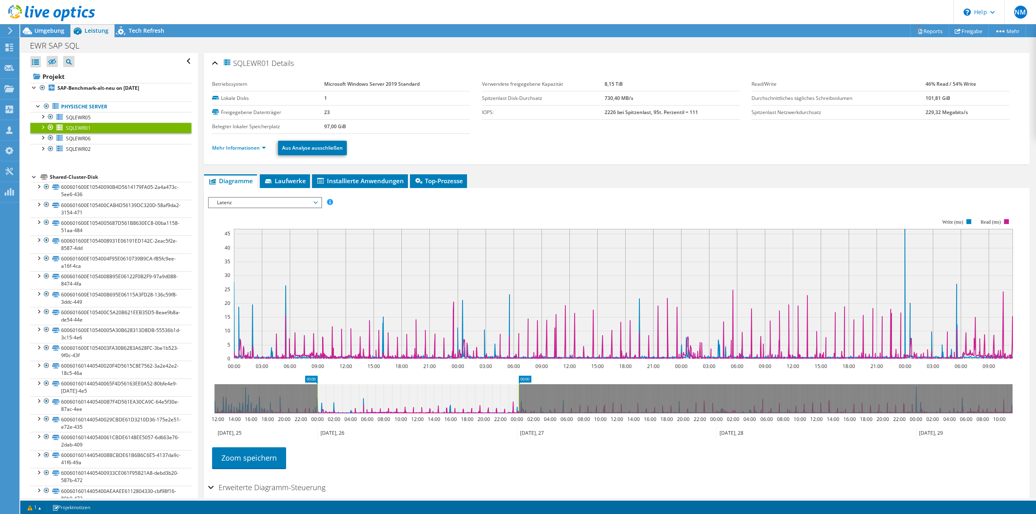
drag, startPoint x: 1012, startPoint y: 401, endPoint x: 519, endPoint y: 383, distance: 494.0
click at [519, 383] on icon "00:00 00:00 12:00 14:00 16:00 18:00 20:00 22:00 00:00 02:00 04:00 06:00 08:00 1…" at bounding box center [613, 408] width 811 height 65
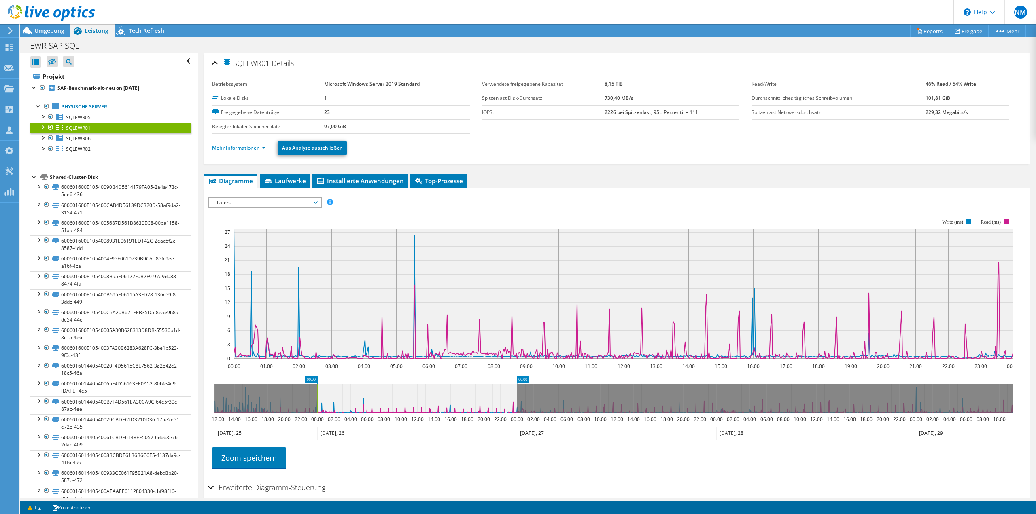
click at [318, 204] on span "Latenz" at bounding box center [265, 203] width 112 height 10
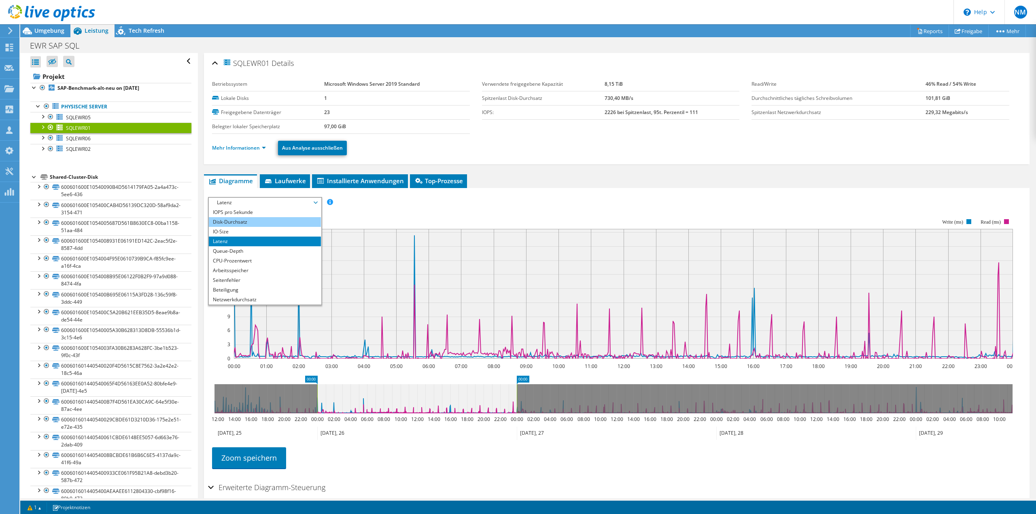
click at [282, 221] on li "Disk-Durchsatz" at bounding box center [265, 222] width 112 height 10
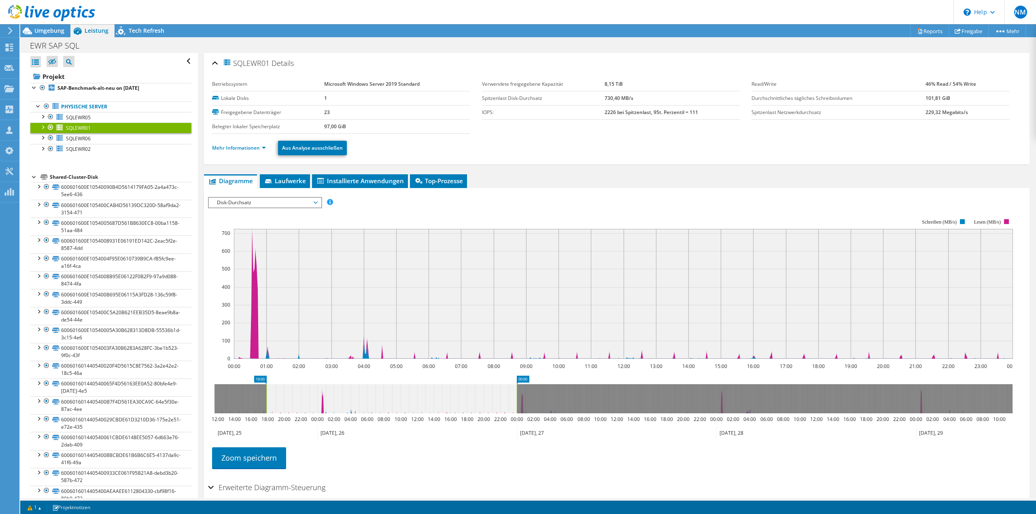
drag, startPoint x: 317, startPoint y: 400, endPoint x: 505, endPoint y: 397, distance: 187.8
click at [150, 397] on div "Alle öffnen Alle schließen Ausgeschlossene Knoten verbergen Projektbaumfilter" at bounding box center [528, 275] width 1016 height 445
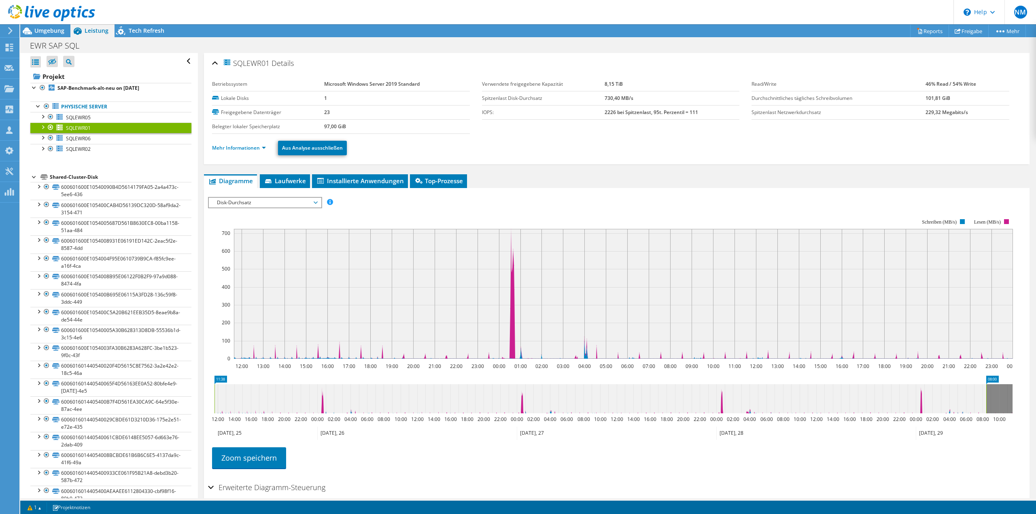
drag, startPoint x: 517, startPoint y: 395, endPoint x: 927, endPoint y: 407, distance: 409.7
click at [1019, 400] on section "IOPS pro Sekunde Disk-Durchsatz IO-Size Latenz Queue-Depth CPU-Prozentwert Arbe…" at bounding box center [616, 354] width 825 height 333
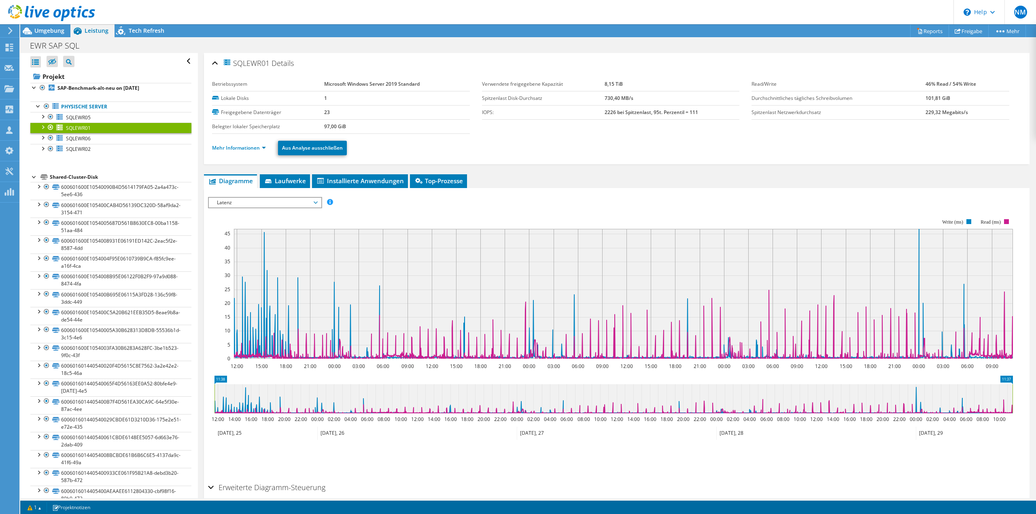
click at [303, 204] on span "Latenz" at bounding box center [265, 203] width 104 height 10
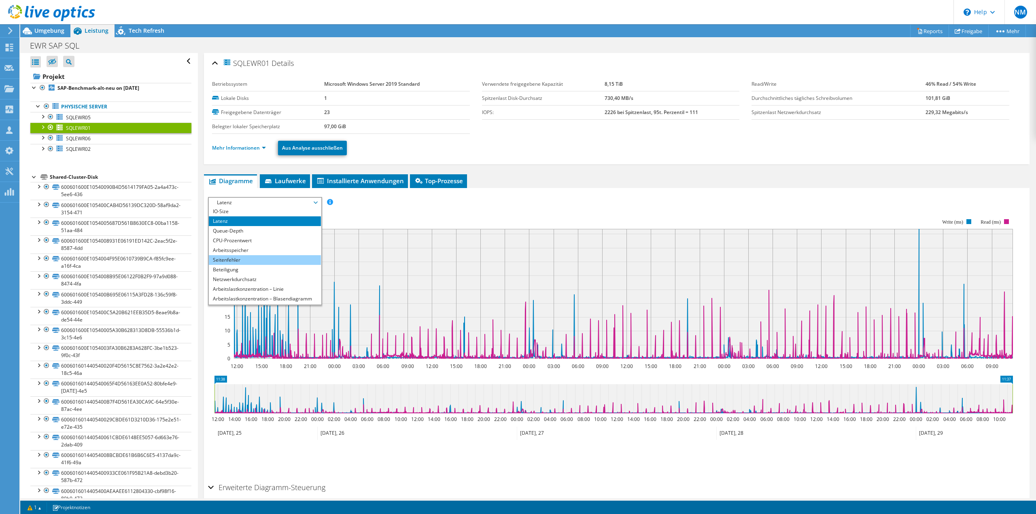
scroll to position [29, 0]
click at [260, 221] on li "Queue-Depth" at bounding box center [265, 222] width 112 height 10
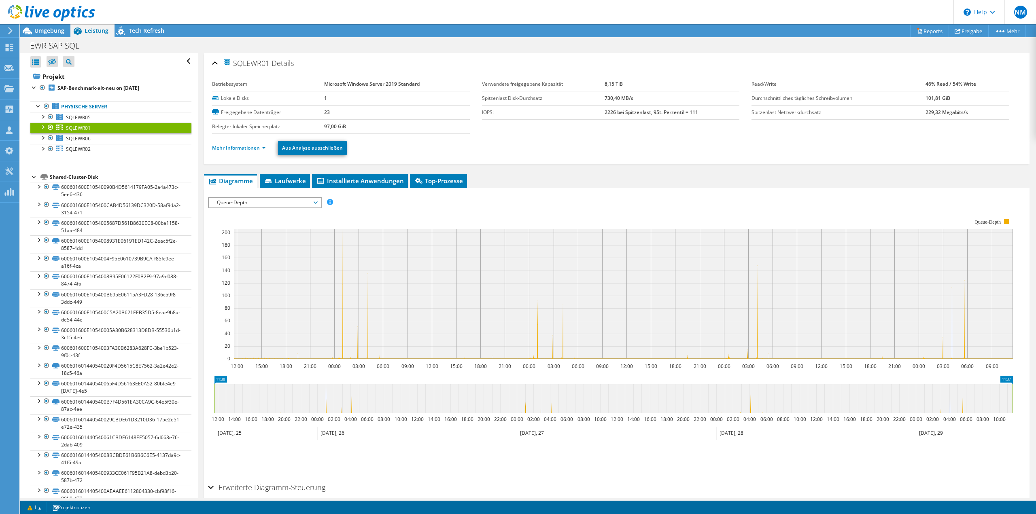
click at [298, 205] on span "Queue-Depth" at bounding box center [265, 203] width 104 height 10
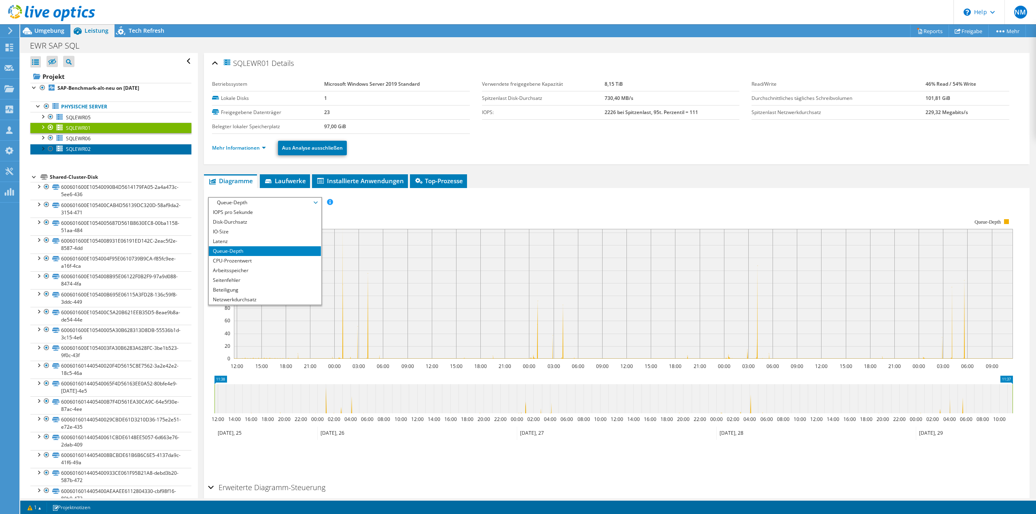
click at [92, 151] on link "SQLEWR02" at bounding box center [110, 149] width 161 height 11
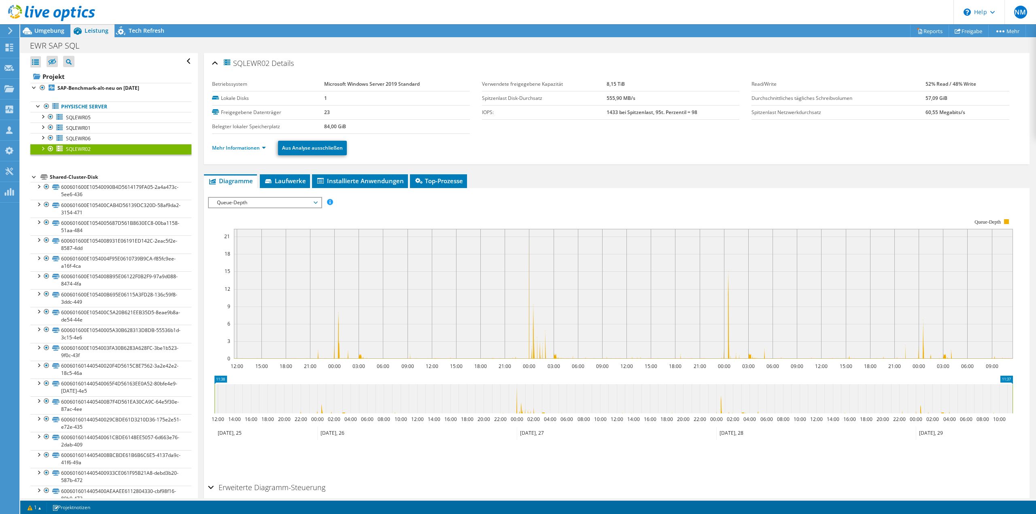
click at [291, 198] on span "Queue-Depth" at bounding box center [265, 203] width 104 height 10
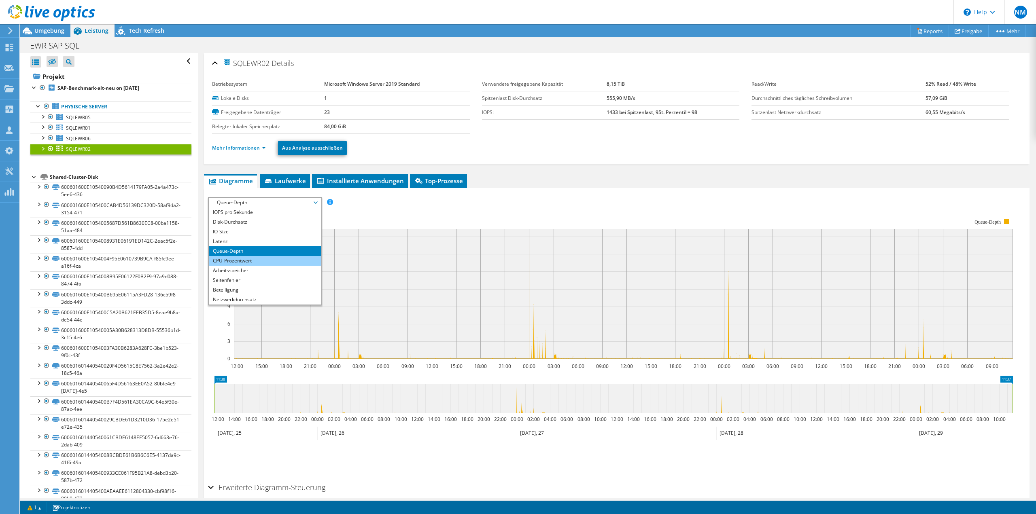
click at [267, 257] on li "CPU-Prozentwert" at bounding box center [265, 261] width 112 height 10
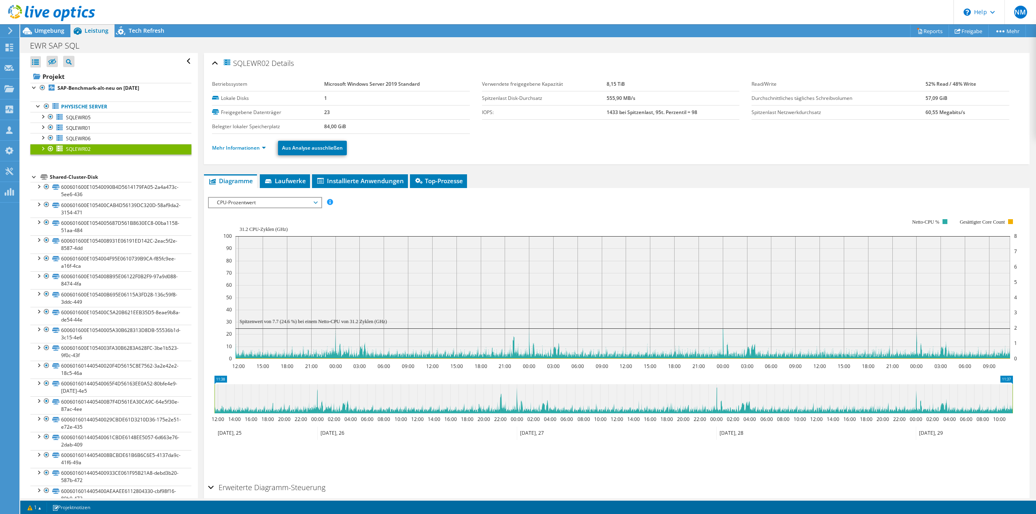
click at [309, 203] on span "CPU-Prozentwert" at bounding box center [265, 203] width 104 height 10
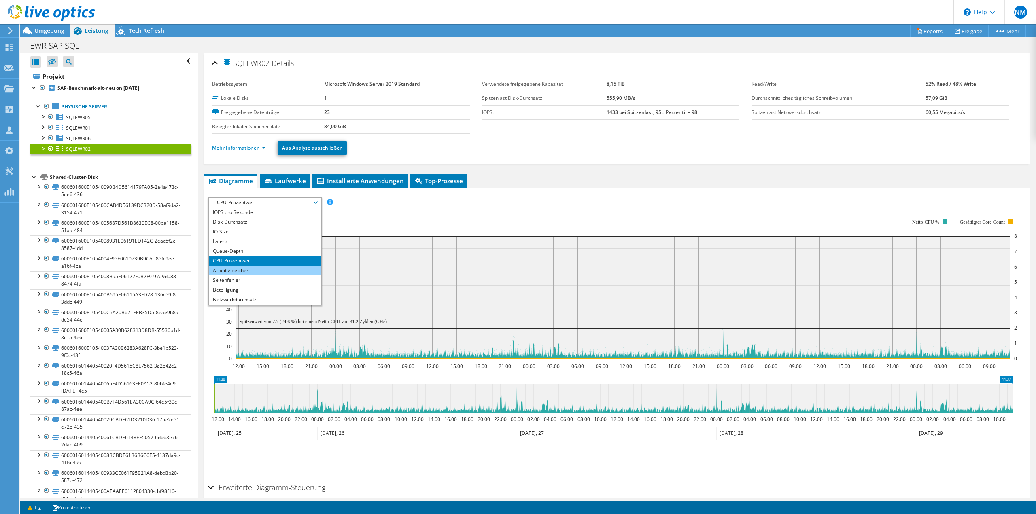
click at [284, 273] on li "Arbeitsspeicher" at bounding box center [265, 271] width 112 height 10
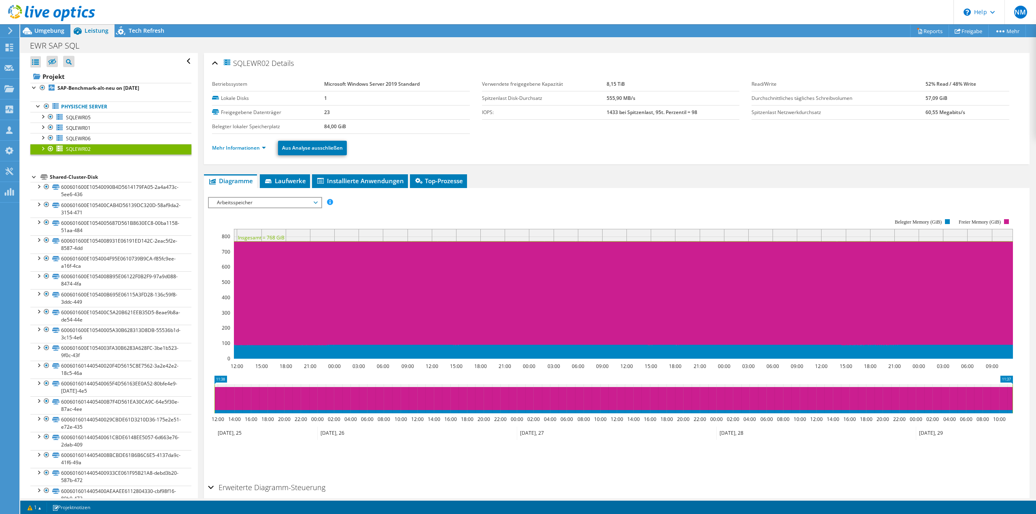
click at [295, 208] on div "Arbeitsspeicher IOPS pro Sekunde Disk-Durchsatz IO-Size Latenz Queue-Depth CPU-…" at bounding box center [265, 202] width 114 height 11
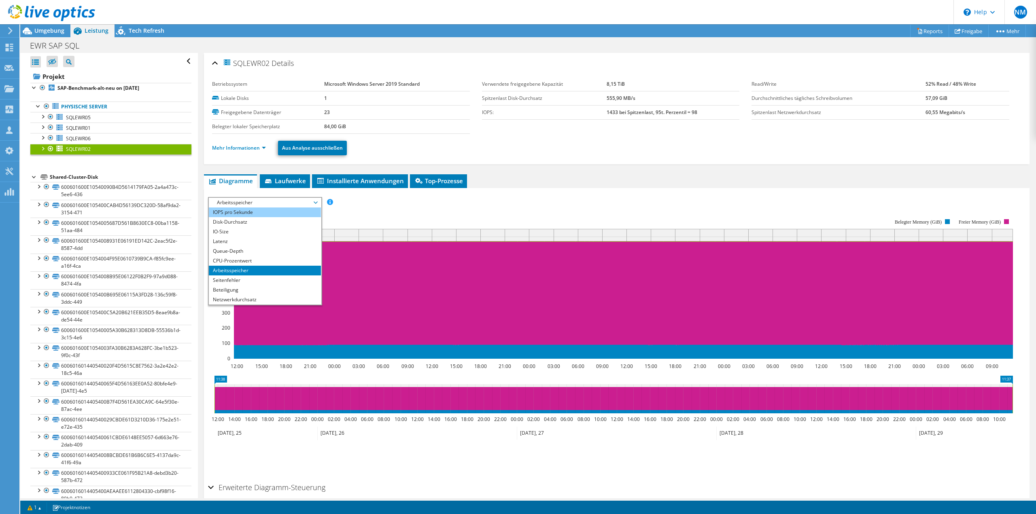
click at [249, 210] on li "IOPS pro Sekunde" at bounding box center [265, 213] width 112 height 10
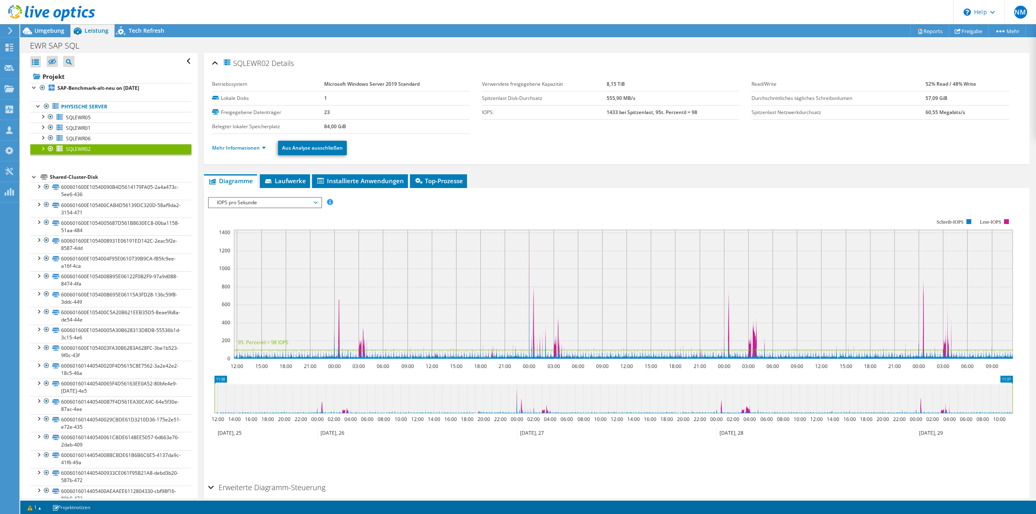
click at [301, 206] on span "IOPS pro Sekunde" at bounding box center [265, 203] width 104 height 10
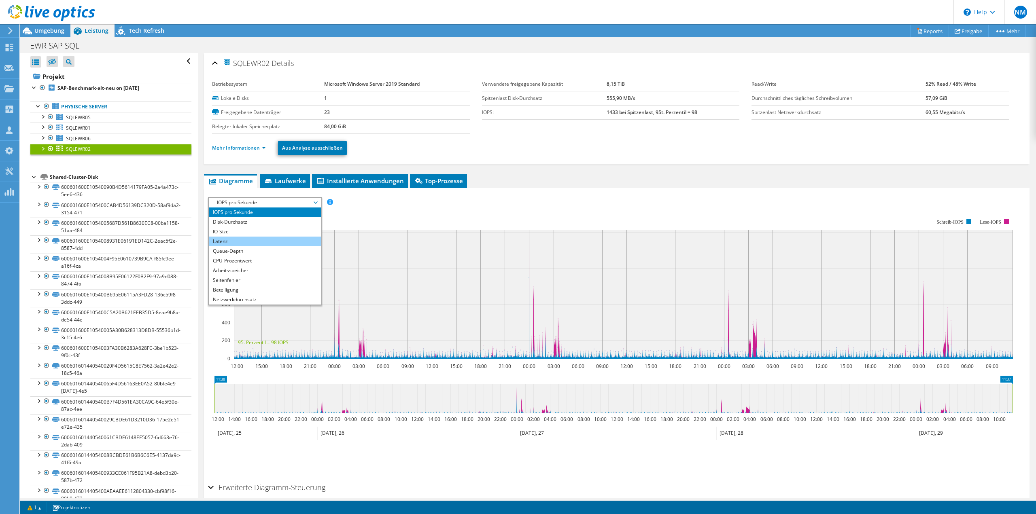
click at [282, 238] on li "Latenz" at bounding box center [265, 242] width 112 height 10
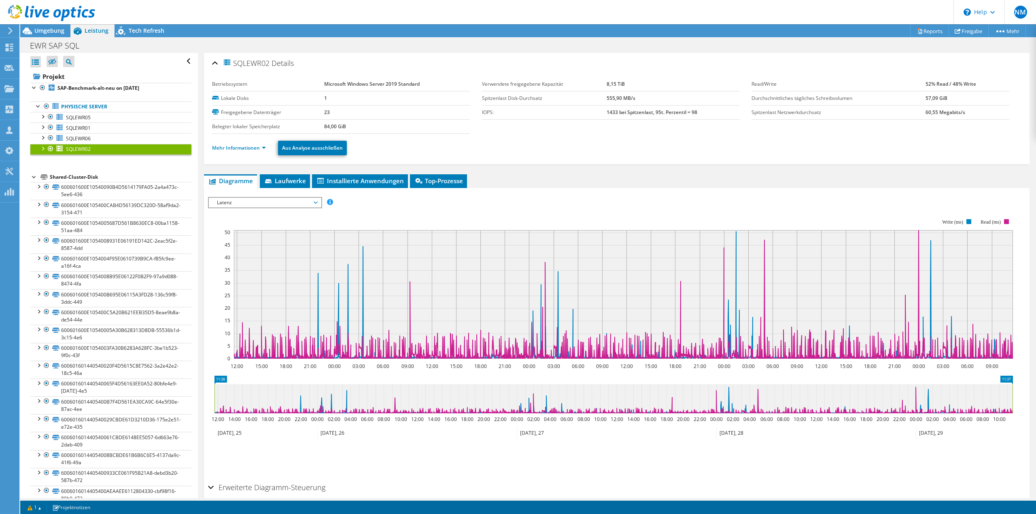
click at [314, 205] on span "Latenz" at bounding box center [265, 203] width 104 height 10
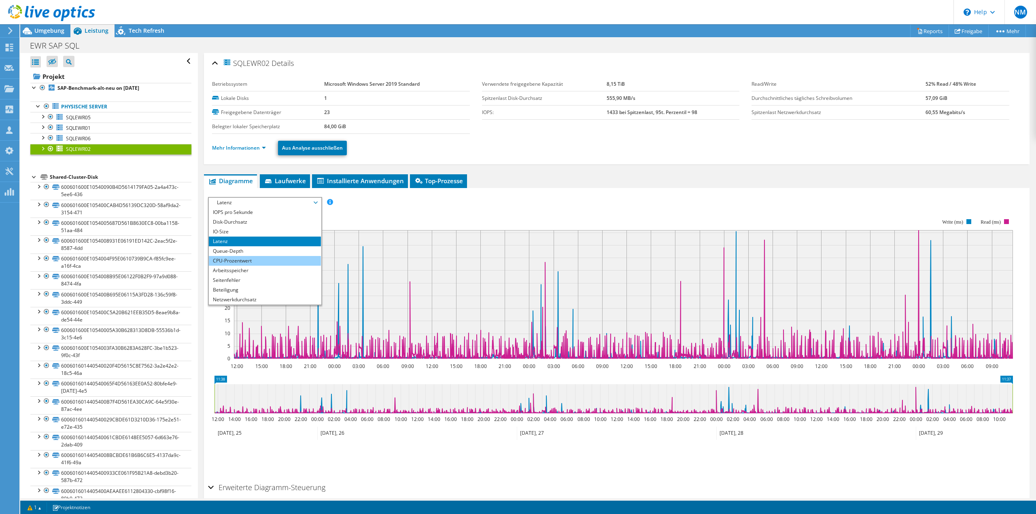
click at [280, 264] on li "CPU-Prozentwert" at bounding box center [265, 261] width 112 height 10
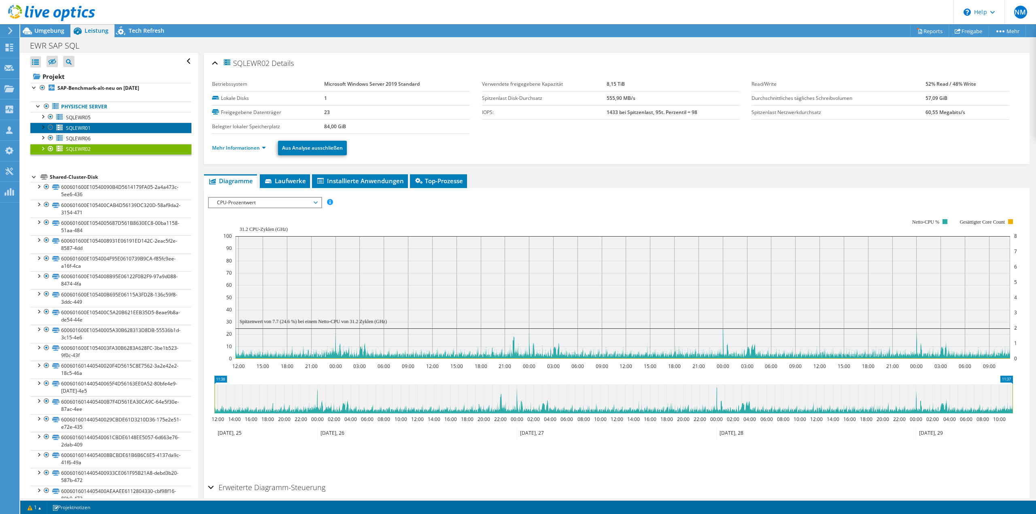
click at [89, 127] on span "SQLEWR01" at bounding box center [78, 128] width 25 height 7
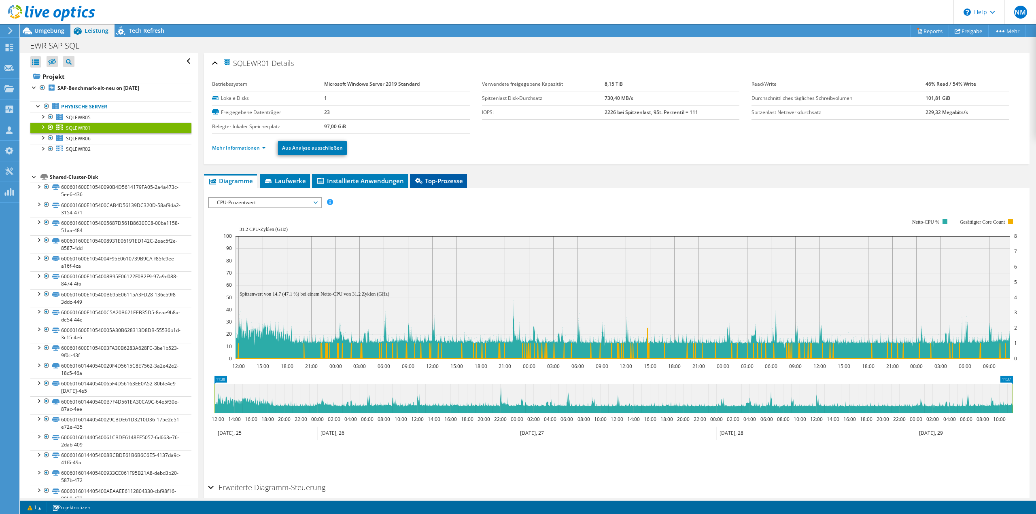
click at [427, 182] on span "Top-Prozesse" at bounding box center [438, 181] width 49 height 8
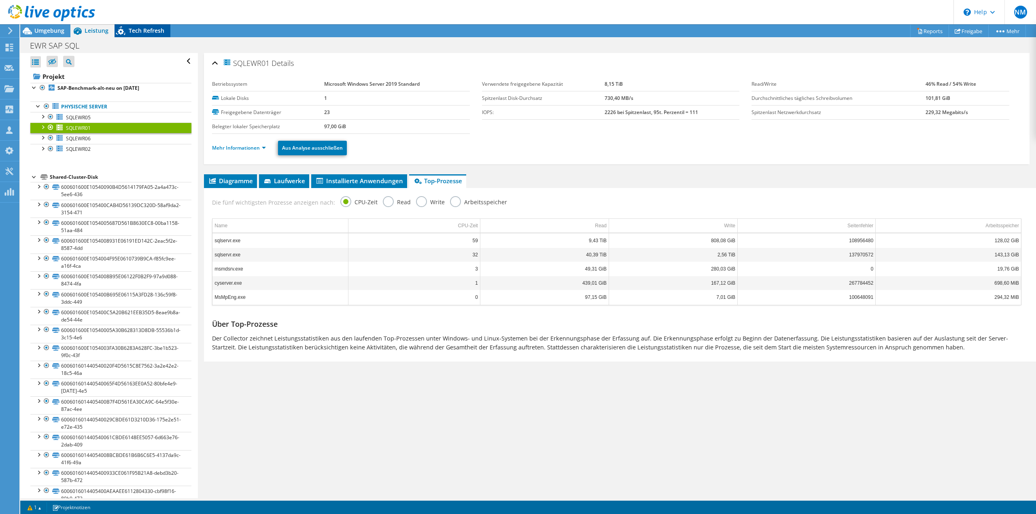
click at [124, 25] on icon at bounding box center [122, 32] width 14 height 17
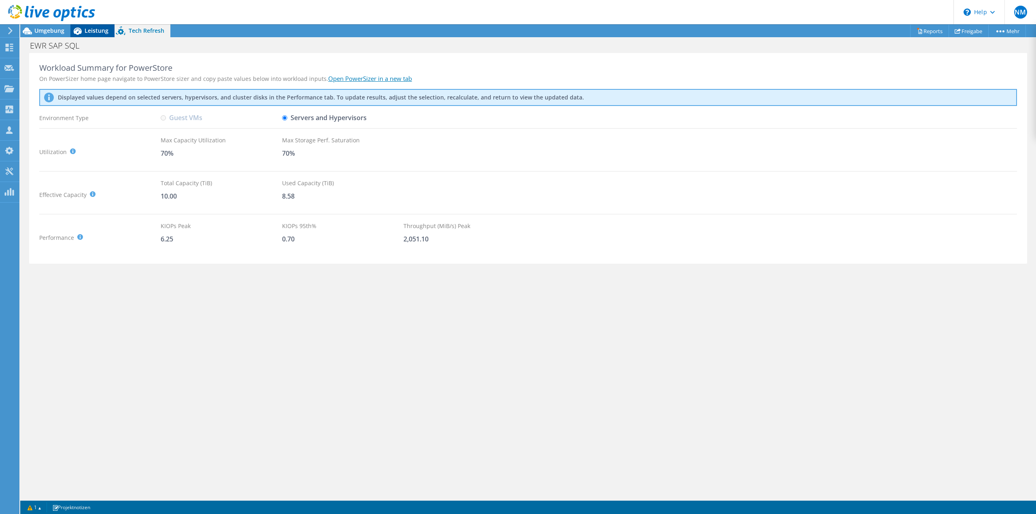
click at [94, 28] on span "Leistung" at bounding box center [97, 31] width 24 height 8
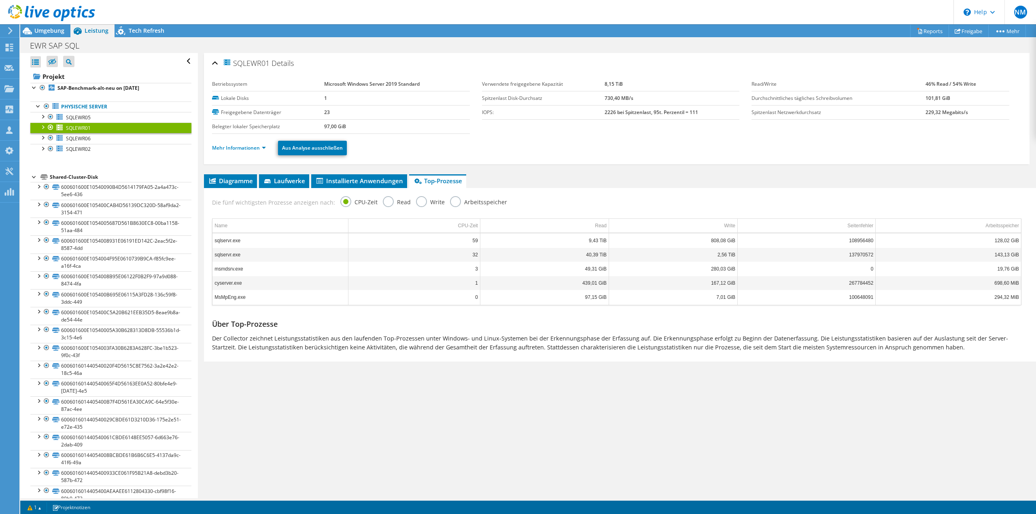
click at [44, 125] on div at bounding box center [42, 127] width 8 height 8
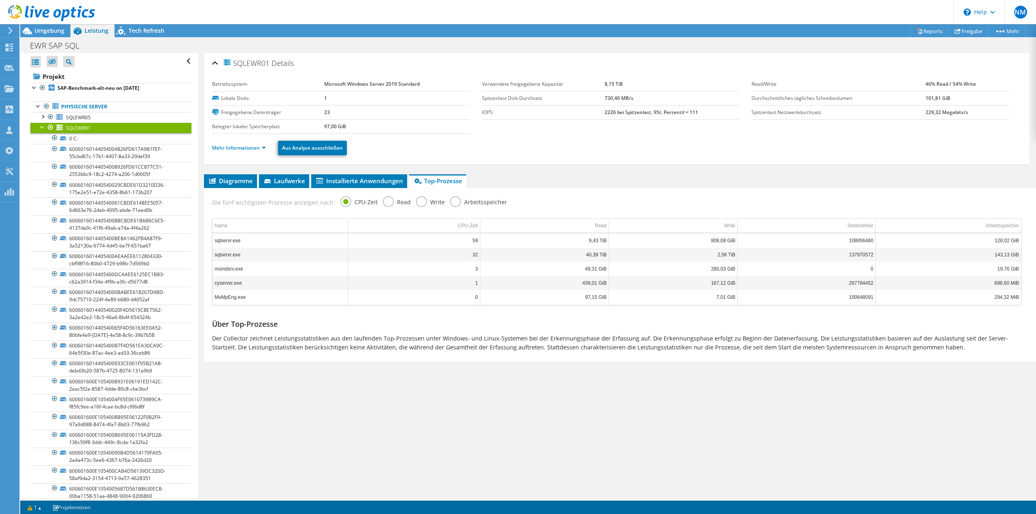
click at [43, 125] on div at bounding box center [42, 127] width 8 height 8
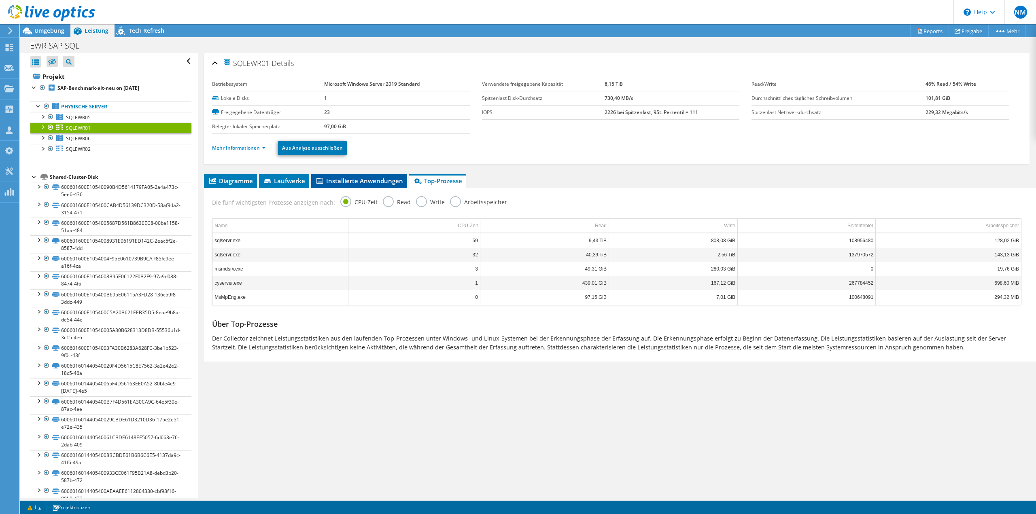
click at [355, 179] on span "Installierte Anwendungen" at bounding box center [359, 181] width 88 height 8
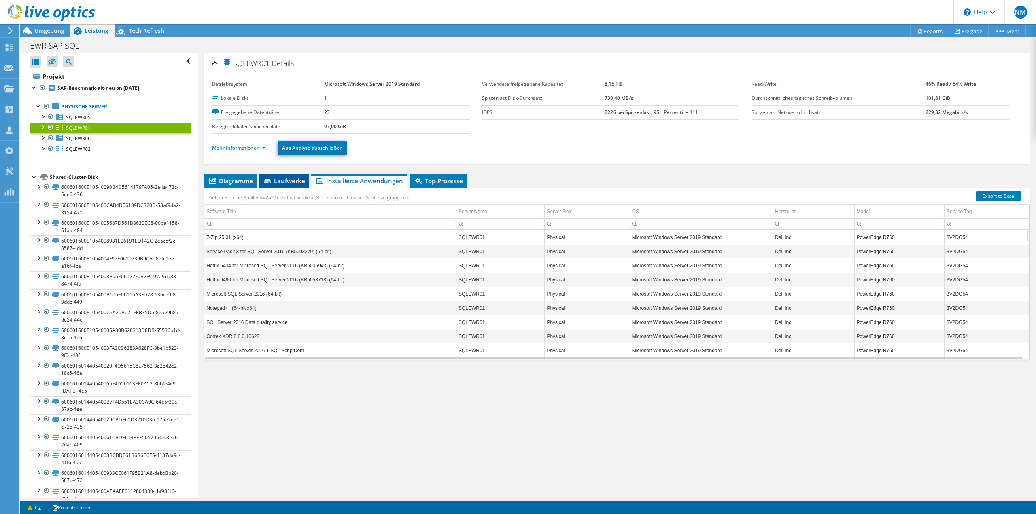
click at [280, 181] on span "Laufwerke" at bounding box center [284, 181] width 42 height 8
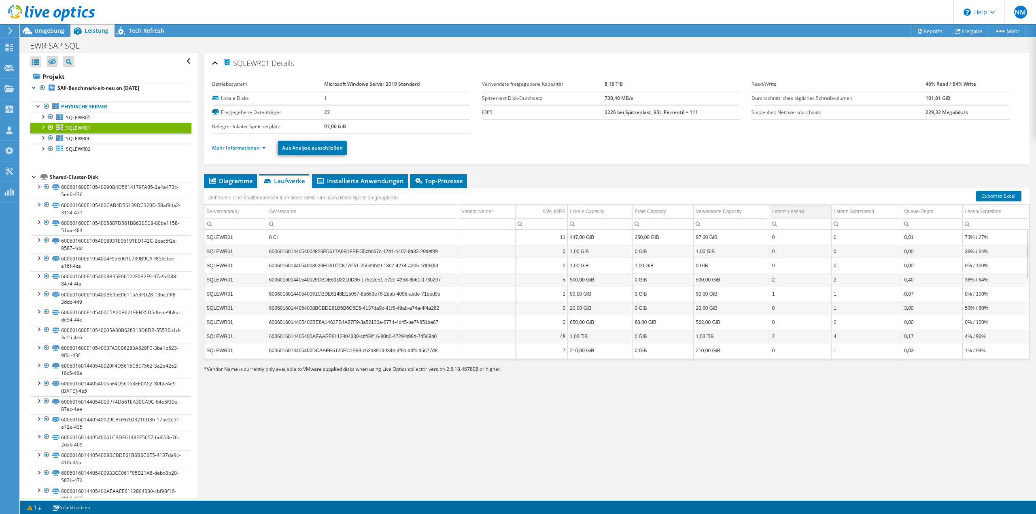
click at [785, 213] on div "Latenz Lesend" at bounding box center [788, 212] width 32 height 10
click at [855, 212] on div "Latenz Schreibend" at bounding box center [854, 212] width 40 height 10
click at [802, 210] on td "Latenz Lesend" at bounding box center [801, 212] width 62 height 14
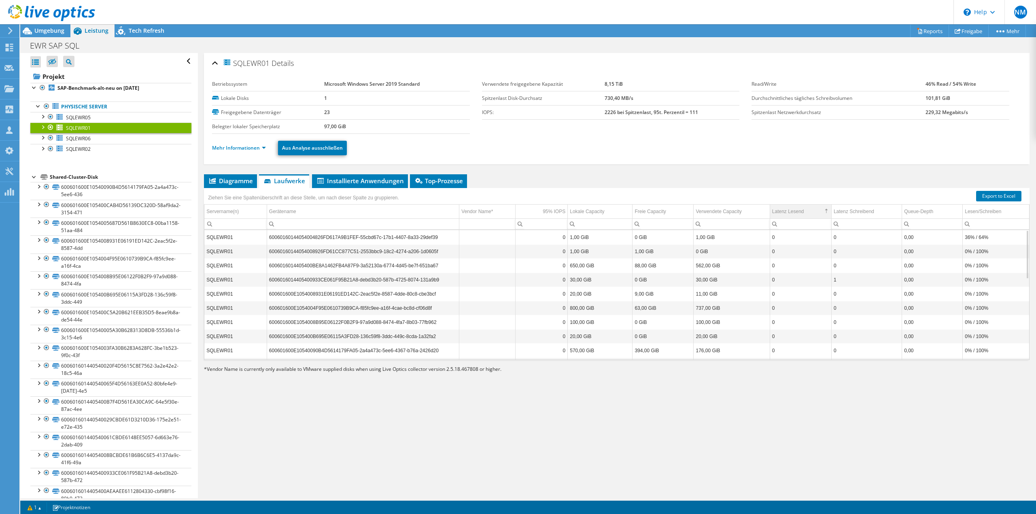
click at [802, 210] on td "Latenz Lesend" at bounding box center [801, 212] width 62 height 14
click at [244, 147] on link "Mehr Informationen" at bounding box center [239, 147] width 54 height 7
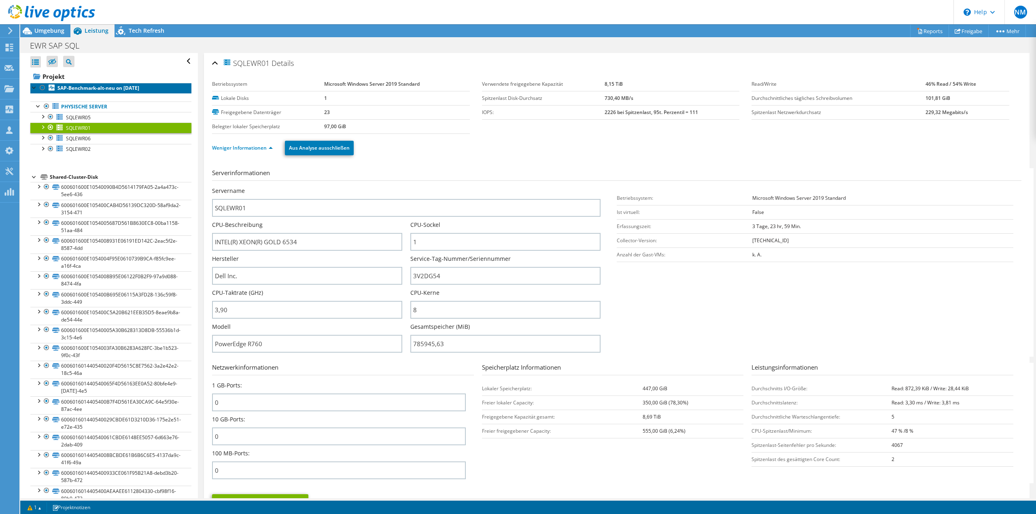
click at [72, 89] on b "SAP-Benchmark-alt-neu on [DATE]" at bounding box center [98, 88] width 82 height 7
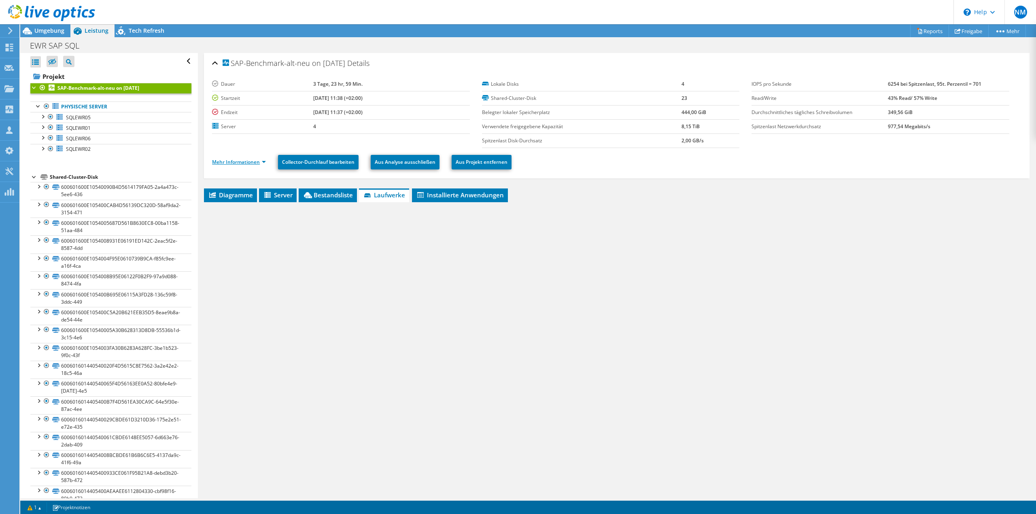
click at [264, 159] on link "Mehr Informationen" at bounding box center [239, 162] width 54 height 7
click at [262, 162] on link "Mehr Informationen" at bounding box center [239, 162] width 54 height 7
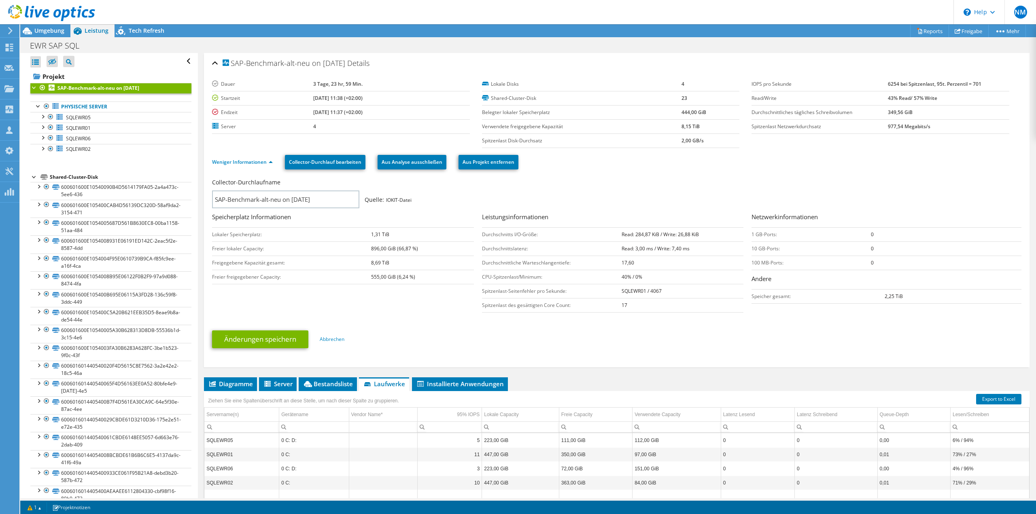
drag, startPoint x: 655, startPoint y: 233, endPoint x: 611, endPoint y: 234, distance: 44.5
click at [612, 233] on tr "Durchschnitts I/O-Größe: Read: 284,87 KiB / Write: 26,88 KiB" at bounding box center [613, 234] width 262 height 14
drag, startPoint x: 622, startPoint y: 306, endPoint x: 591, endPoint y: 308, distance: 30.8
click at [605, 307] on tr "Spitzenlast des gesättigten Core Count: 17" at bounding box center [613, 305] width 262 height 14
click at [550, 318] on form "Collector-Durchlaufname SAP-Benchmark-alt-neu on [DATE] Quelle: IOKIT-Datei Spe…" at bounding box center [616, 265] width 809 height 179
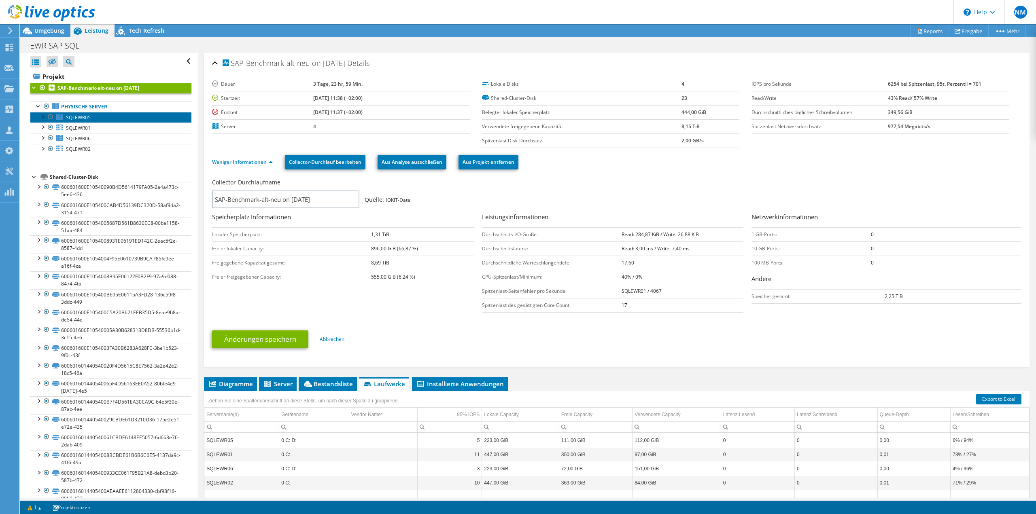
click at [70, 120] on span "SQLEWR05" at bounding box center [78, 117] width 25 height 7
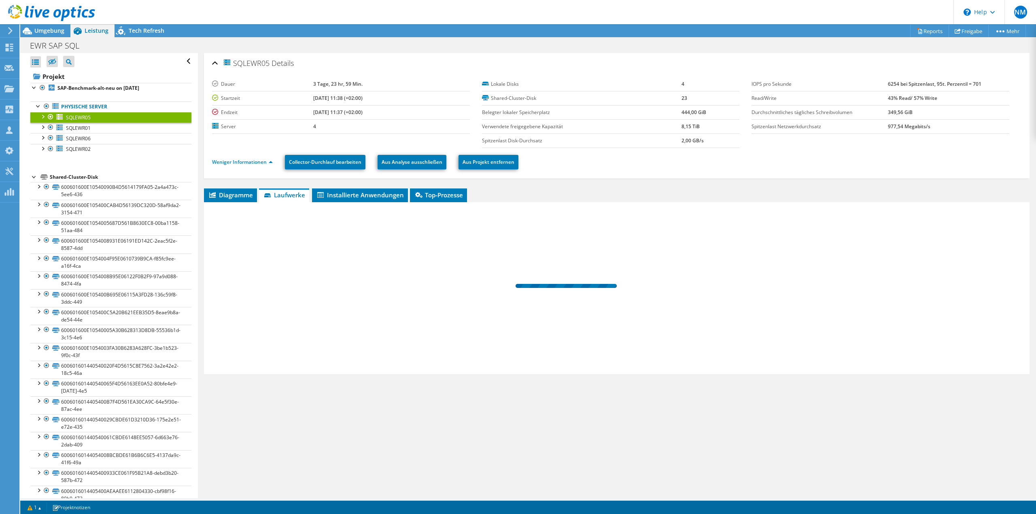
click at [239, 208] on div at bounding box center [616, 288] width 825 height 172
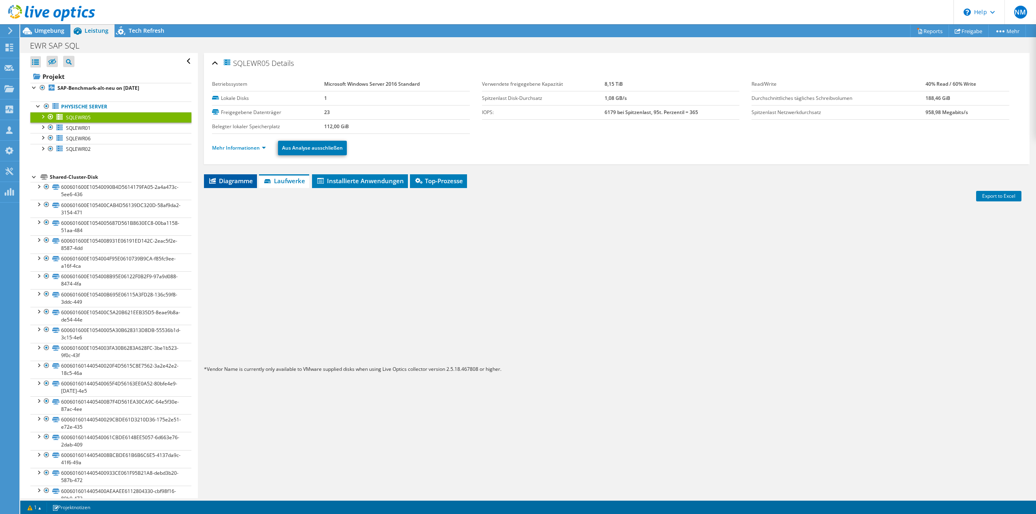
click at [233, 177] on span "Diagramme" at bounding box center [230, 181] width 45 height 8
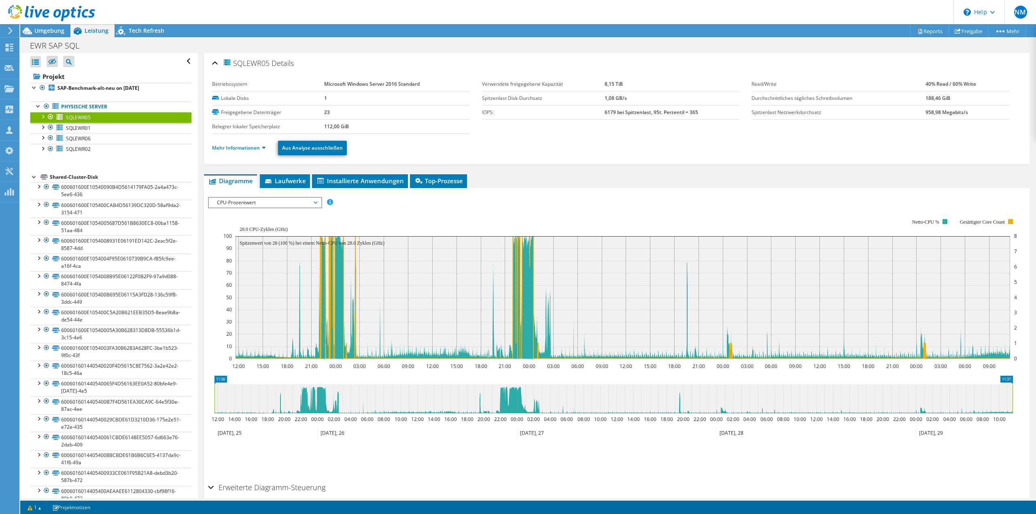
click at [287, 198] on span "CPU-Prozentwert" at bounding box center [265, 203] width 104 height 10
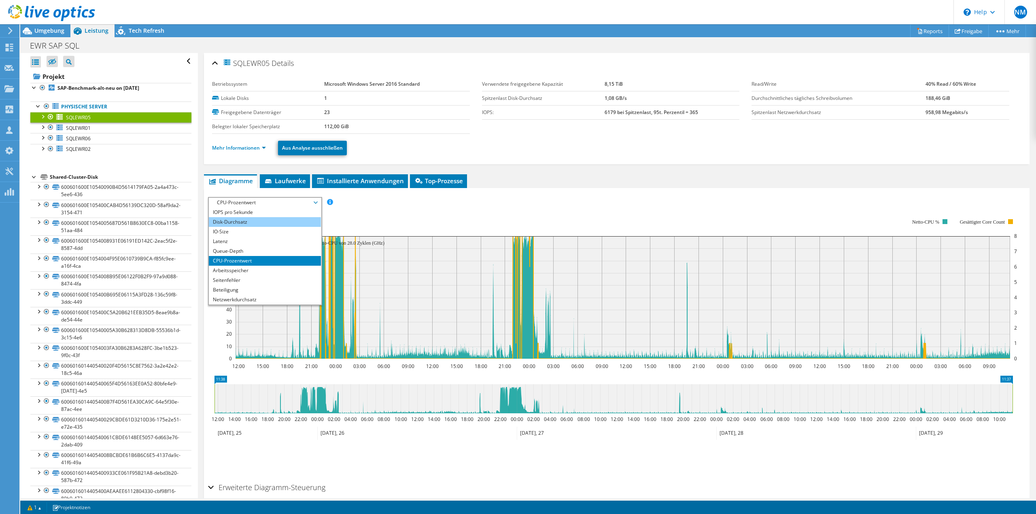
click at [259, 220] on li "Disk-Durchsatz" at bounding box center [265, 222] width 112 height 10
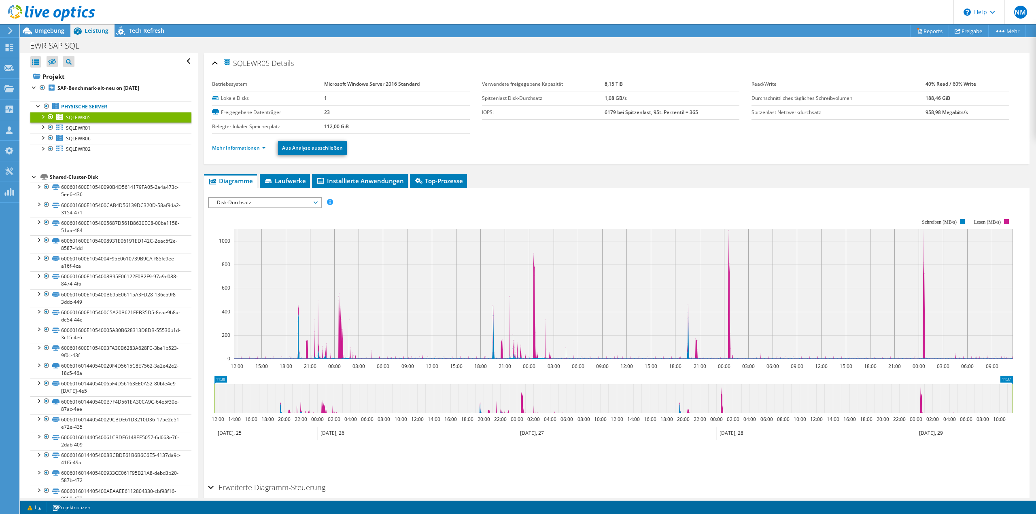
click at [282, 203] on span "Disk-Durchsatz" at bounding box center [265, 203] width 104 height 10
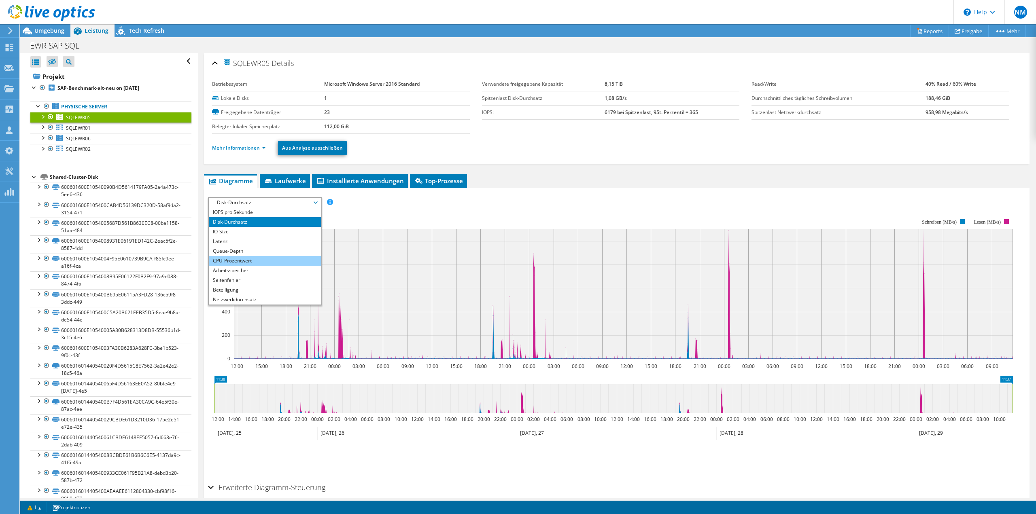
click at [248, 263] on li "CPU-Prozentwert" at bounding box center [265, 261] width 112 height 10
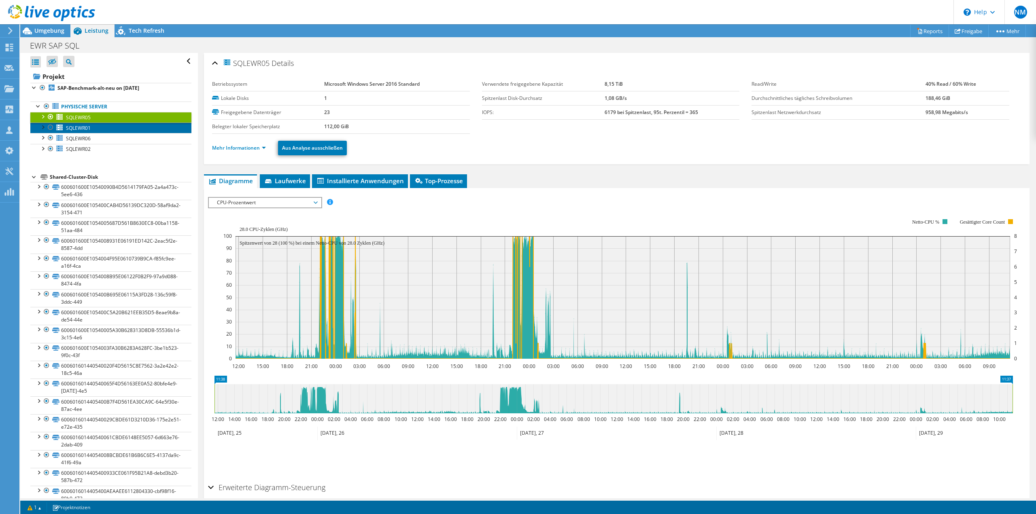
click at [101, 131] on link "SQLEWR01" at bounding box center [110, 128] width 161 height 11
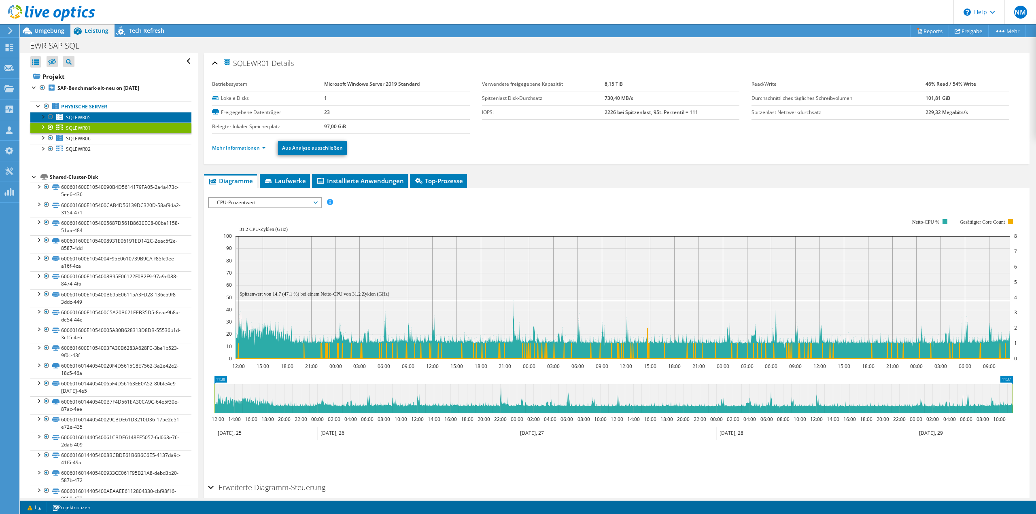
click at [88, 117] on span "SQLEWR05" at bounding box center [78, 117] width 25 height 7
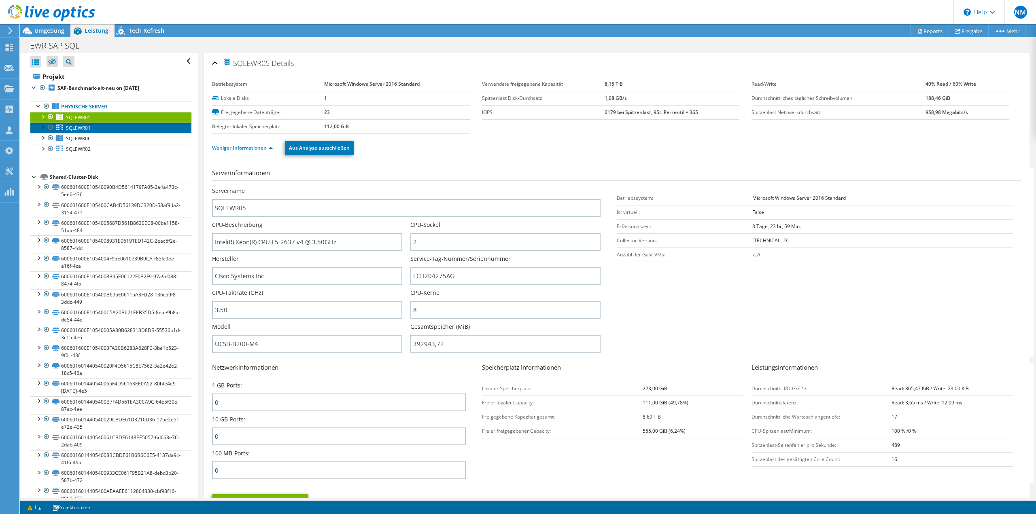
click at [108, 125] on link "SQLEWR01" at bounding box center [110, 128] width 161 height 11
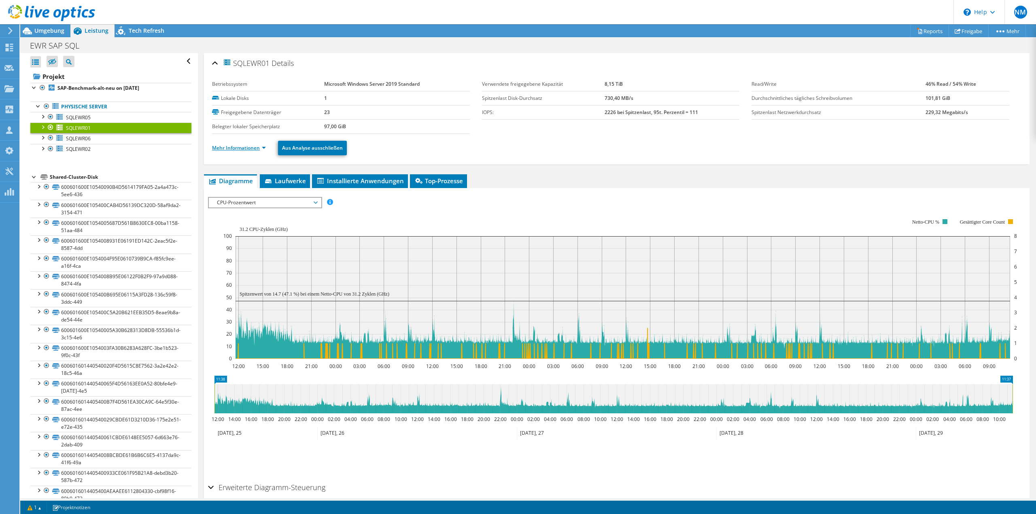
click at [265, 147] on link "Mehr Informationen" at bounding box center [239, 147] width 54 height 7
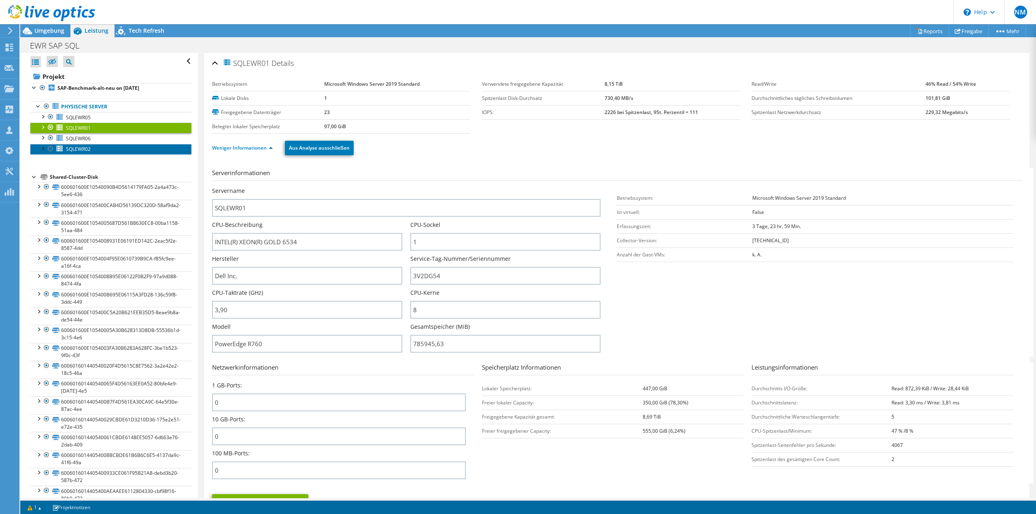
click at [101, 148] on link "SQLEWR02" at bounding box center [110, 149] width 161 height 11
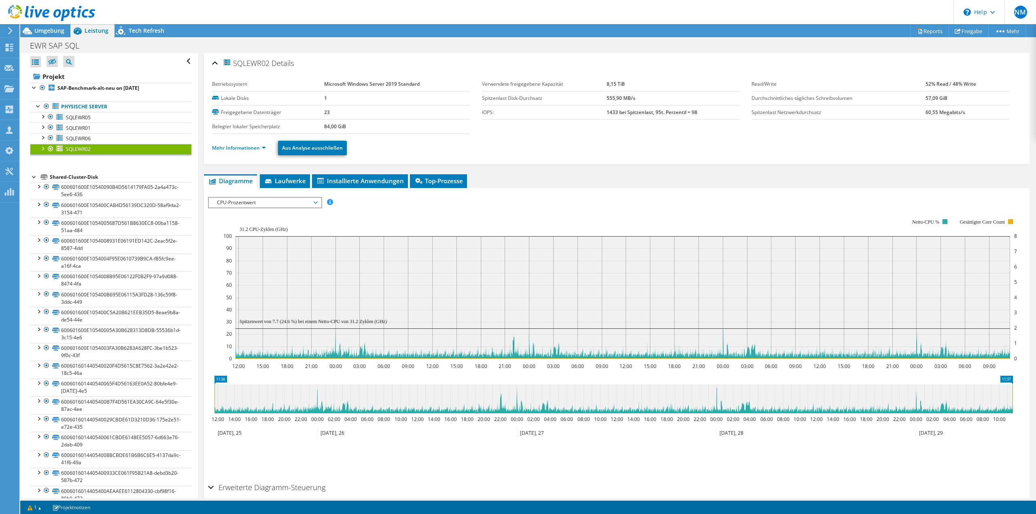
click at [271, 148] on li "Mehr Informationen" at bounding box center [241, 148] width 59 height 9
click at [265, 148] on link "Mehr Informationen" at bounding box center [239, 147] width 54 height 7
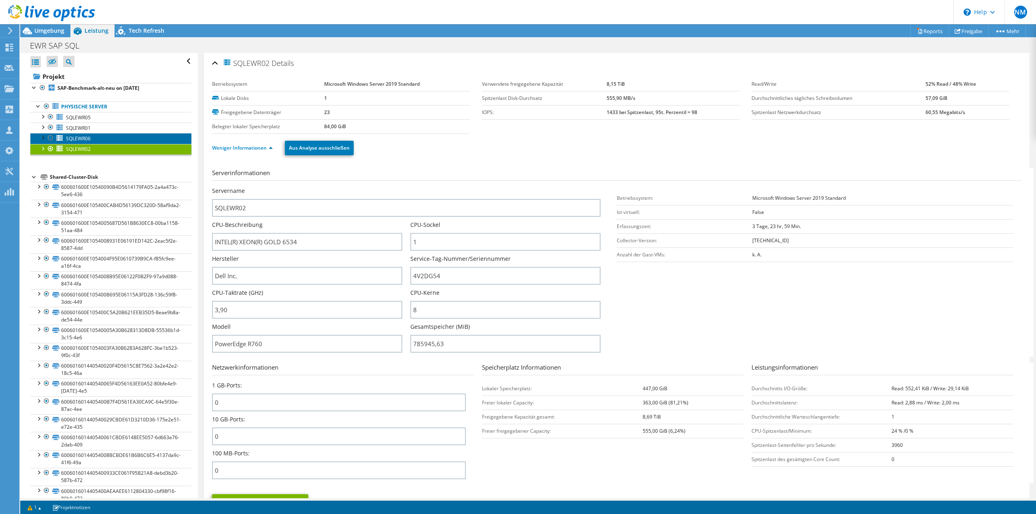
click at [118, 138] on link "SQLEWR06" at bounding box center [110, 138] width 161 height 11
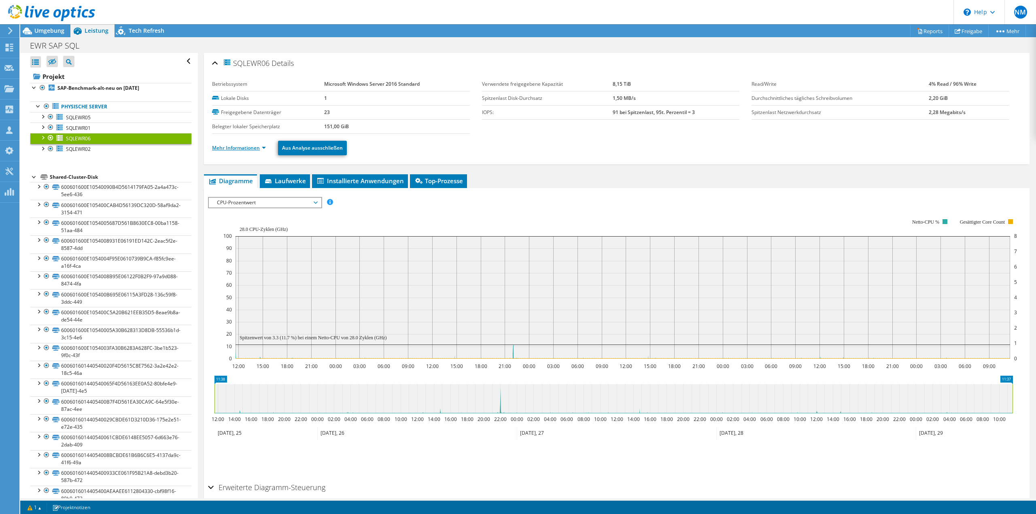
click at [263, 148] on link "Mehr Informationen" at bounding box center [239, 147] width 54 height 7
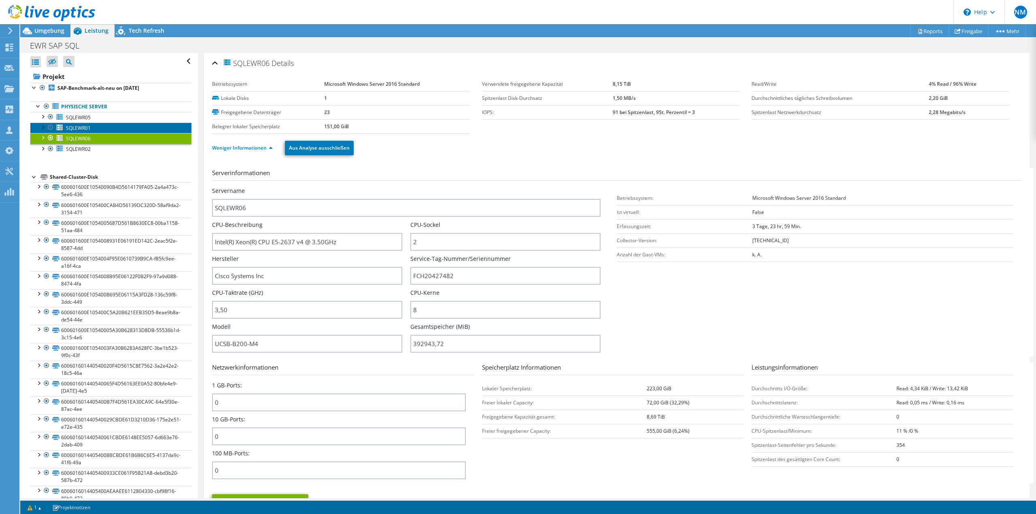
click at [128, 125] on link "SQLEWR01" at bounding box center [110, 128] width 161 height 11
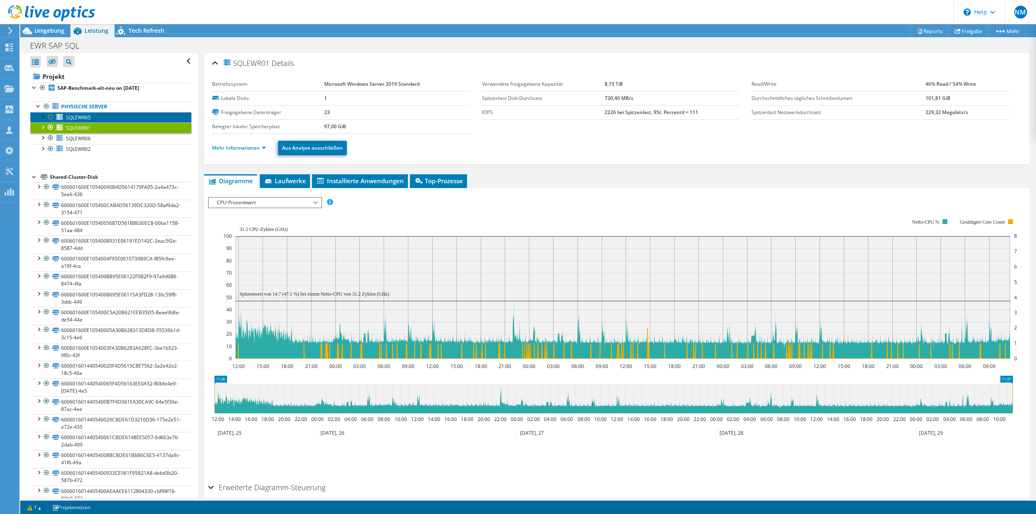
click at [125, 119] on link "SQLEWR05" at bounding box center [110, 117] width 161 height 11
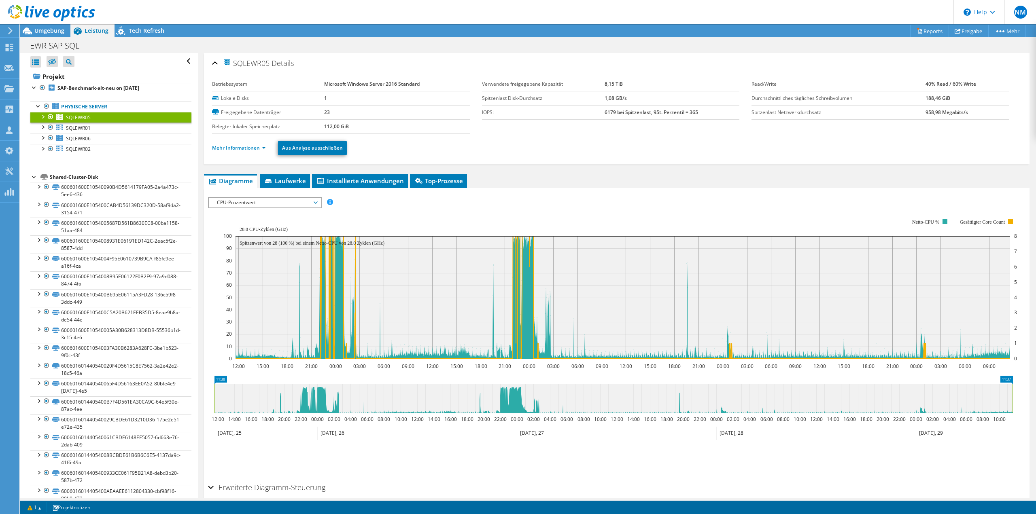
click at [263, 148] on link "Mehr Informationen" at bounding box center [239, 147] width 54 height 7
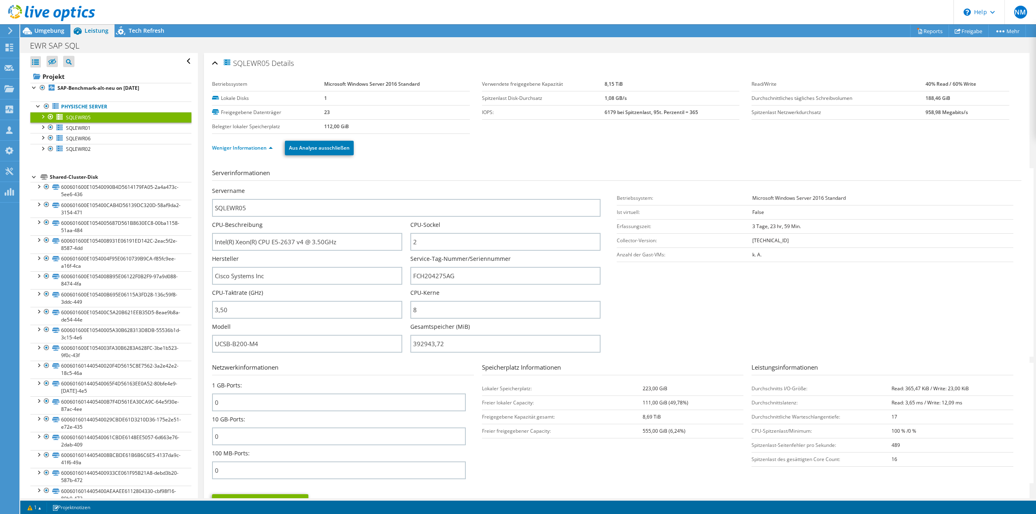
click at [929, 221] on td "3 Tage, 23 hr, 59 Min." at bounding box center [882, 226] width 261 height 14
